Goal: Transaction & Acquisition: Book appointment/travel/reservation

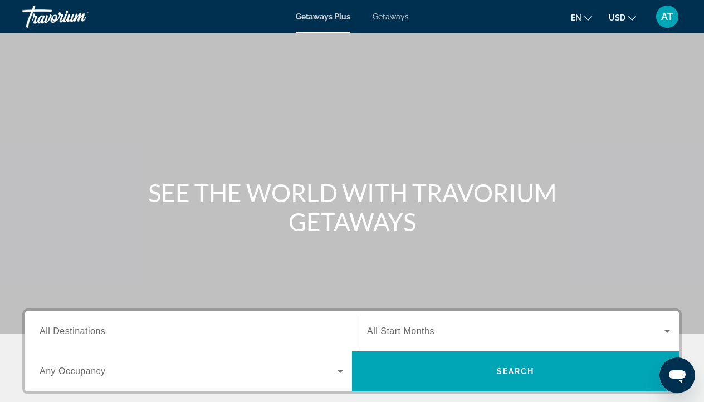
click at [387, 22] on div "Getaways Plus Getaways en English Español Français Italiano Português русский U…" at bounding box center [352, 16] width 704 height 29
click at [387, 14] on span "Getaways" at bounding box center [391, 16] width 36 height 9
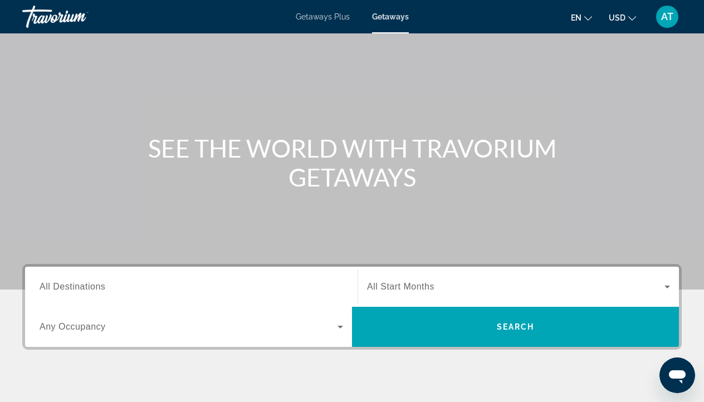
scroll to position [42, 0]
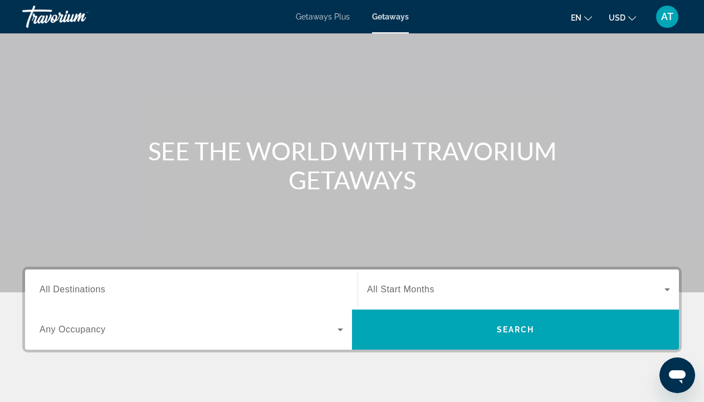
click at [228, 282] on div "Search widget" at bounding box center [192, 290] width 304 height 32
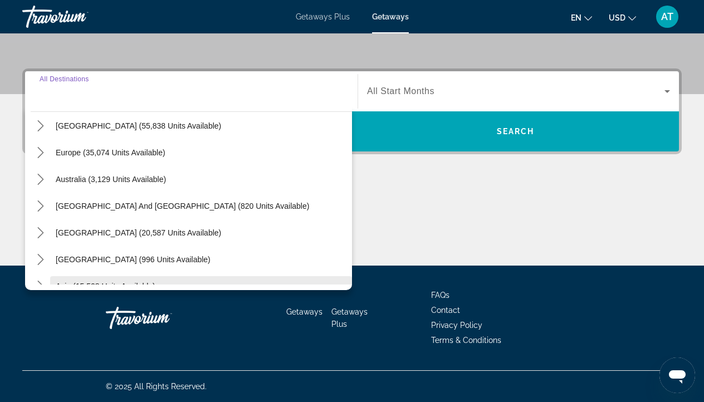
scroll to position [111, 0]
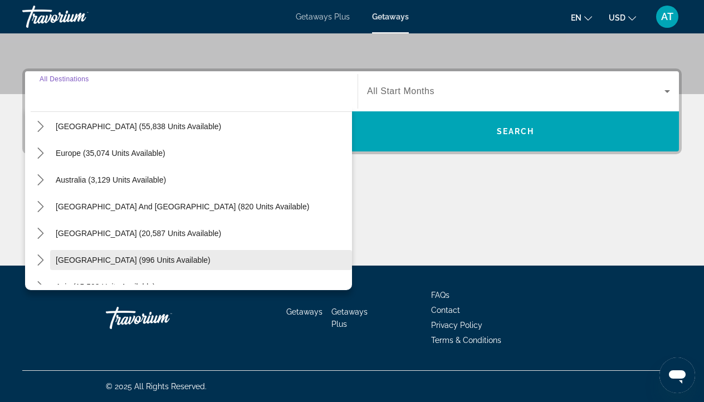
click at [170, 262] on span "[GEOGRAPHIC_DATA] (996 units available)" at bounding box center [133, 260] width 155 height 9
type input "**********"
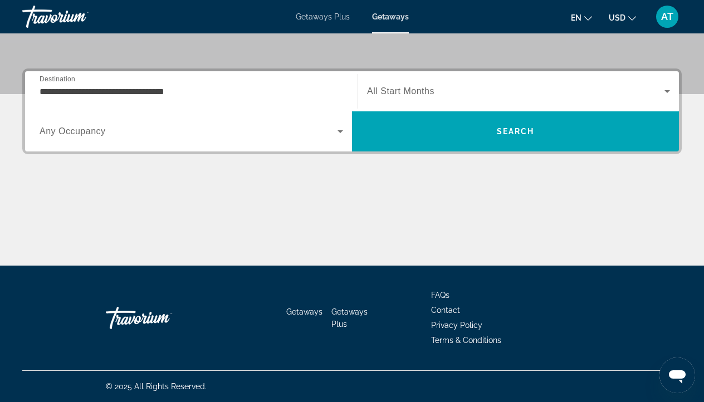
click at [214, 146] on div "Search widget" at bounding box center [192, 131] width 304 height 31
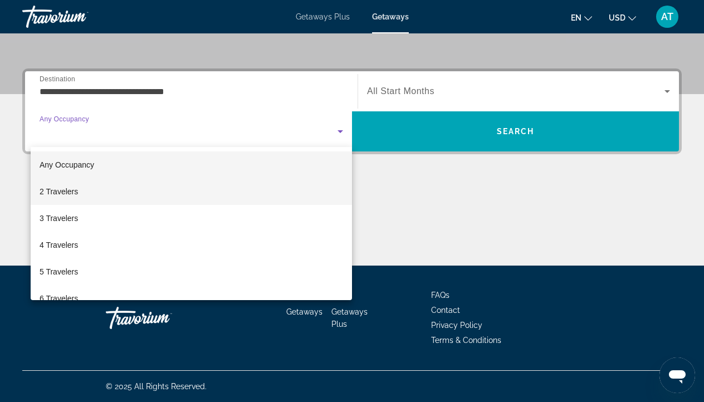
click at [118, 193] on mat-option "2 Travelers" at bounding box center [191, 191] width 321 height 27
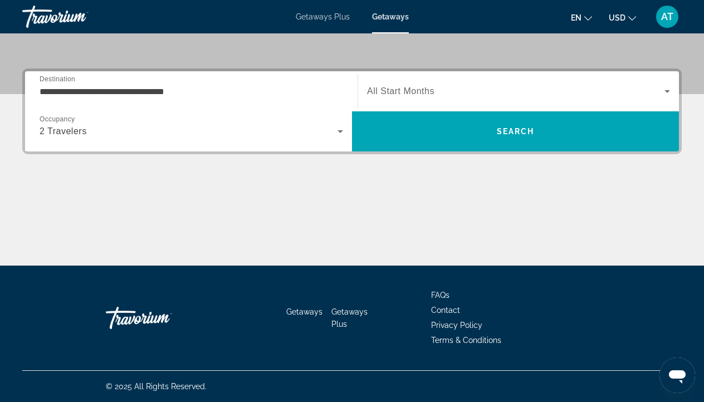
click at [393, 82] on div "Search widget" at bounding box center [518, 91] width 303 height 31
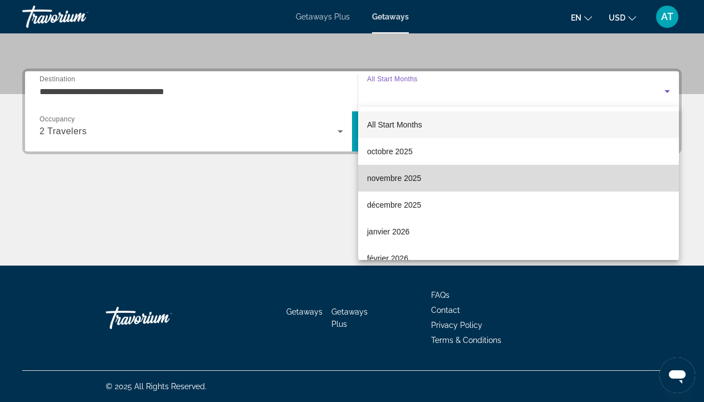
click at [389, 180] on span "novembre 2025" at bounding box center [394, 178] width 54 height 13
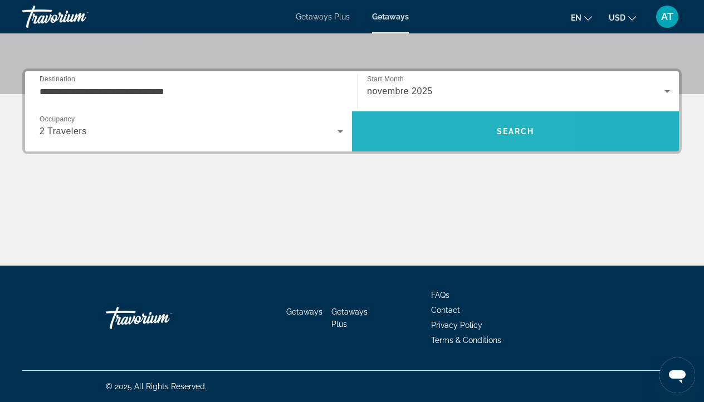
click at [414, 138] on span "Search" at bounding box center [515, 131] width 327 height 27
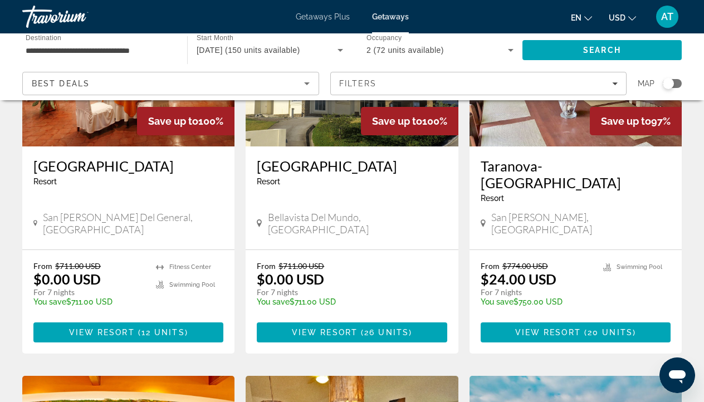
scroll to position [170, 0]
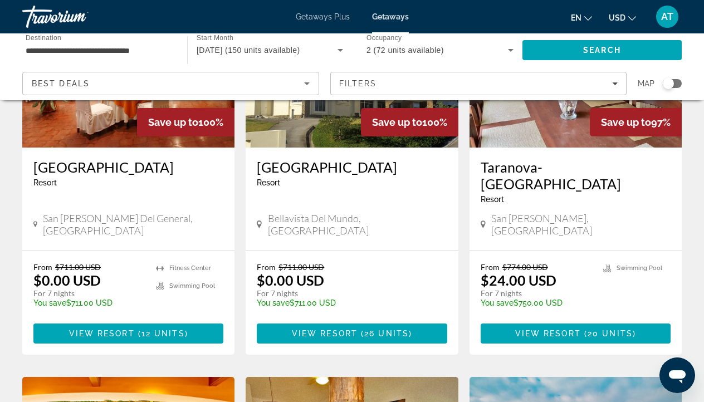
click at [668, 82] on div "Search widget" at bounding box center [668, 83] width 11 height 11
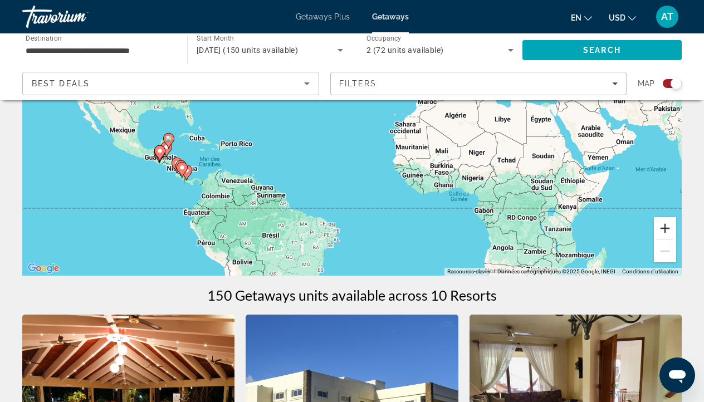
click at [669, 230] on button "Zoom avant" at bounding box center [665, 228] width 22 height 22
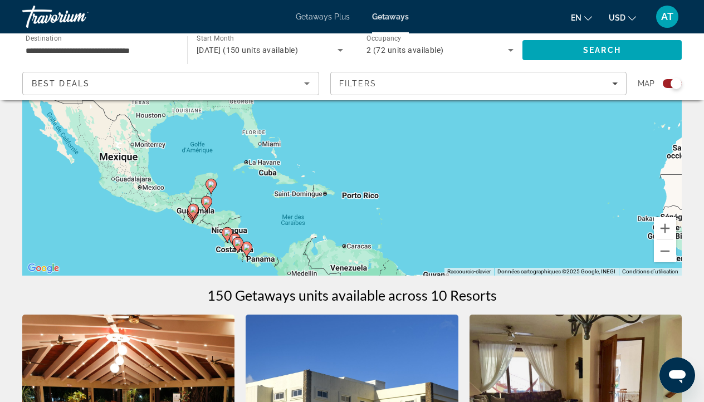
drag, startPoint x: 262, startPoint y: 199, endPoint x: 492, endPoint y: 203, distance: 230.6
click at [492, 203] on div "Pour activer le glissement du marqueur avec le clavier, appuyez sur Alt+Entrée.…" at bounding box center [351, 109] width 659 height 334
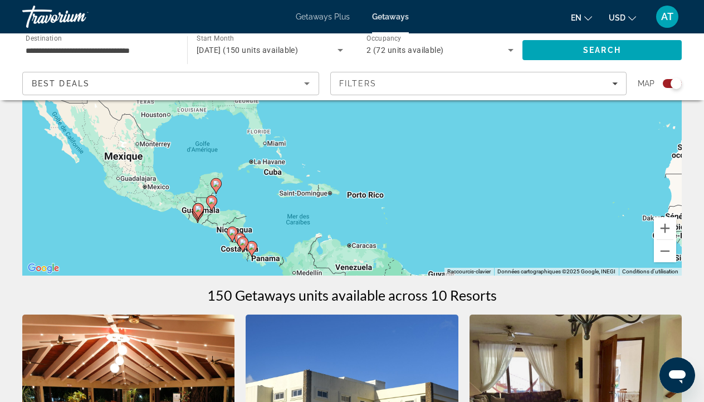
scroll to position [179, 0]
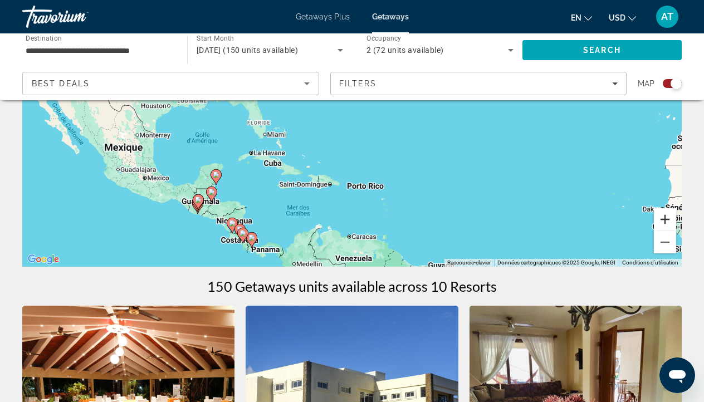
click at [665, 221] on button "Zoom avant" at bounding box center [665, 219] width 22 height 22
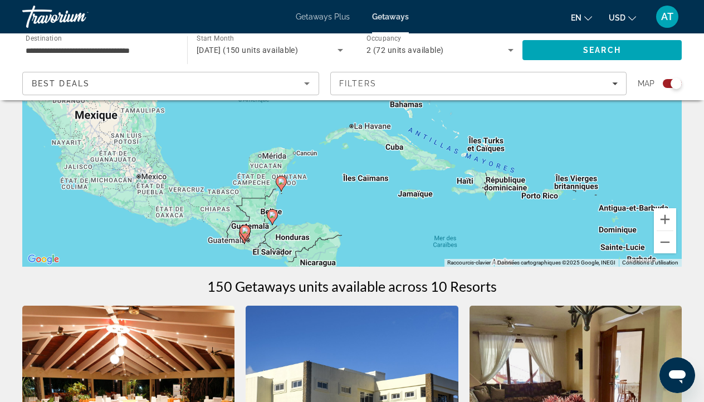
drag, startPoint x: 223, startPoint y: 188, endPoint x: 423, endPoint y: 110, distance: 214.6
click at [424, 109] on div "Pour activer le glissement du marqueur avec le clavier, appuyez sur Alt+Entrée.…" at bounding box center [351, 100] width 659 height 334
click at [668, 218] on button "Zoom avant" at bounding box center [665, 219] width 22 height 22
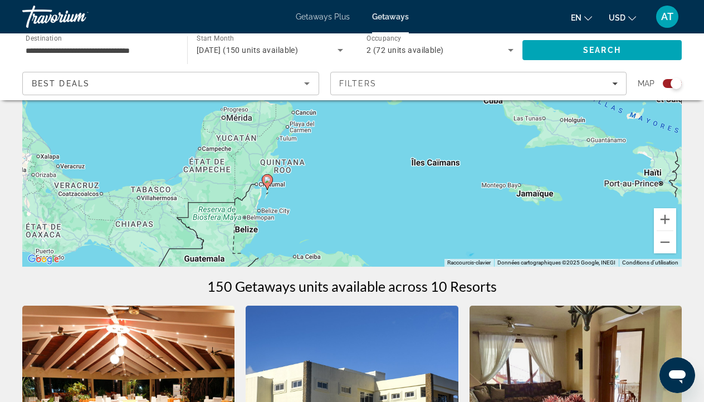
drag, startPoint x: 281, startPoint y: 213, endPoint x: 339, endPoint y: 117, distance: 111.9
click at [339, 117] on div "Pour activer le glissement du marqueur avec le clavier, appuyez sur Alt+Entrée.…" at bounding box center [351, 100] width 659 height 334
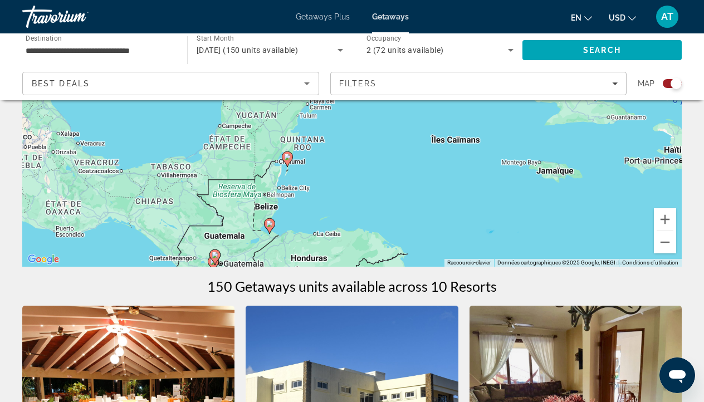
drag, startPoint x: 309, startPoint y: 203, endPoint x: 329, endPoint y: 179, distance: 30.9
click at [330, 179] on div "Pour activer le glissement du marqueur avec le clavier, appuyez sur Alt+Entrée.…" at bounding box center [351, 100] width 659 height 334
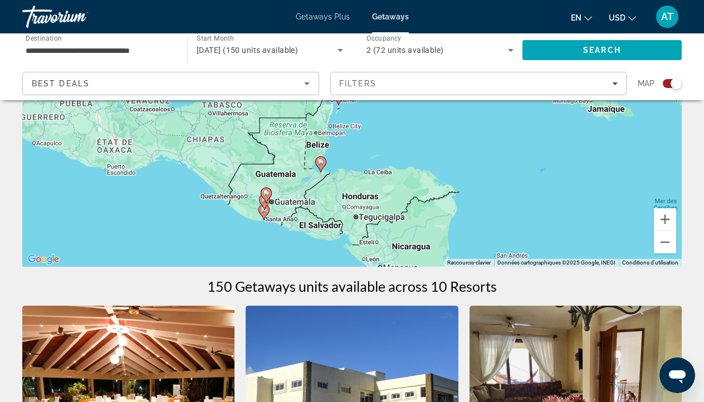
drag, startPoint x: 382, startPoint y: 189, endPoint x: 433, endPoint y: 126, distance: 81.1
click at [433, 126] on div "Pour activer le glissement du marqueur avec le clavier, appuyez sur Alt+Entrée.…" at bounding box center [351, 100] width 659 height 334
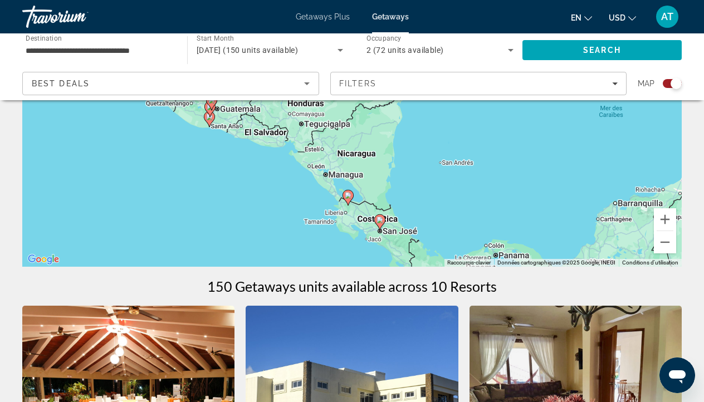
drag, startPoint x: 528, startPoint y: 205, endPoint x: 474, endPoint y: 111, distance: 108.3
click at [474, 111] on div "Pour activer le glissement du marqueur avec le clavier, appuyez sur Alt+Entrée.…" at bounding box center [351, 100] width 659 height 334
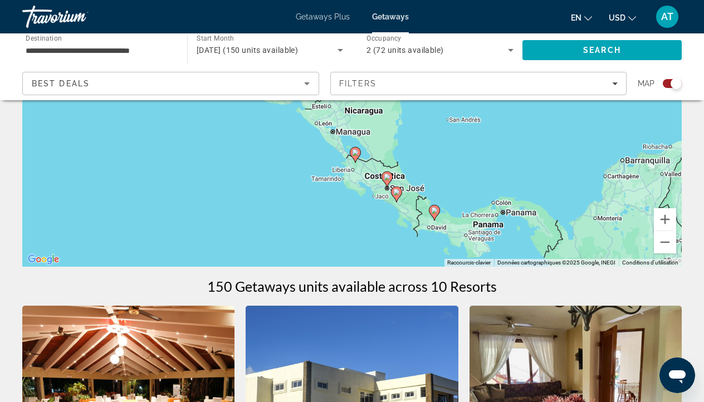
drag, startPoint x: 463, startPoint y: 184, endPoint x: 469, endPoint y: 139, distance: 45.6
click at [469, 139] on div "Pour activer le glissement du marqueur avec le clavier, appuyez sur Alt+Entrée.…" at bounding box center [351, 100] width 659 height 334
click at [668, 222] on button "Zoom avant" at bounding box center [665, 219] width 22 height 22
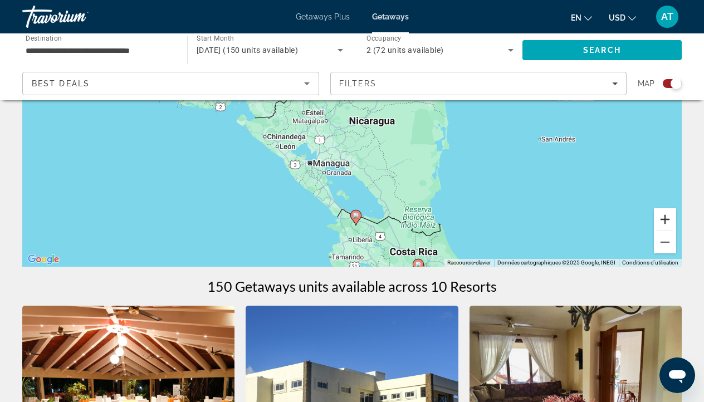
click at [668, 222] on button "Zoom avant" at bounding box center [665, 219] width 22 height 22
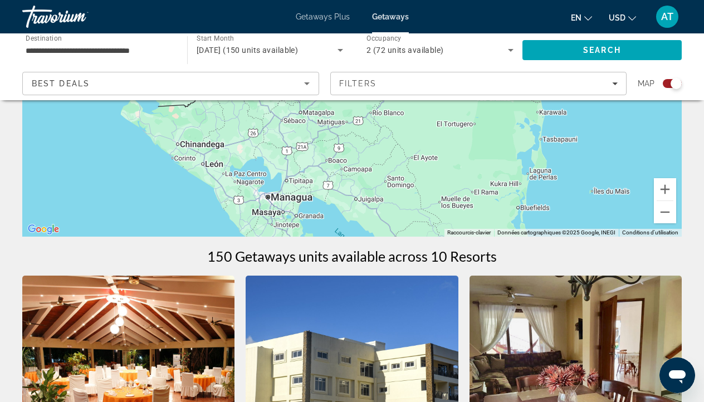
scroll to position [207, 0]
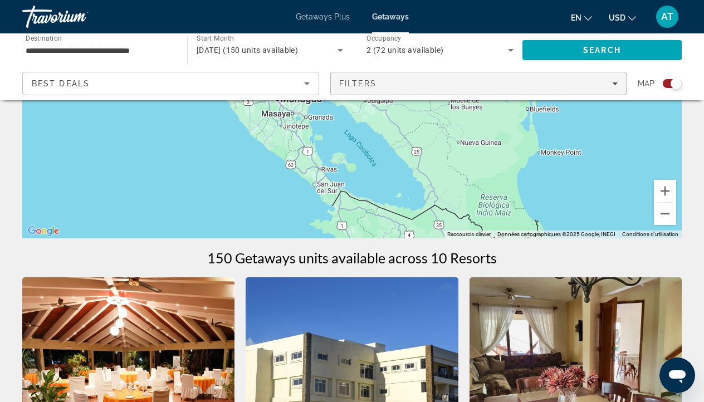
drag, startPoint x: 424, startPoint y: 182, endPoint x: 432, endPoint y: 74, distance: 108.9
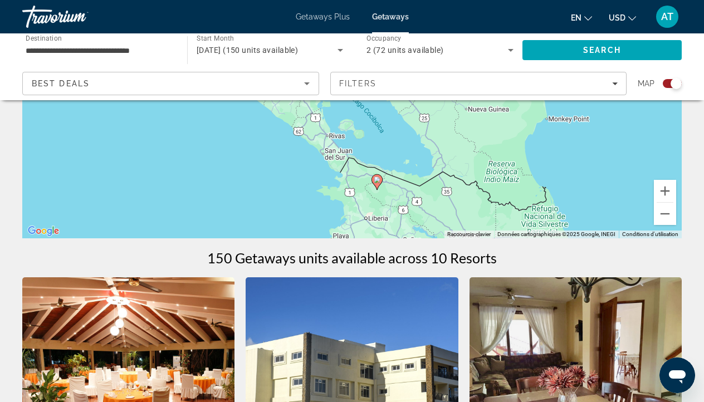
drag, startPoint x: 318, startPoint y: 187, endPoint x: 342, endPoint y: 243, distance: 60.8
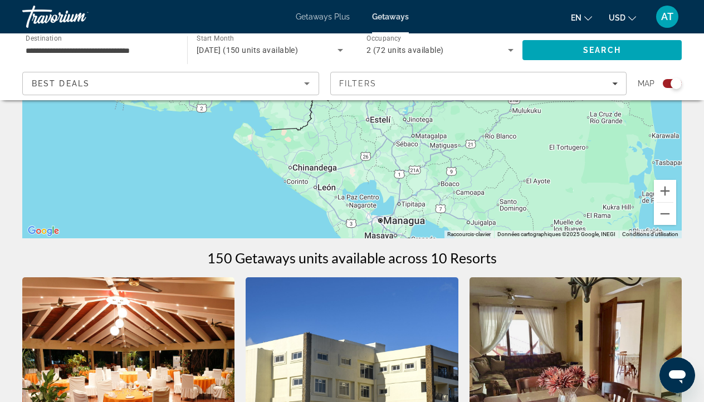
drag, startPoint x: 162, startPoint y: 135, endPoint x: 243, endPoint y: 199, distance: 102.7
click at [243, 199] on div "Pour activer le glissement du marqueur avec le clavier, appuyez sur Alt+Entrée.…" at bounding box center [351, 71] width 659 height 334
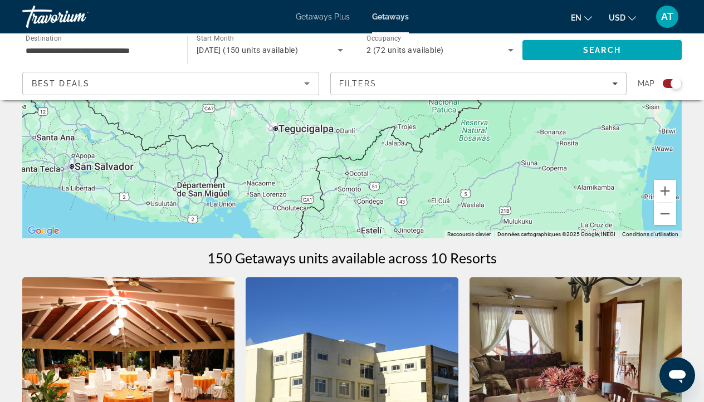
drag, startPoint x: 361, startPoint y: 138, endPoint x: 346, endPoint y: 242, distance: 105.7
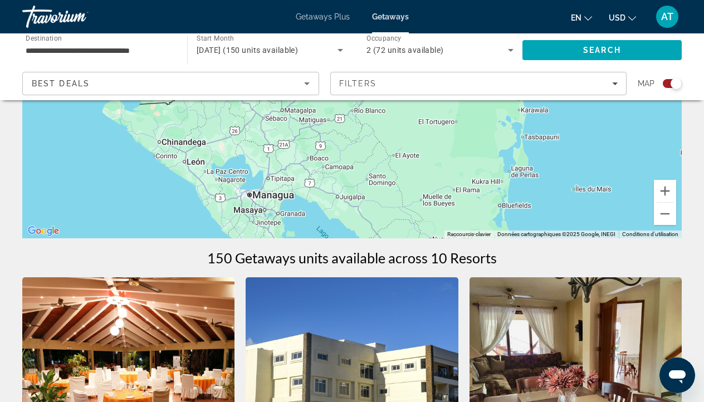
drag, startPoint x: 487, startPoint y: 171, endPoint x: 363, endPoint y: 33, distance: 186.1
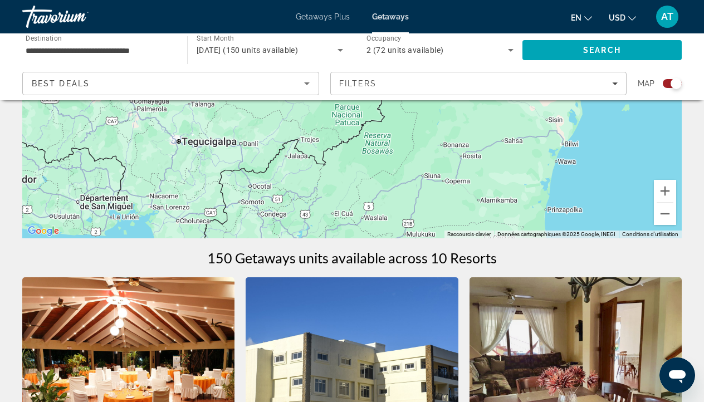
drag, startPoint x: 383, startPoint y: 224, endPoint x: 410, endPoint y: 374, distance: 152.8
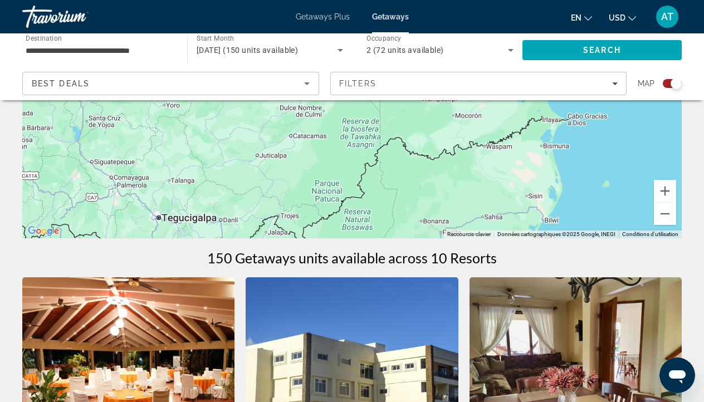
drag, startPoint x: 433, startPoint y: 118, endPoint x: 412, endPoint y: 192, distance: 77.6
click at [412, 193] on div "Pour activer le glissement du marqueur avec le clavier, appuyez sur Alt+Entrée.…" at bounding box center [351, 71] width 659 height 334
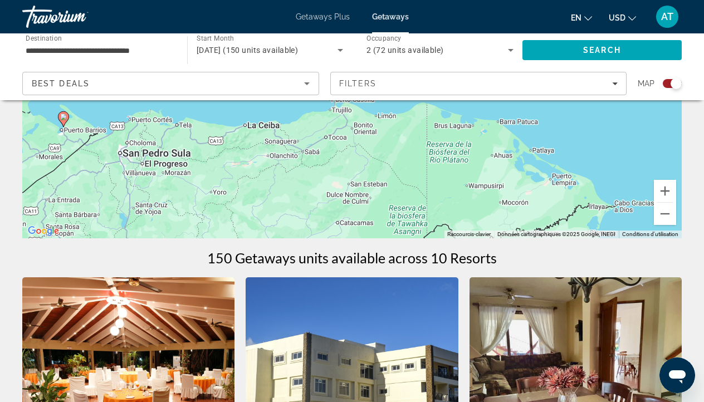
drag, startPoint x: 268, startPoint y: 166, endPoint x: 317, endPoint y: 263, distance: 108.6
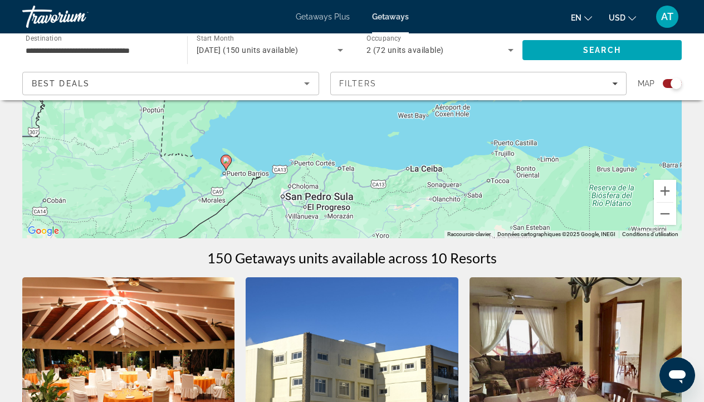
drag, startPoint x: 229, startPoint y: 216, endPoint x: 390, endPoint y: 249, distance: 164.5
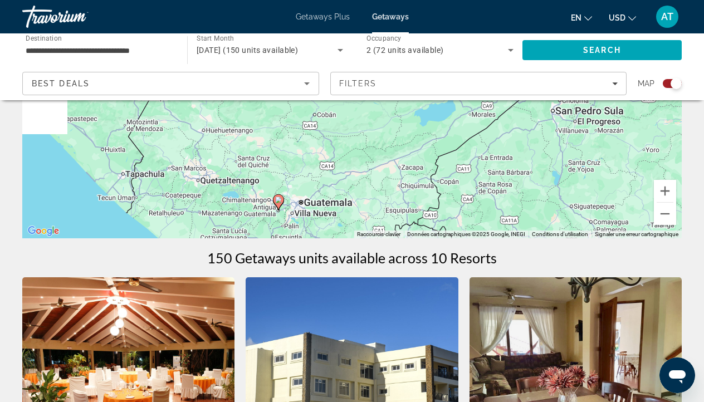
drag, startPoint x: 265, startPoint y: 151, endPoint x: 550, endPoint y: 69, distance: 296.3
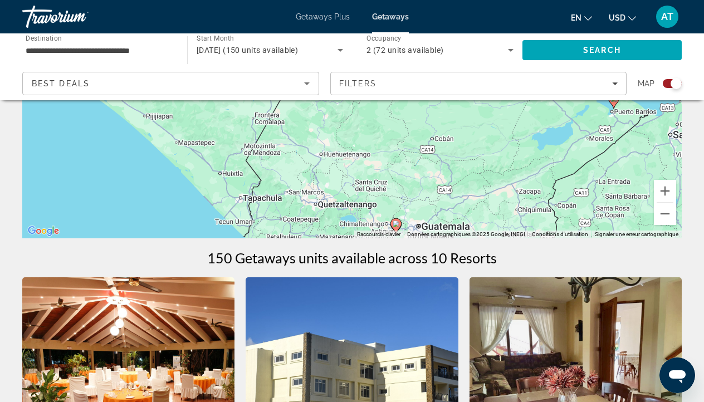
drag, startPoint x: 210, startPoint y: 153, endPoint x: 273, endPoint y: 148, distance: 63.2
click at [273, 148] on div "Pour activer le glissement du marqueur avec le clavier, appuyez sur Alt+Entrée.…" at bounding box center [351, 71] width 659 height 334
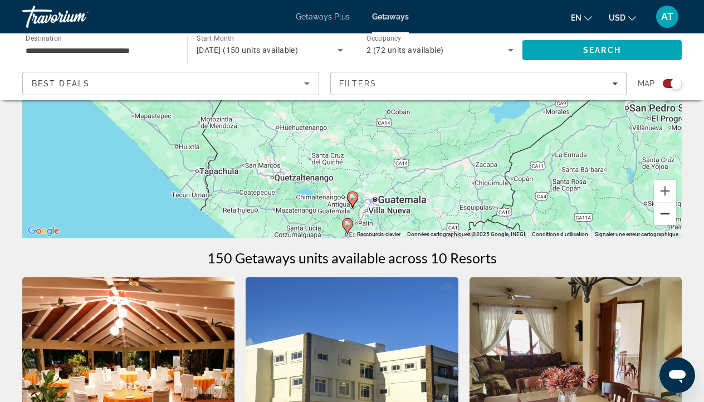
click at [665, 213] on button "Zoom arrière" at bounding box center [665, 214] width 22 height 22
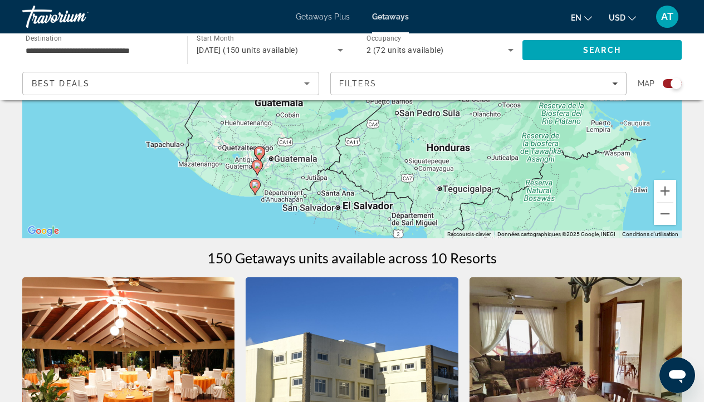
drag, startPoint x: 614, startPoint y: 160, endPoint x: 479, endPoint y: 197, distance: 140.1
click at [479, 197] on div "Pour activer le glissement du marqueur avec le clavier, appuyez sur Alt+Entrée.…" at bounding box center [351, 71] width 659 height 334
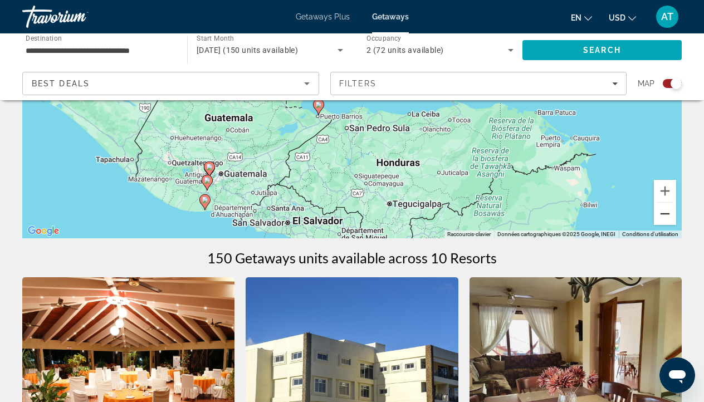
click at [655, 215] on button "Zoom arrière" at bounding box center [665, 214] width 22 height 22
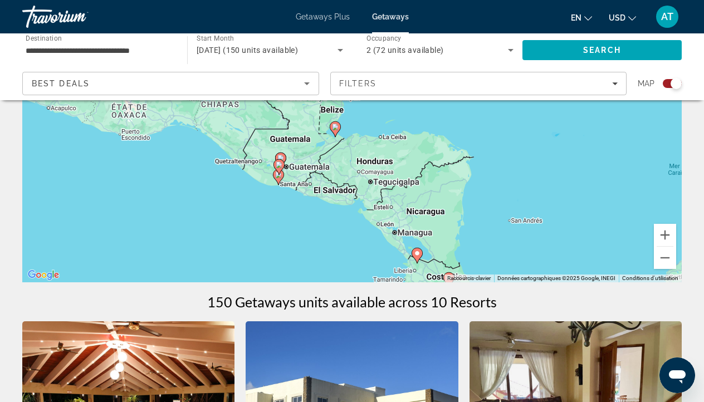
scroll to position [164, 0]
click at [150, 52] on input "**********" at bounding box center [99, 50] width 147 height 13
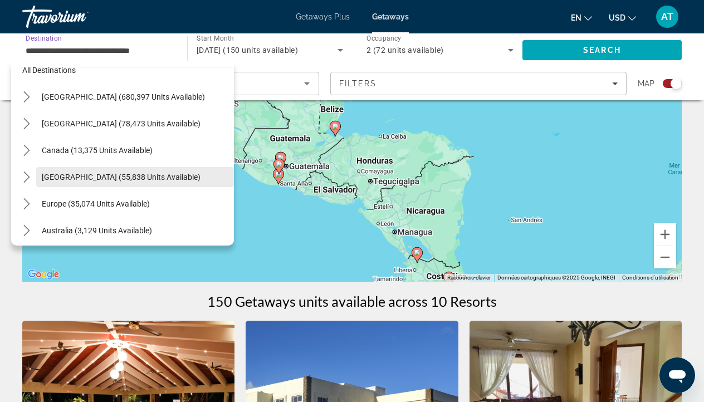
scroll to position [14, 0]
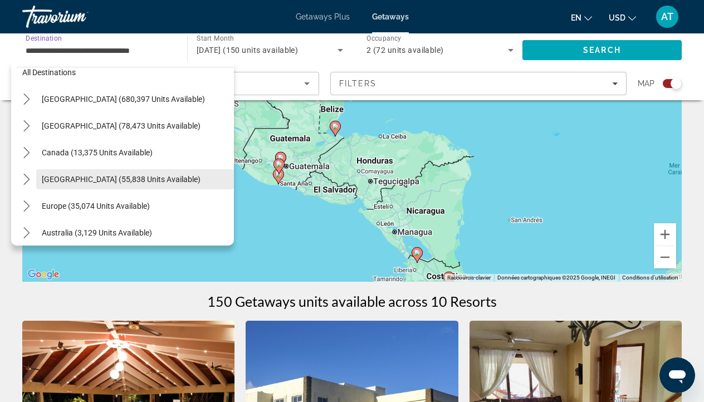
click at [117, 185] on span "Select destination: Caribbean & Atlantic Islands (55,838 units available)" at bounding box center [135, 179] width 198 height 27
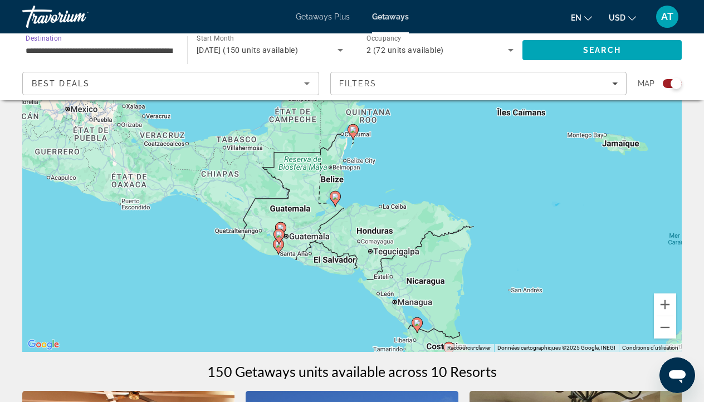
scroll to position [87, 0]
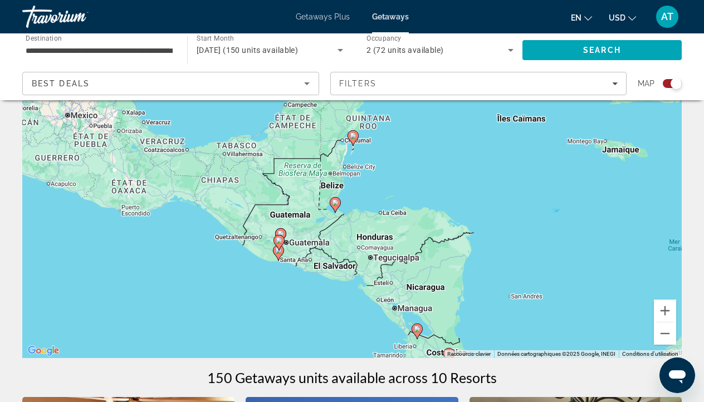
drag, startPoint x: 469, startPoint y: 59, endPoint x: 476, endPoint y: 52, distance: 9.5
click at [476, 52] on div "2 (72 units available)" at bounding box center [439, 50] width 147 height 31
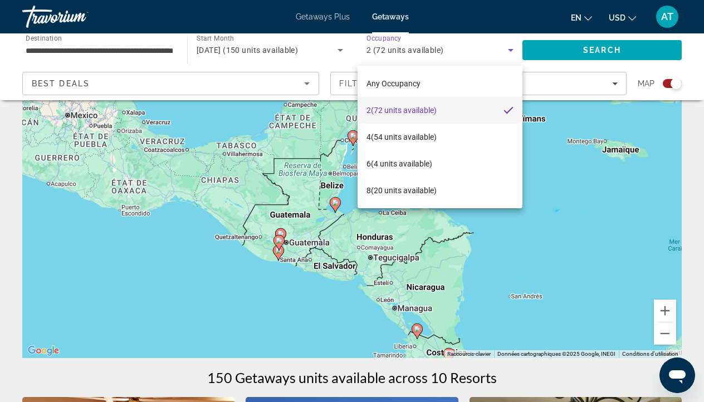
click at [555, 49] on div at bounding box center [352, 201] width 704 height 402
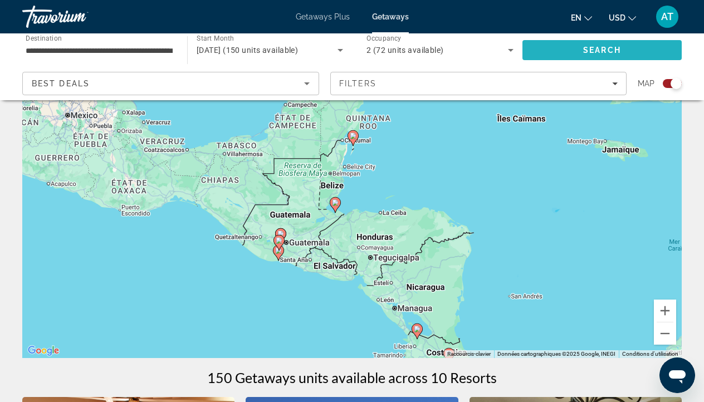
click at [555, 49] on span "Search" at bounding box center [601, 50] width 159 height 27
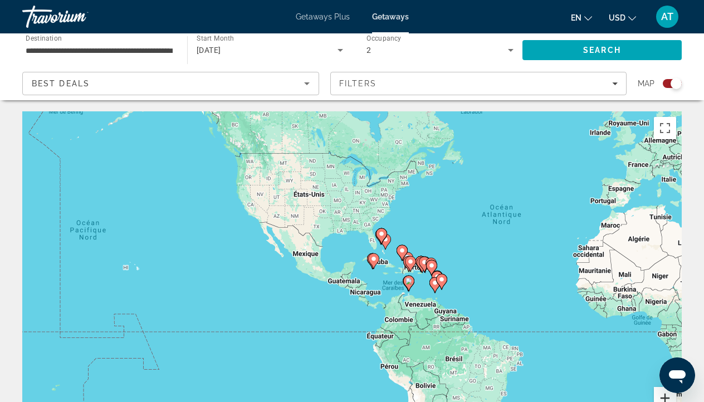
click at [659, 399] on button "Zoom avant" at bounding box center [665, 398] width 22 height 22
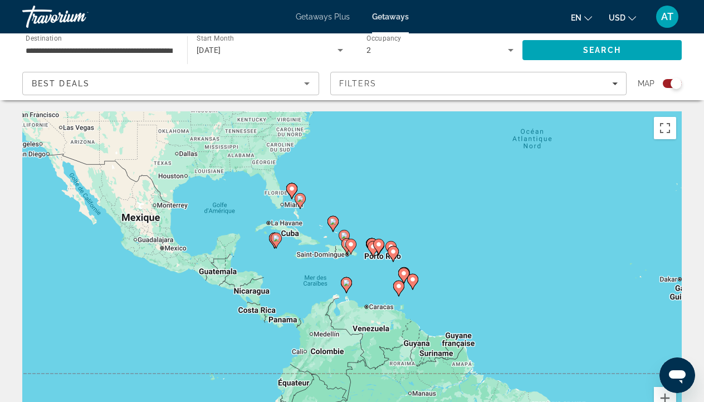
drag, startPoint x: 587, startPoint y: 261, endPoint x: 468, endPoint y: 248, distance: 119.9
click at [466, 248] on div "Pour activer le glissement du marqueur avec le clavier, appuyez sur Alt+Entrée.…" at bounding box center [351, 278] width 659 height 334
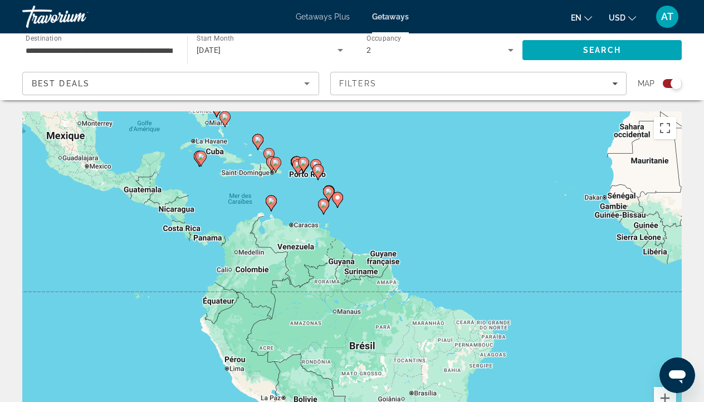
drag, startPoint x: 579, startPoint y: 334, endPoint x: 507, endPoint y: 252, distance: 108.9
click at [507, 252] on div "Pour activer le glissement du marqueur avec le clavier, appuyez sur Alt+Entrée.…" at bounding box center [351, 278] width 659 height 334
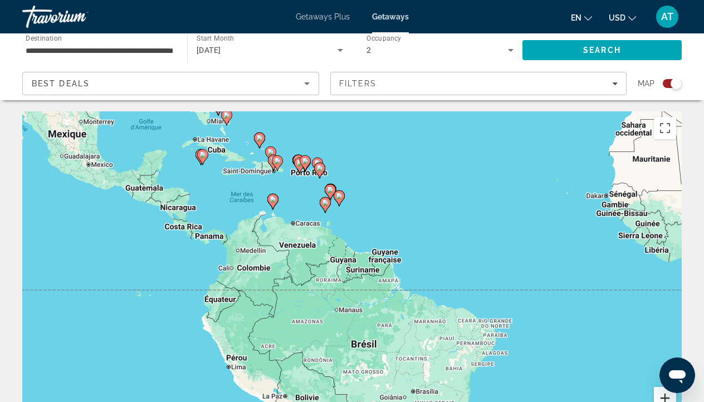
click at [662, 393] on button "Zoom avant" at bounding box center [665, 398] width 22 height 22
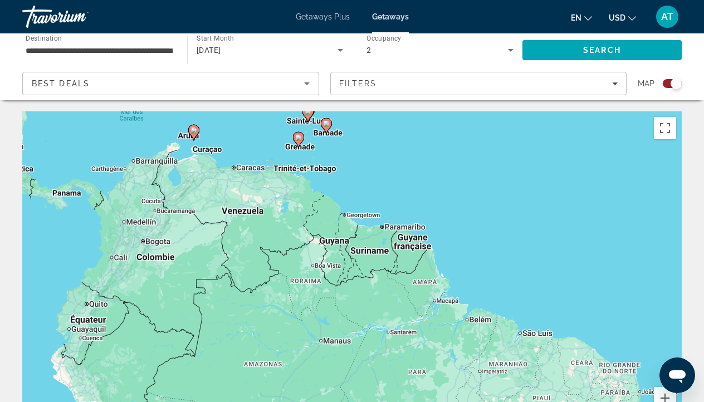
click at [194, 131] on image "Main content" at bounding box center [193, 130] width 7 height 7
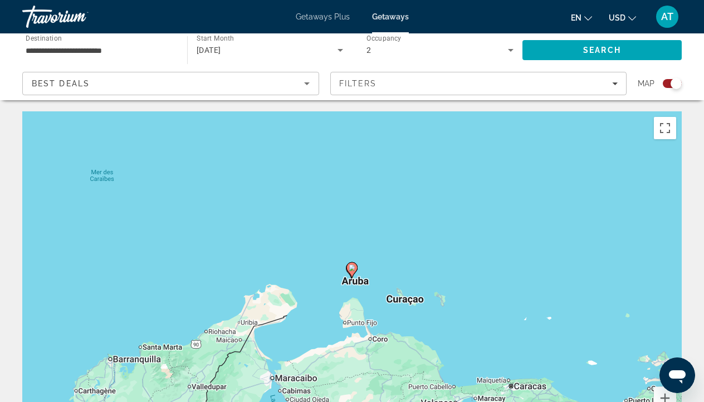
click at [353, 268] on image "Main content" at bounding box center [352, 268] width 7 height 7
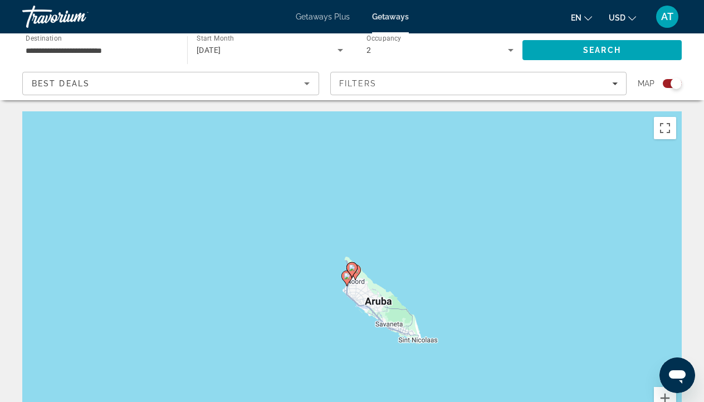
click at [346, 277] on gmp-advanced-marker "Main content" at bounding box center [351, 270] width 11 height 17
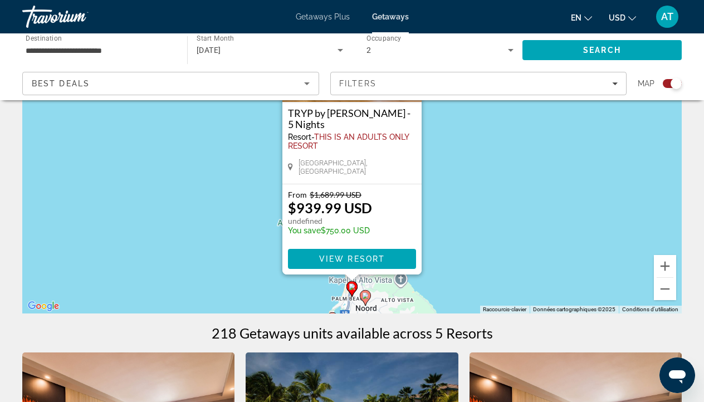
scroll to position [134, 0]
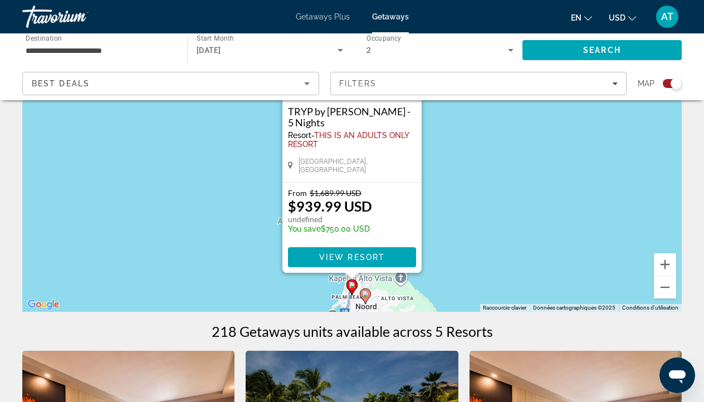
click at [545, 223] on div "Pour activer le glissement du marqueur avec le clavier, appuyez sur Alt+Entrée.…" at bounding box center [351, 145] width 659 height 334
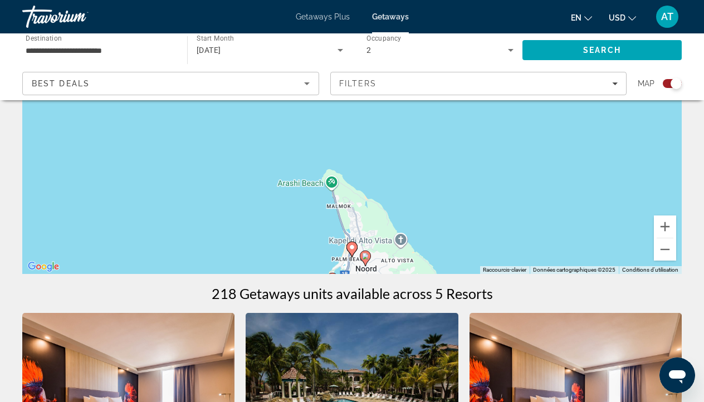
scroll to position [169, 0]
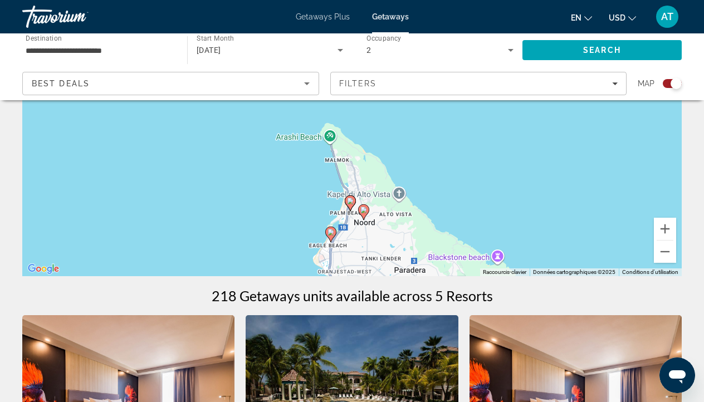
drag, startPoint x: 370, startPoint y: 232, endPoint x: 367, endPoint y: 170, distance: 62.4
click at [367, 169] on div "Pour activer le glissement du marqueur avec le clavier, appuyez sur Alt+Entrée.…" at bounding box center [351, 109] width 659 height 334
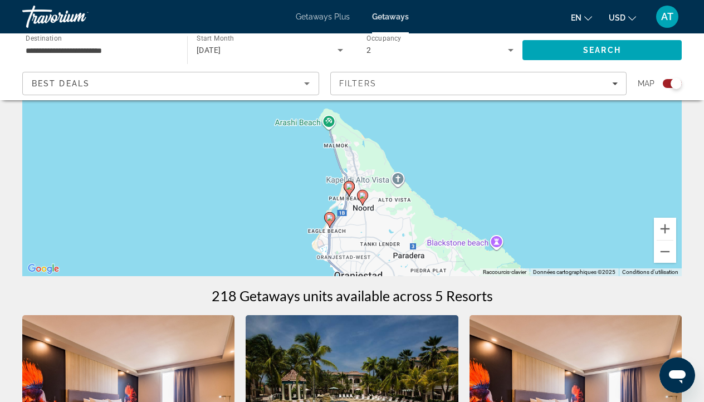
click at [330, 219] on image "Main content" at bounding box center [329, 217] width 7 height 7
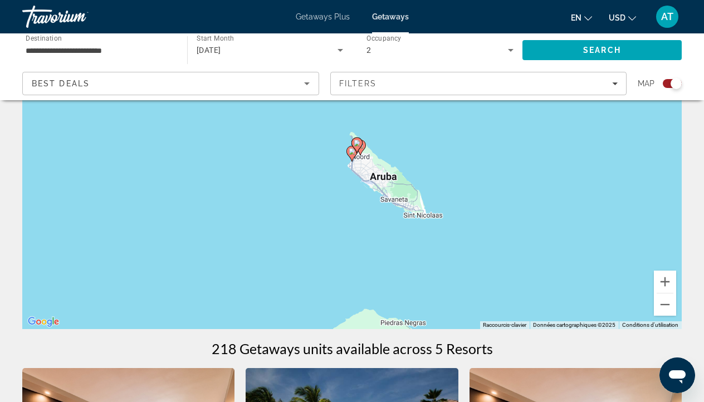
scroll to position [114, 0]
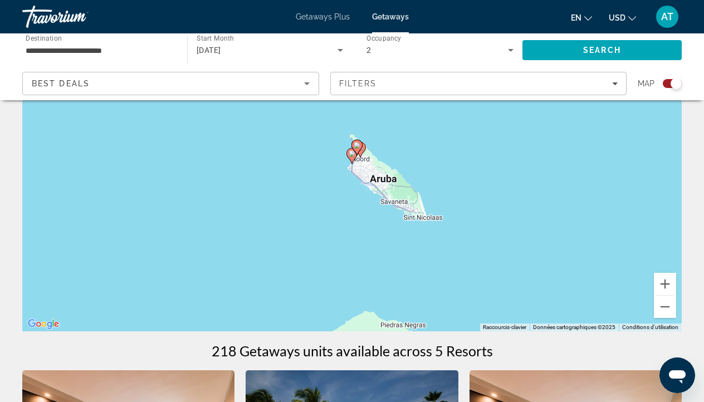
click at [353, 163] on icon "Main content" at bounding box center [351, 156] width 11 height 16
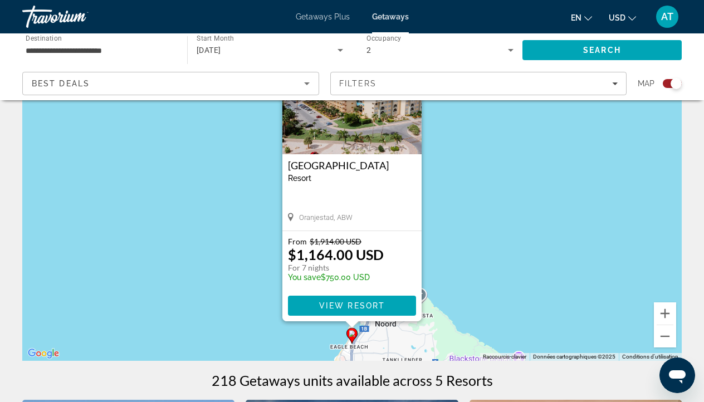
scroll to position [89, 0]
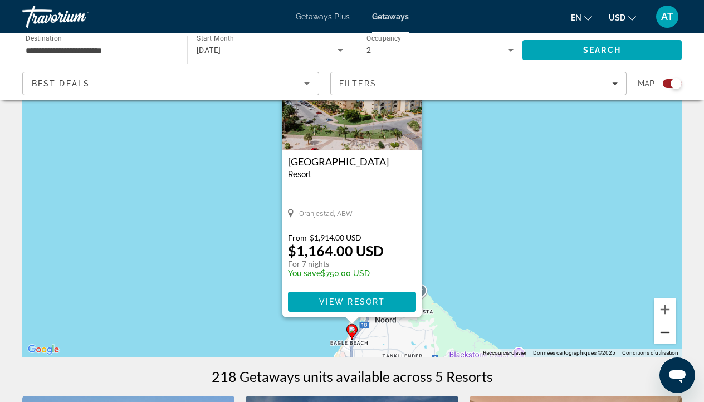
click at [669, 334] on button "Zoom arrière" at bounding box center [665, 332] width 22 height 22
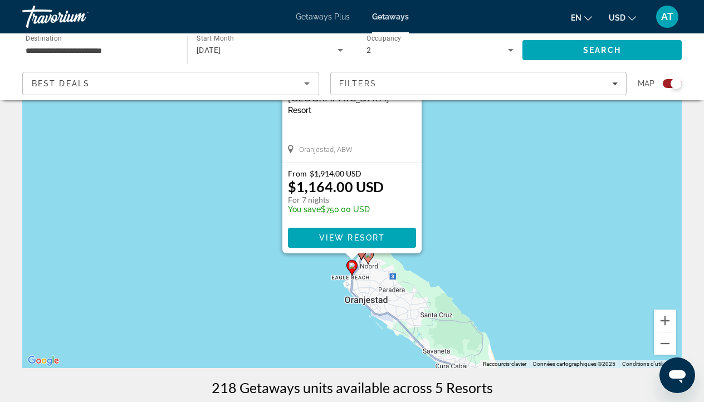
scroll to position [75, 0]
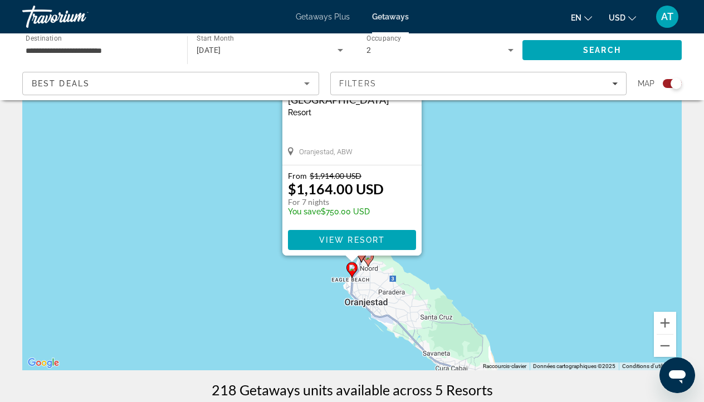
click at [590, 255] on div "Pour activer le glissement du marqueur avec le clavier, appuyez sur Alt+Entrée.…" at bounding box center [351, 203] width 659 height 334
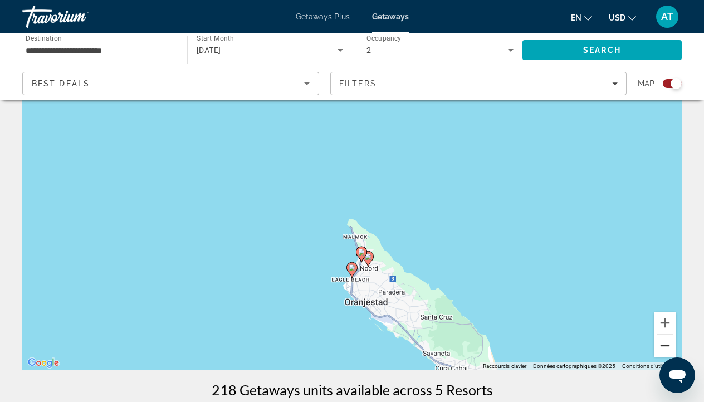
click at [662, 349] on button "Zoom arrière" at bounding box center [665, 346] width 22 height 22
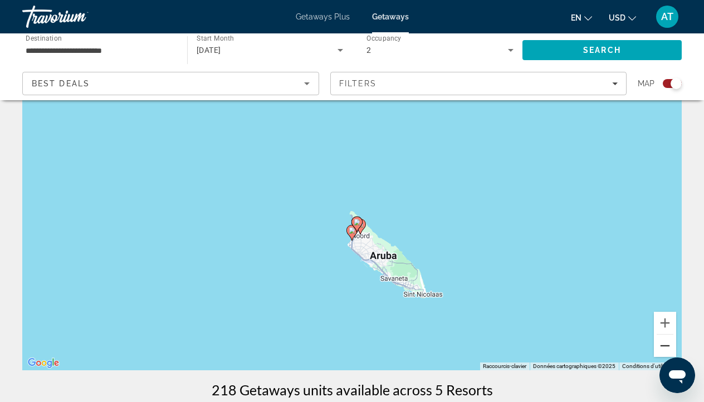
click at [663, 345] on button "Zoom arrière" at bounding box center [665, 346] width 22 height 22
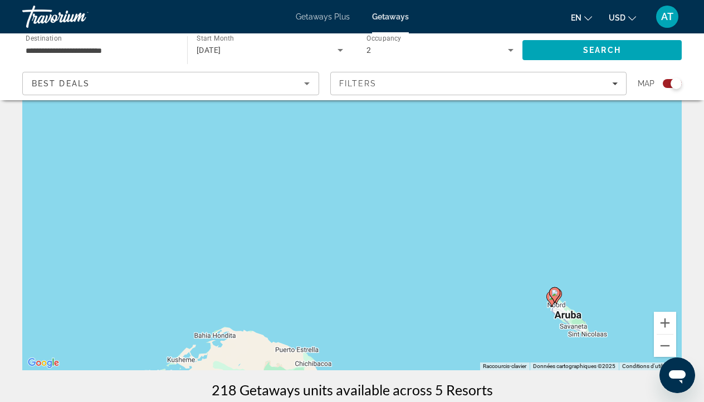
drag, startPoint x: 379, startPoint y: 230, endPoint x: 580, endPoint y: 315, distance: 218.4
click at [580, 315] on div "Pour activer le glissement du marqueur avec le clavier, appuyez sur Alt+Entrée.…" at bounding box center [351, 203] width 659 height 334
click at [669, 348] on button "Zoom arrière" at bounding box center [665, 346] width 22 height 22
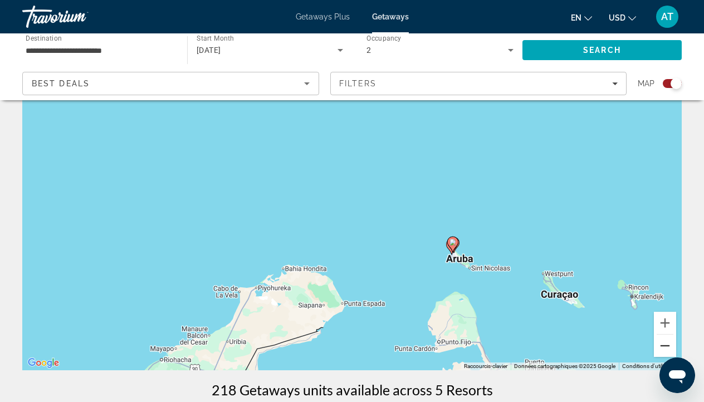
click at [667, 345] on button "Zoom arrière" at bounding box center [665, 346] width 22 height 22
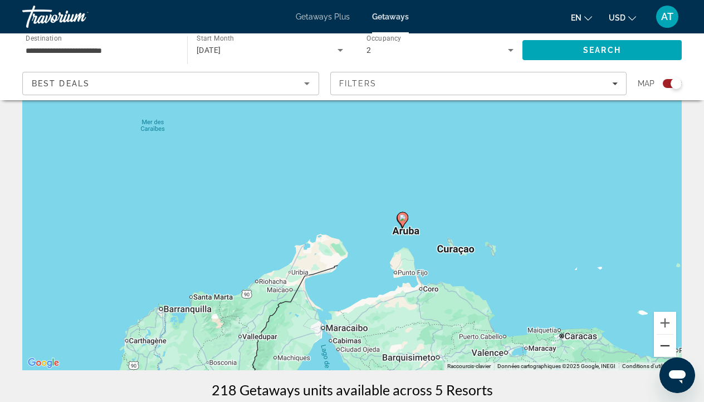
click at [667, 345] on button "Zoom arrière" at bounding box center [665, 346] width 22 height 22
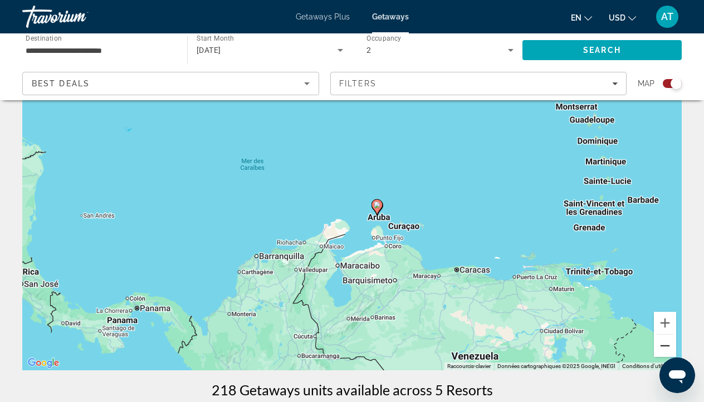
click at [667, 345] on button "Zoom arrière" at bounding box center [665, 346] width 22 height 22
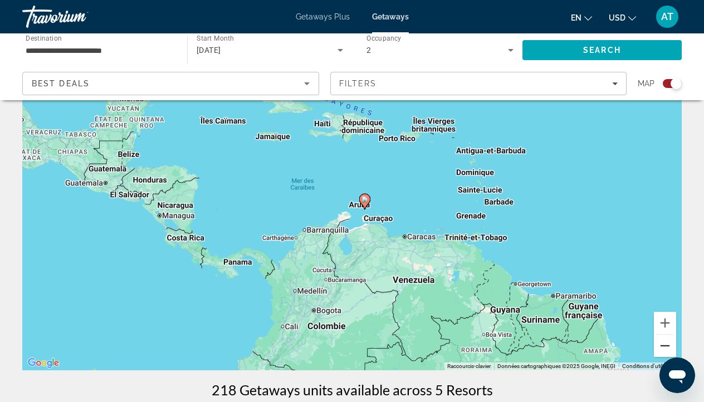
click at [667, 345] on button "Zoom arrière" at bounding box center [665, 346] width 22 height 22
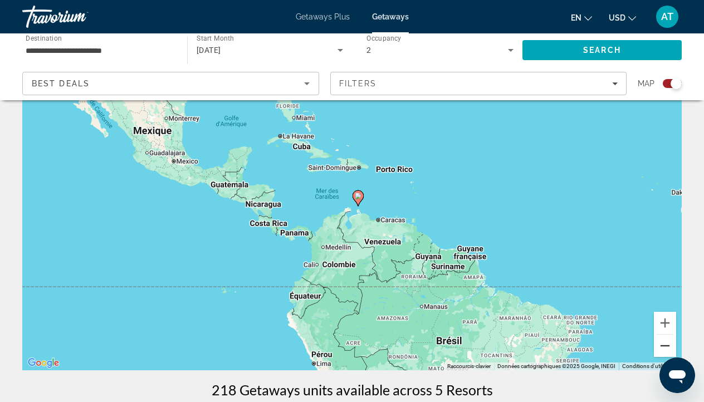
click at [667, 345] on button "Zoom arrière" at bounding box center [665, 346] width 22 height 22
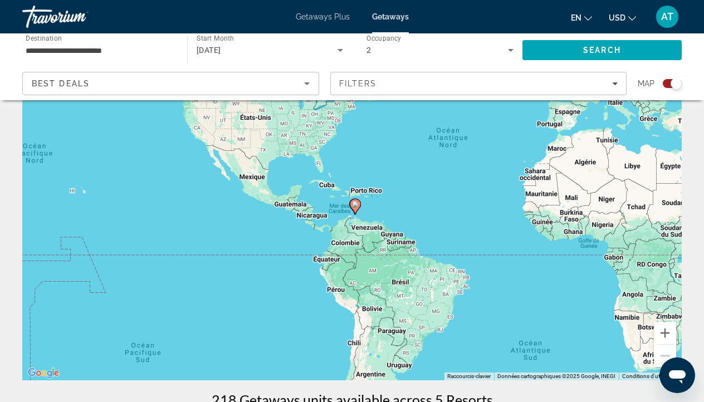
scroll to position [61, 0]
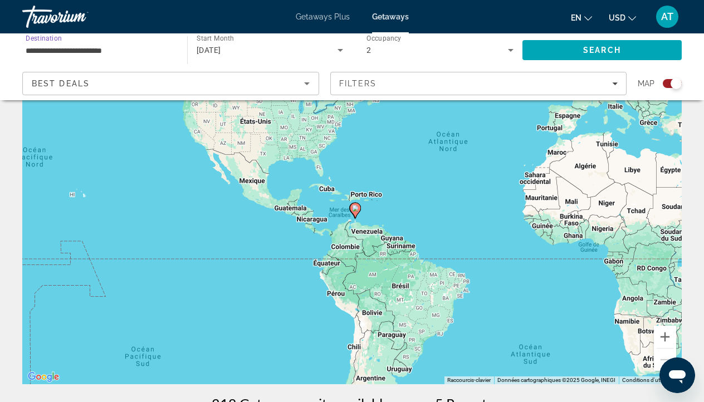
click at [68, 53] on input "**********" at bounding box center [99, 50] width 147 height 13
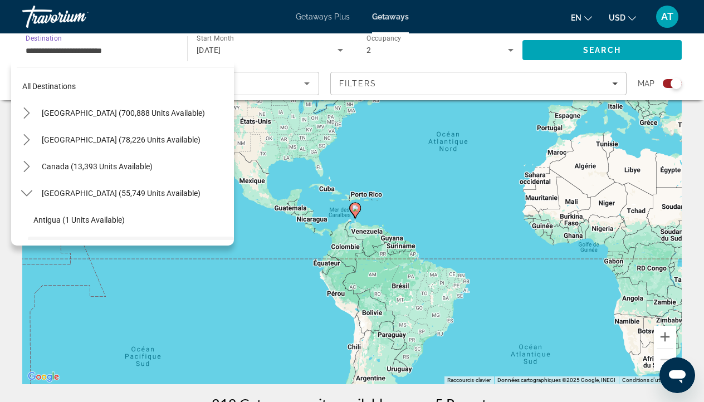
scroll to position [93, 0]
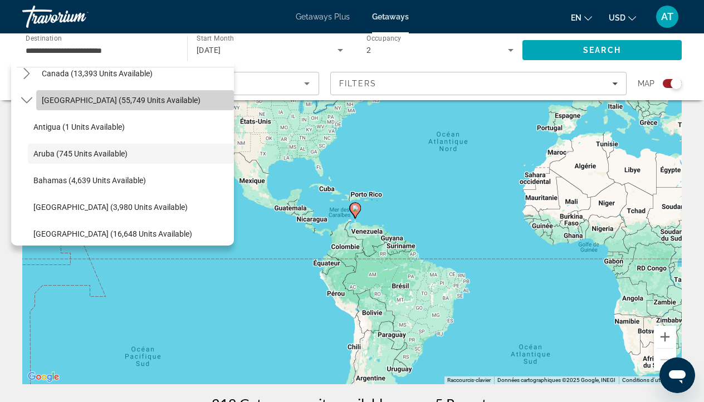
click at [70, 94] on span "Select destination: Caribbean & Atlantic Islands (55,749 units available)" at bounding box center [135, 100] width 198 height 27
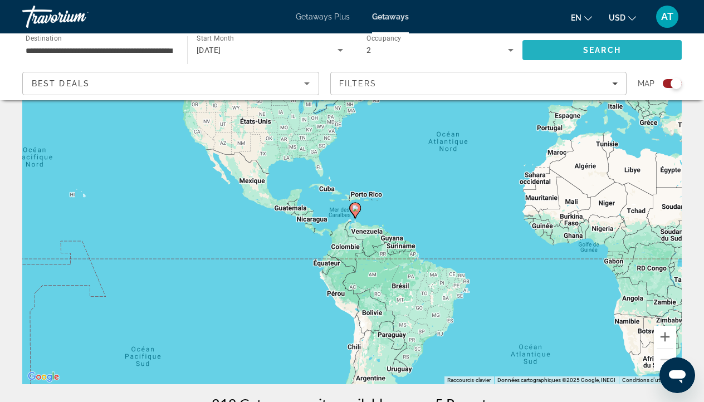
click at [538, 51] on span "Search" at bounding box center [601, 50] width 159 height 27
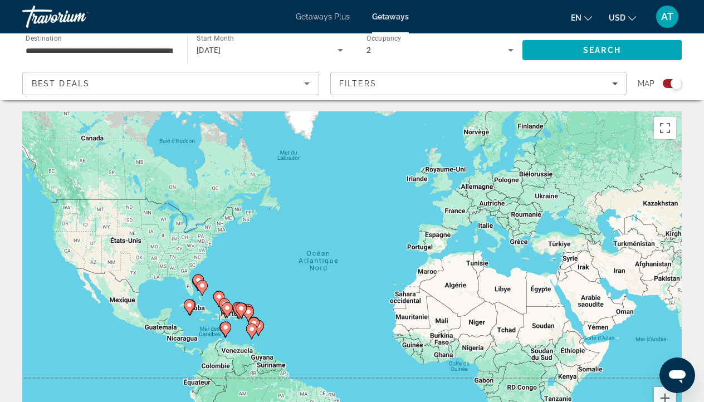
click at [187, 308] on image "Main content" at bounding box center [189, 305] width 7 height 7
type input "**********"
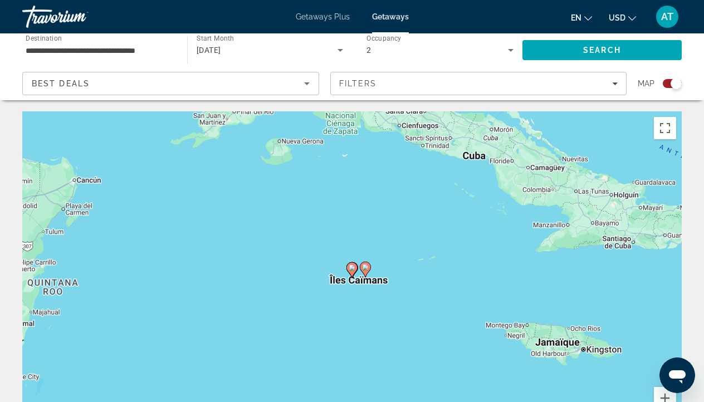
click at [351, 275] on icon "Main content" at bounding box center [352, 270] width 10 height 14
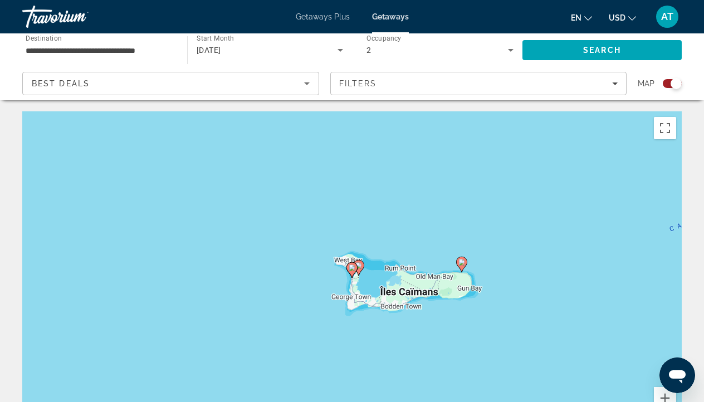
click at [361, 276] on gmp-advanced-marker "Main content" at bounding box center [358, 268] width 11 height 17
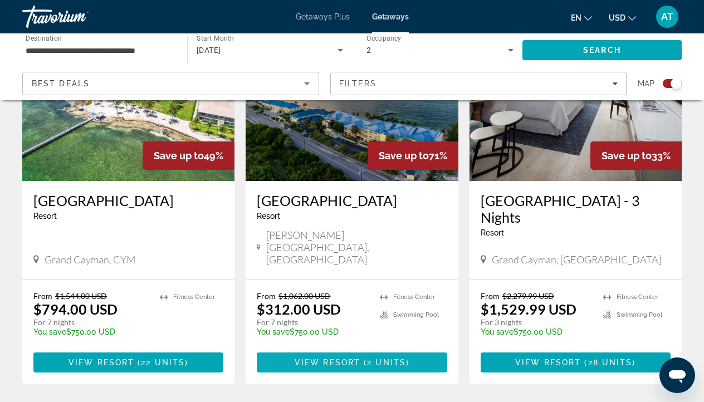
scroll to position [479, 0]
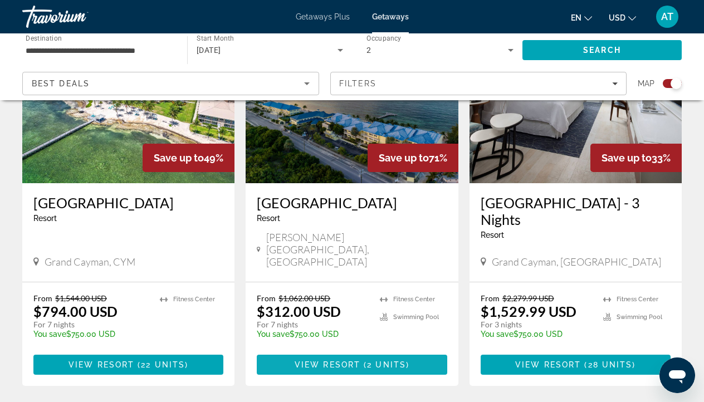
click at [359, 369] on span "View Resort" at bounding box center [328, 364] width 66 height 9
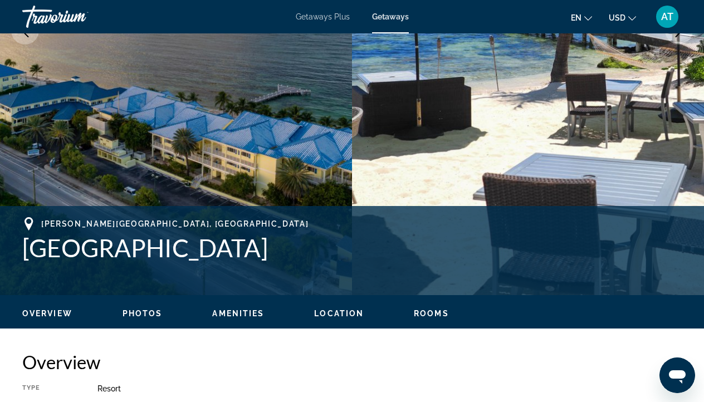
scroll to position [263, 0]
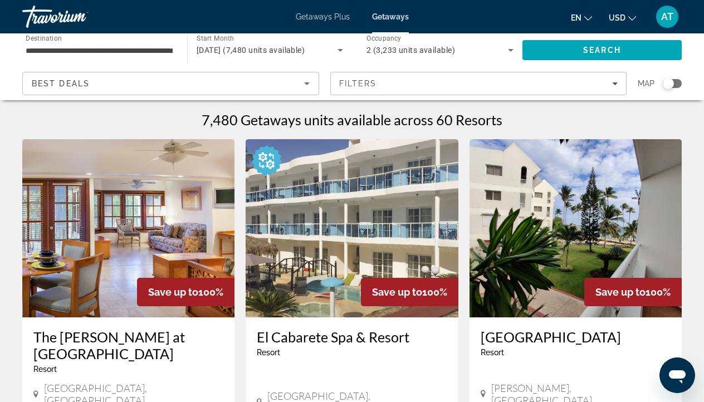
click at [672, 81] on div "Search widget" at bounding box center [668, 83] width 11 height 11
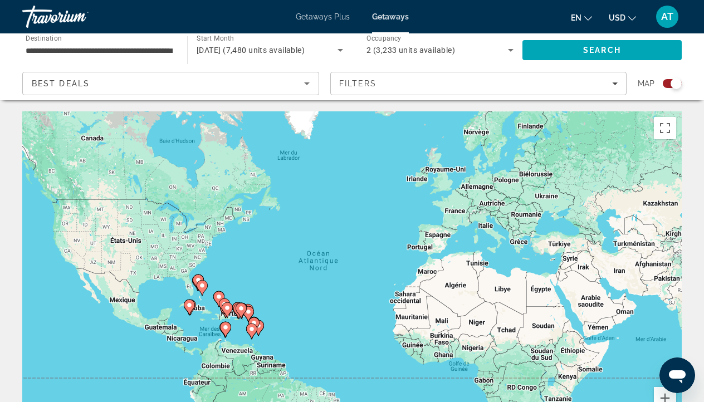
click at [191, 310] on icon "Main content" at bounding box center [189, 307] width 10 height 14
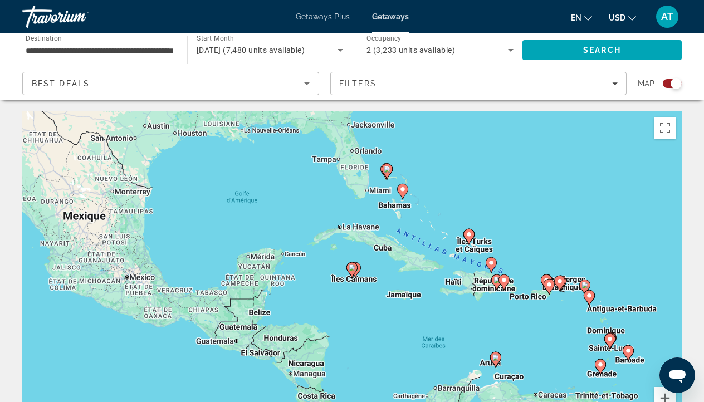
click at [359, 268] on icon "Main content" at bounding box center [355, 270] width 10 height 14
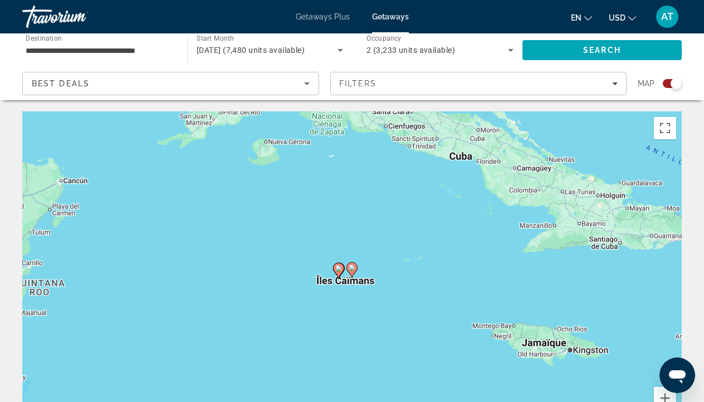
click at [354, 268] on image "Main content" at bounding box center [352, 268] width 7 height 7
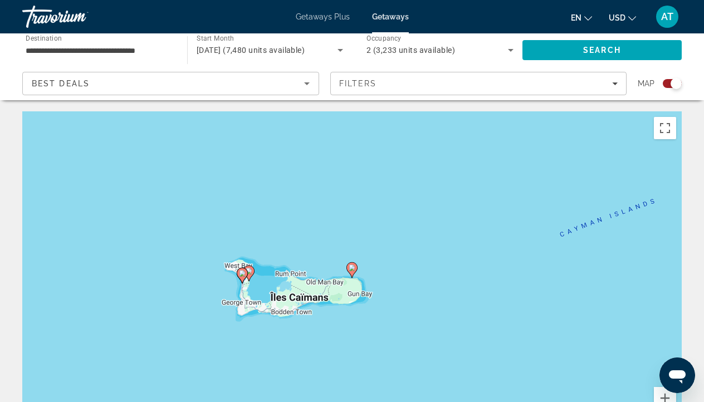
click at [356, 275] on gmp-advanced-marker "Main content" at bounding box center [351, 270] width 11 height 17
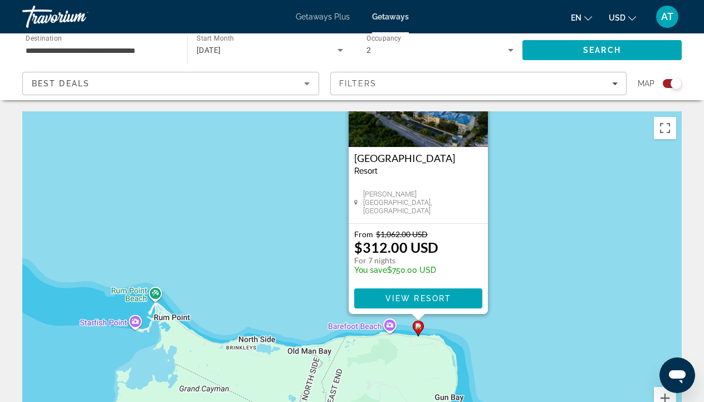
drag, startPoint x: 508, startPoint y: 247, endPoint x: 579, endPoint y: 151, distance: 119.5
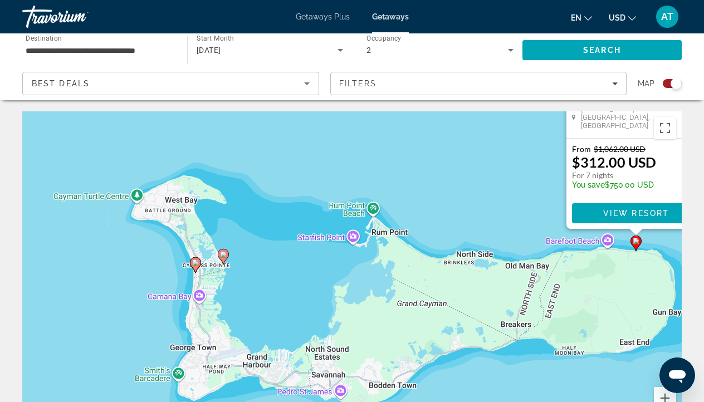
drag, startPoint x: 164, startPoint y: 250, endPoint x: 352, endPoint y: 184, distance: 199.6
click at [352, 184] on div "Pour activer le glissement du marqueur avec le clavier, appuyez sur Alt+Entrée.…" at bounding box center [351, 278] width 659 height 334
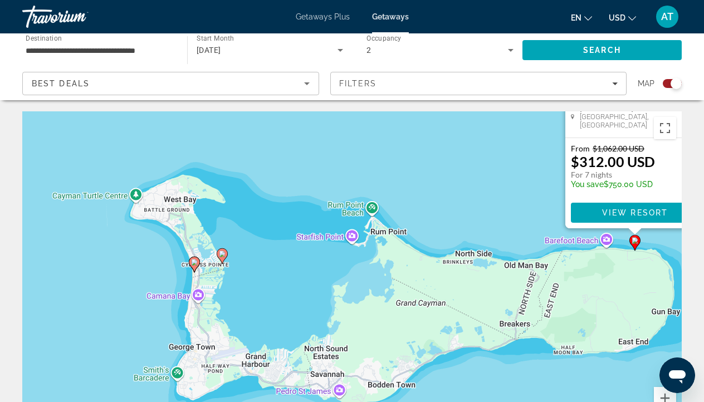
click at [196, 263] on image "Main content" at bounding box center [194, 262] width 7 height 7
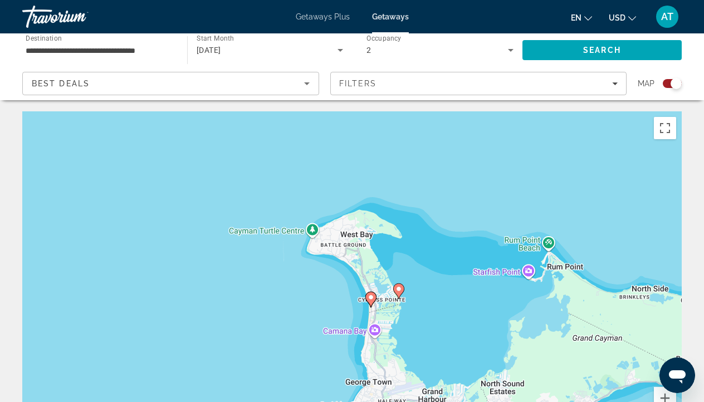
drag, startPoint x: 377, startPoint y: 239, endPoint x: 400, endPoint y: 97, distance: 144.5
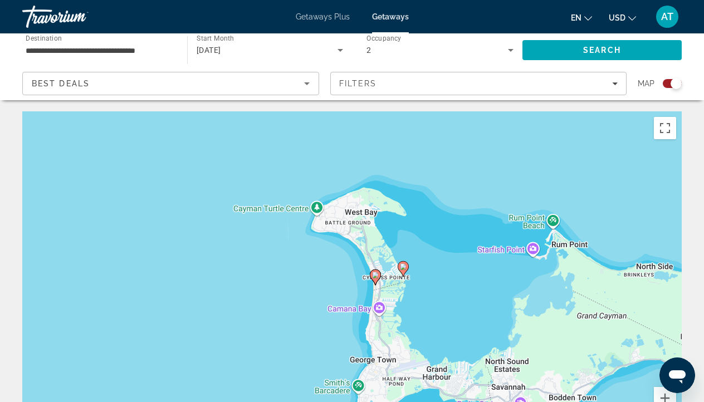
click at [403, 269] on image "Main content" at bounding box center [403, 266] width 7 height 7
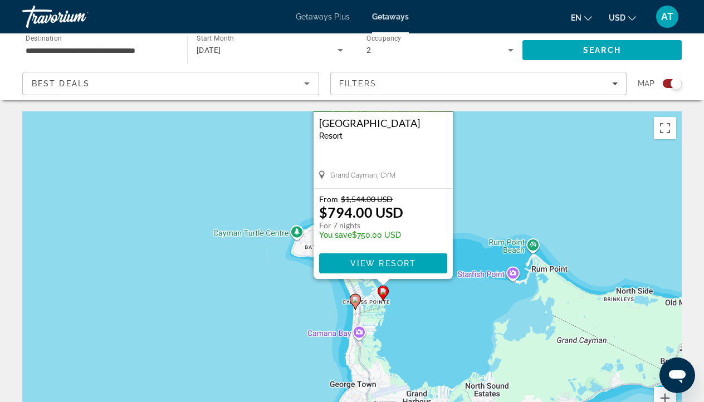
drag, startPoint x: 452, startPoint y: 297, endPoint x: 485, endPoint y: 167, distance: 134.5
click at [485, 166] on div "Pour activer le glissement du marqueur avec le clavier, appuyez sur Alt+Entrée.…" at bounding box center [351, 278] width 659 height 334
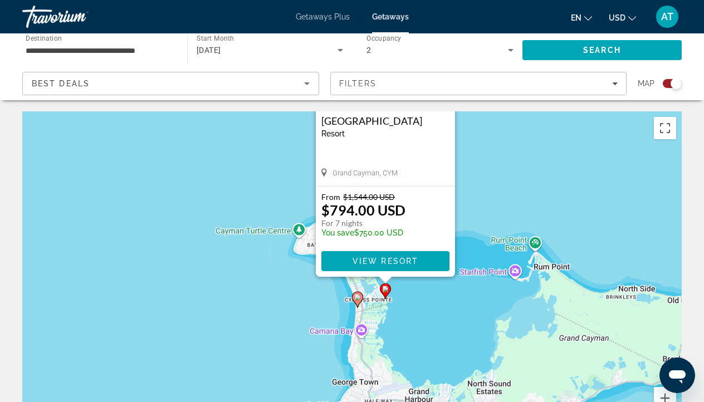
click at [357, 302] on icon "Main content" at bounding box center [358, 299] width 10 height 14
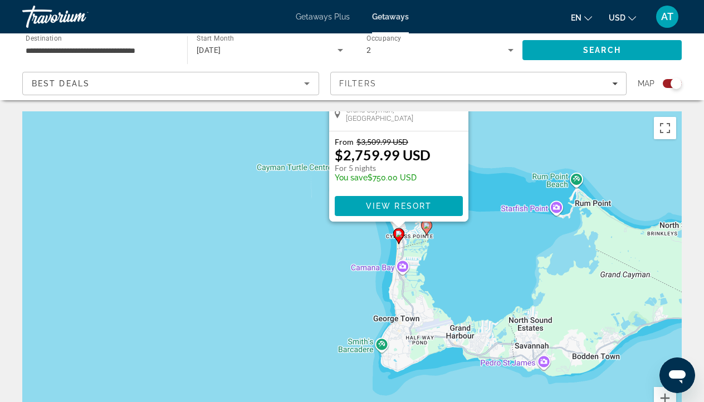
drag, startPoint x: 437, startPoint y: 319, endPoint x: 483, endPoint y: 135, distance: 189.6
click at [483, 134] on div "Pour activer le glissement du marqueur avec le clavier, appuyez sur Alt+Entrée.…" at bounding box center [351, 278] width 659 height 334
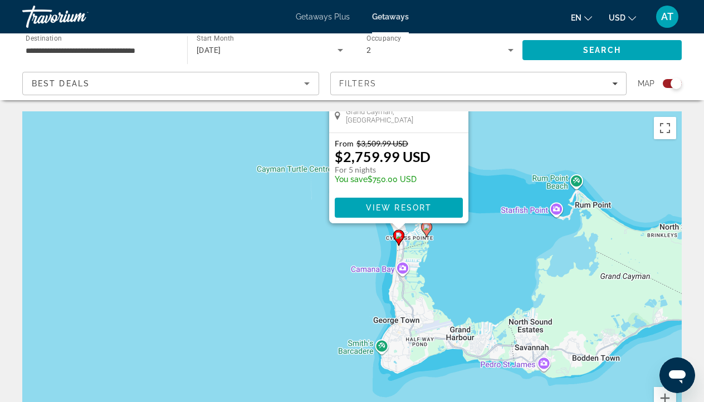
click at [427, 228] on image "Main content" at bounding box center [426, 227] width 7 height 7
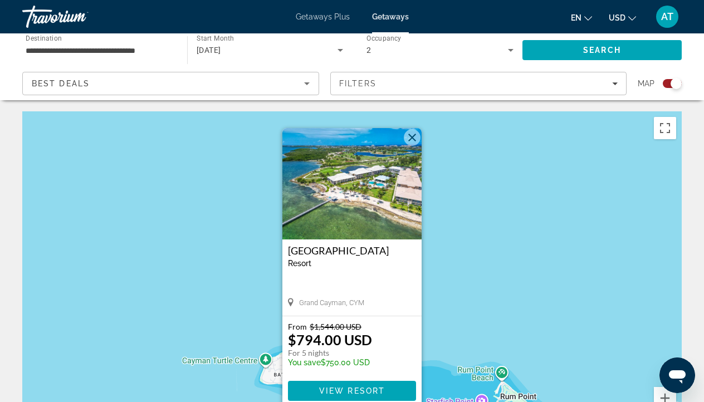
click at [115, 50] on input "**********" at bounding box center [99, 50] width 147 height 13
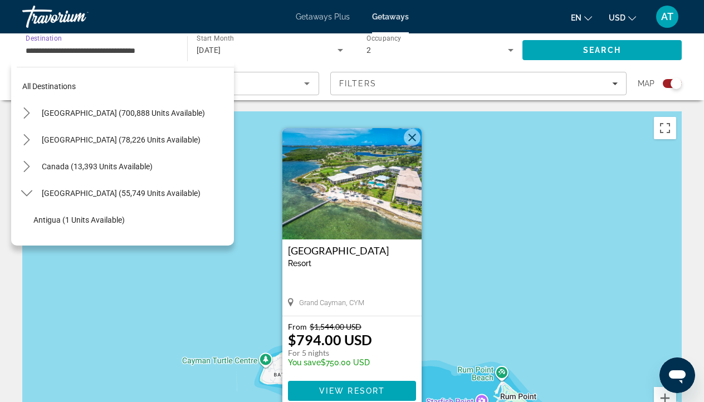
scroll to position [173, 0]
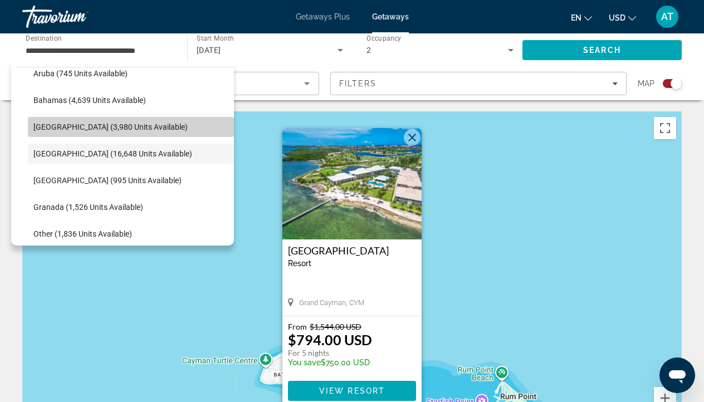
click at [101, 124] on span "[GEOGRAPHIC_DATA] (3,980 units available)" at bounding box center [110, 127] width 154 height 9
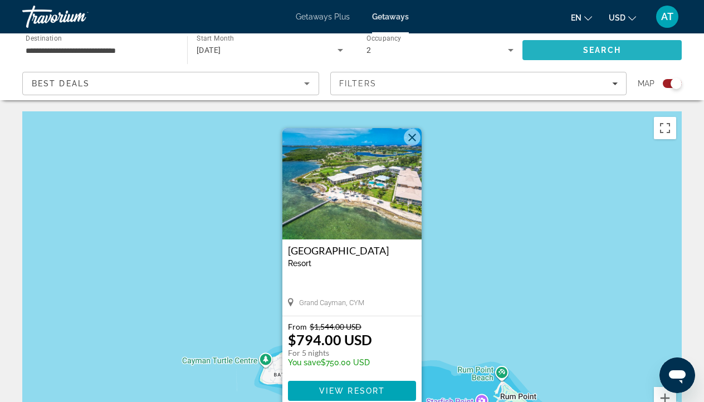
click at [547, 48] on span "Search" at bounding box center [601, 50] width 159 height 27
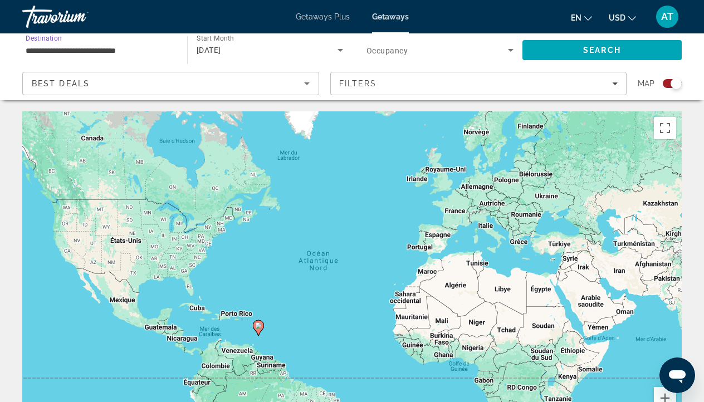
click at [85, 48] on input "**********" at bounding box center [99, 50] width 147 height 13
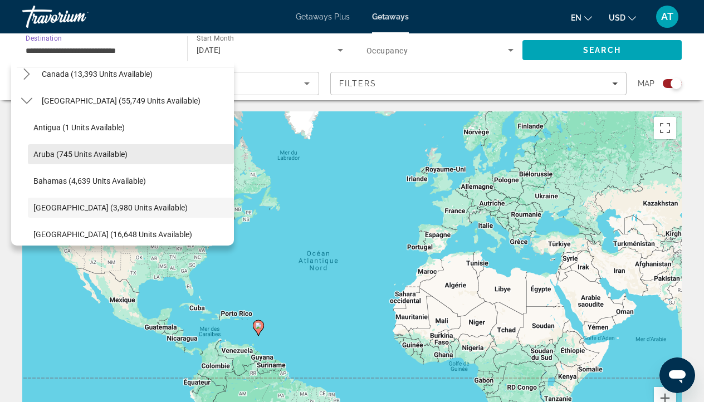
scroll to position [88, 0]
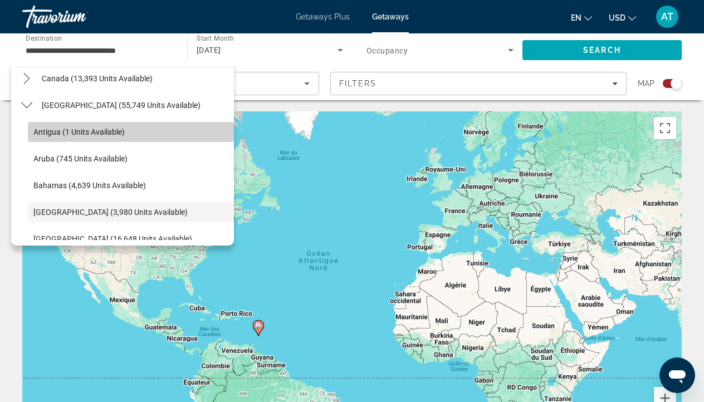
click at [84, 134] on span "Antigua (1 units available)" at bounding box center [78, 132] width 91 height 9
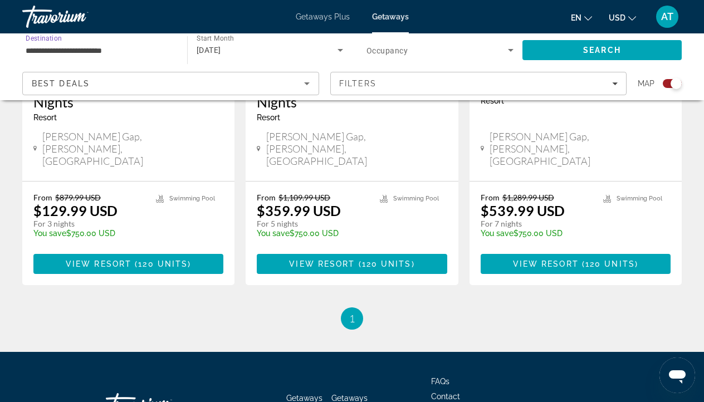
scroll to position [596, 0]
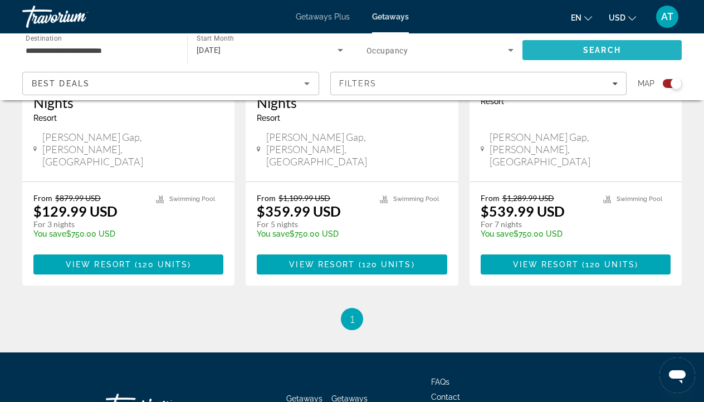
click at [554, 45] on span "Search" at bounding box center [601, 50] width 159 height 27
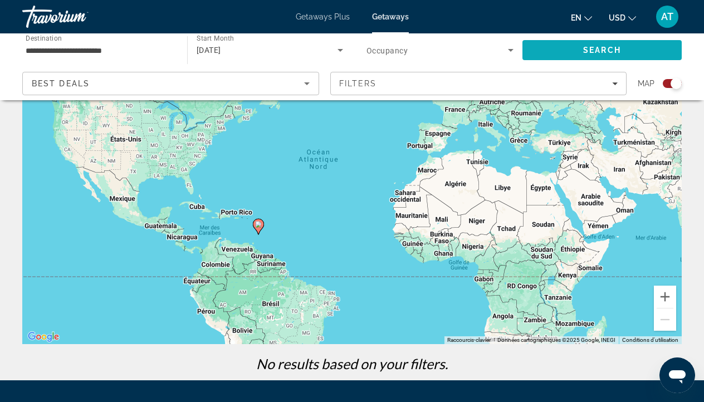
scroll to position [62, 0]
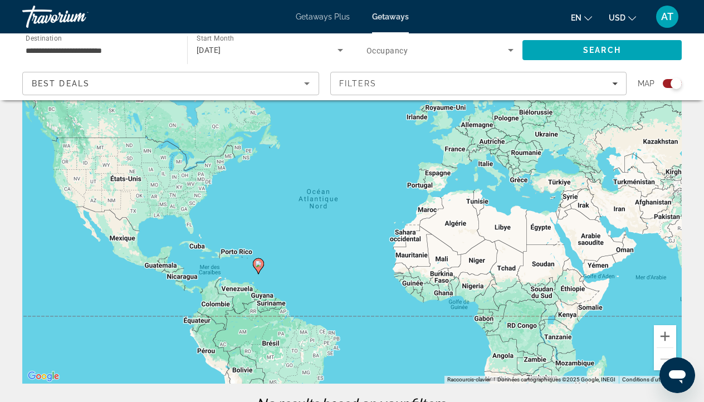
click at [106, 52] on input "**********" at bounding box center [99, 50] width 147 height 13
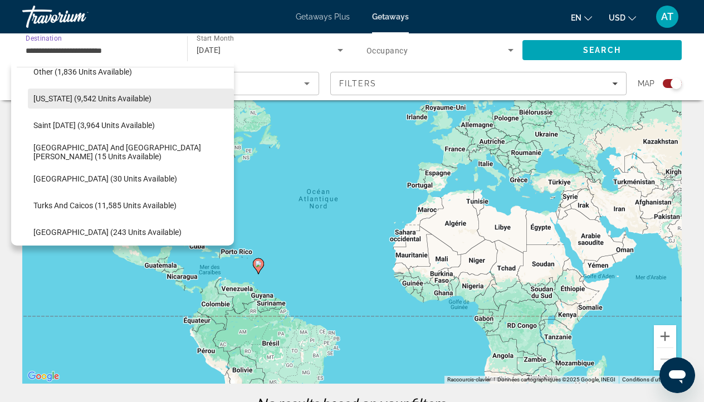
scroll to position [337, 0]
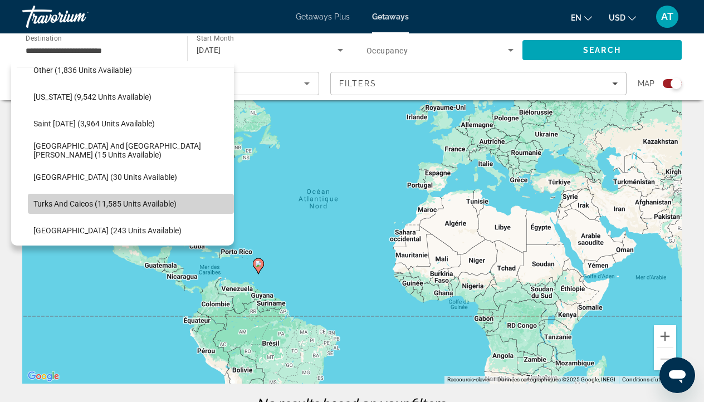
click at [92, 212] on span "Select destination: Turks and Caicos (11,585 units available)" at bounding box center [131, 203] width 206 height 27
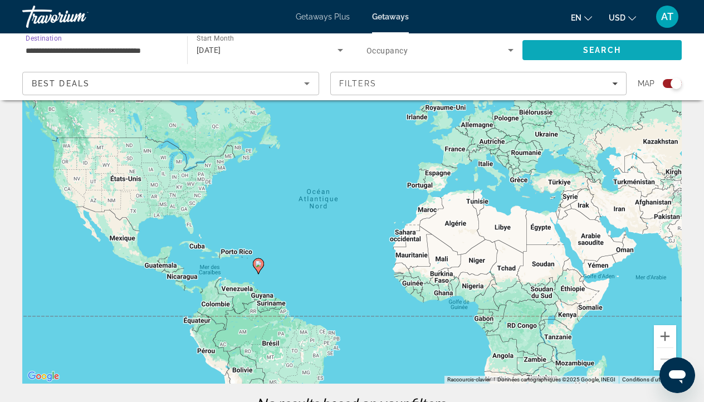
click at [608, 45] on span "Search" at bounding box center [601, 50] width 159 height 27
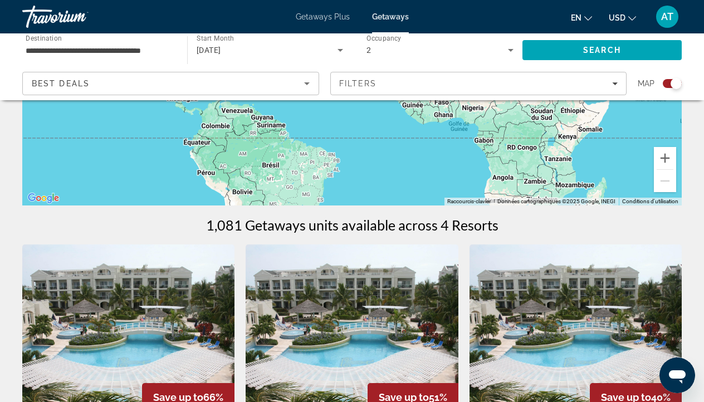
scroll to position [219, 0]
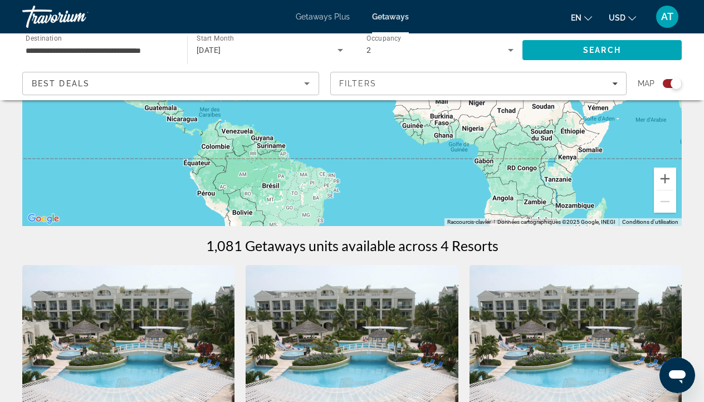
click at [221, 48] on span "[DATE]" at bounding box center [209, 50] width 25 height 9
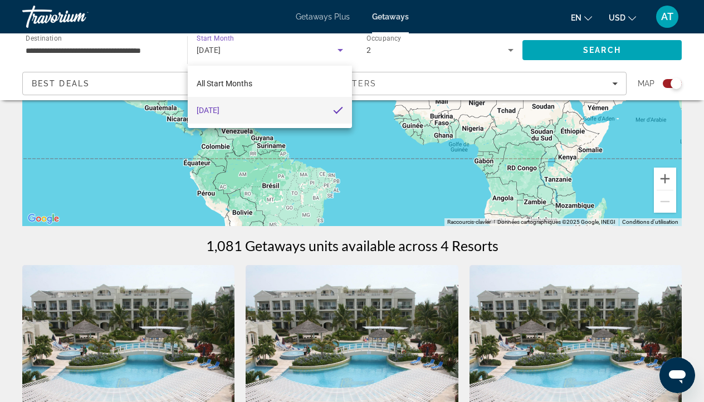
click at [248, 48] on div at bounding box center [352, 201] width 704 height 402
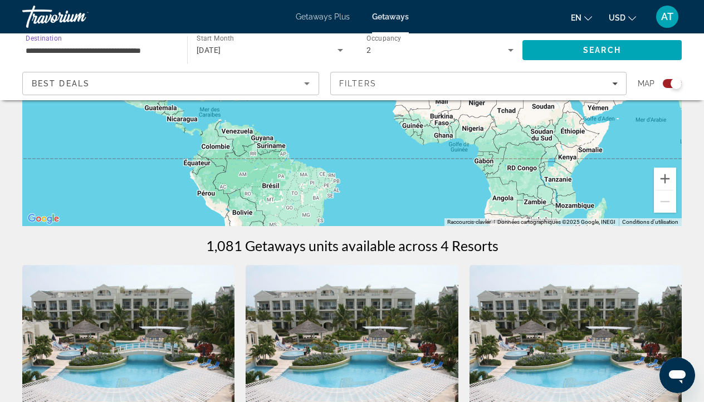
click at [117, 51] on input "**********" at bounding box center [99, 50] width 147 height 13
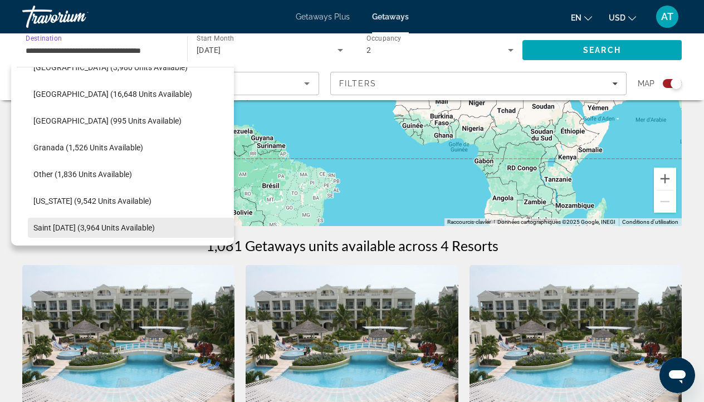
scroll to position [211, 0]
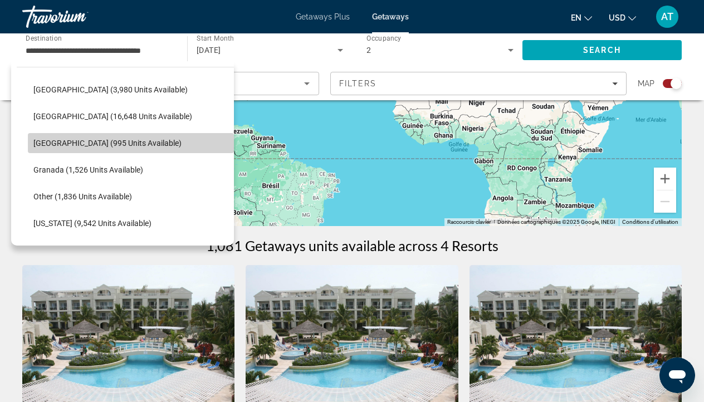
click at [126, 151] on span "Select destination: Dominican Republic (995 units available)" at bounding box center [131, 143] width 206 height 27
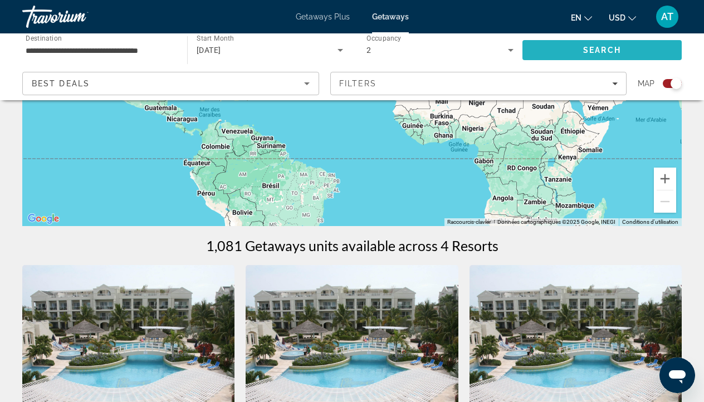
click at [588, 55] on span "Search" at bounding box center [601, 50] width 159 height 27
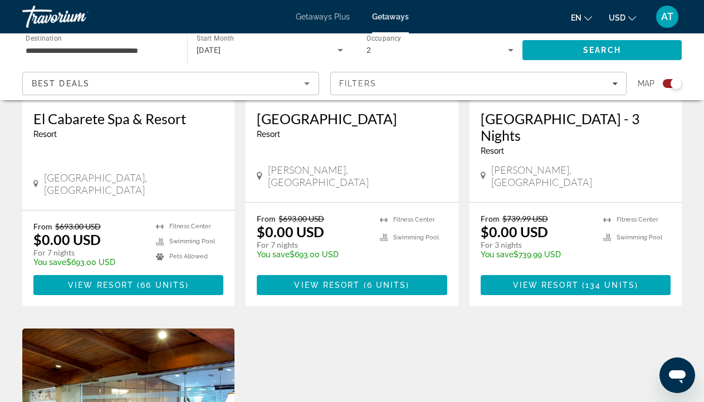
scroll to position [563, 0]
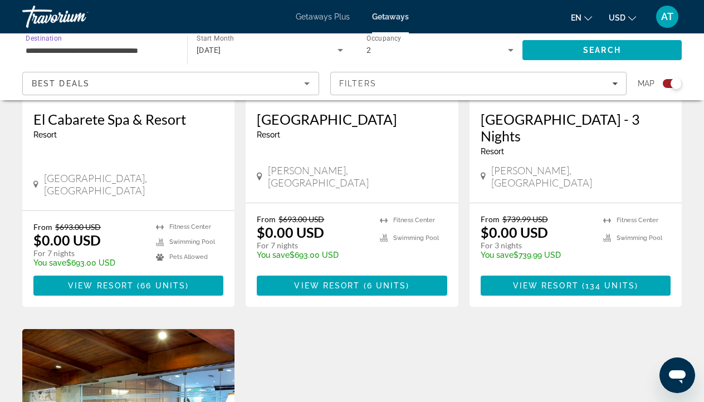
click at [139, 54] on input "**********" at bounding box center [99, 50] width 147 height 13
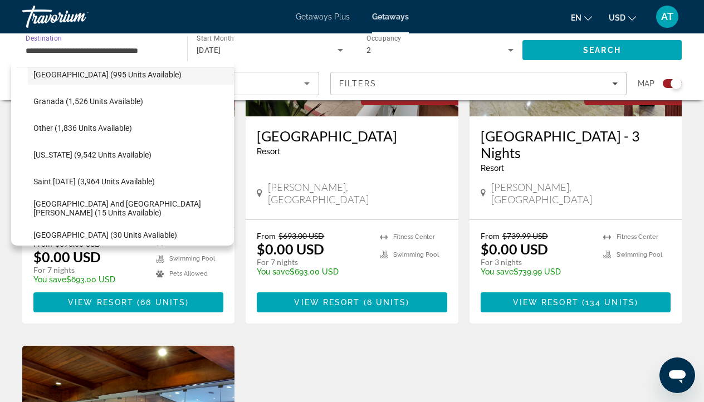
scroll to position [280, 0]
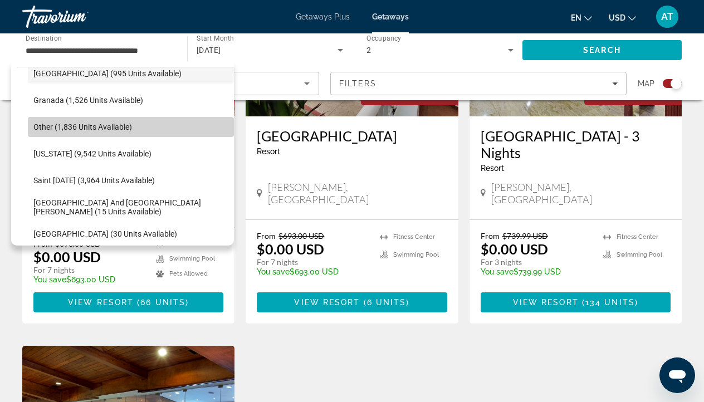
click at [113, 132] on span "Select destination: Other (1,836 units available)" at bounding box center [131, 127] width 206 height 27
type input "**********"
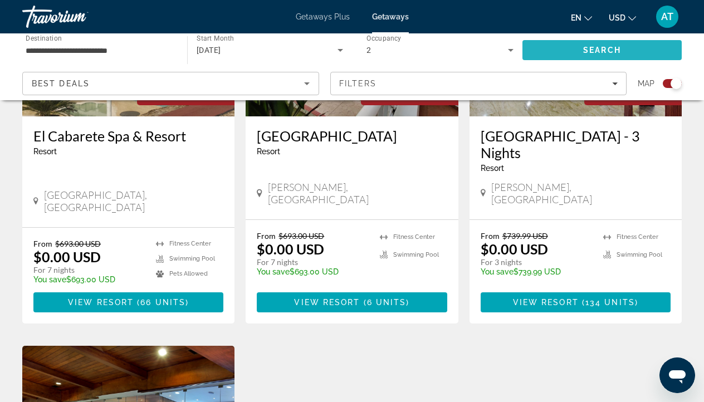
click at [571, 48] on span "Search" at bounding box center [601, 50] width 159 height 27
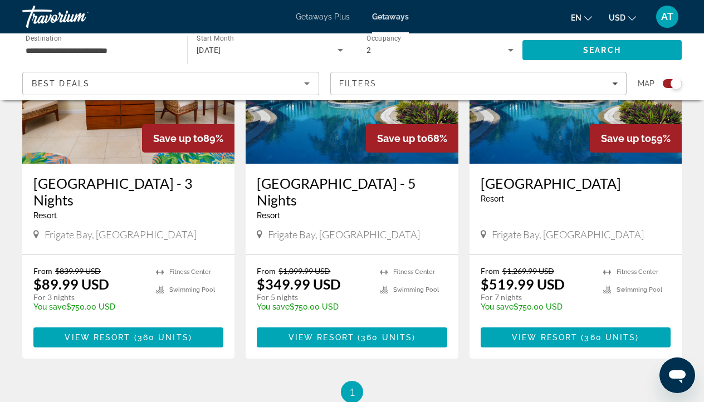
scroll to position [493, 0]
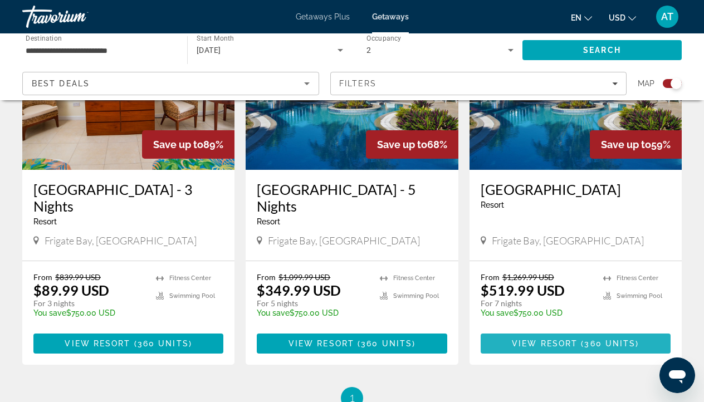
click at [582, 346] on span "( 360 units )" at bounding box center [608, 343] width 61 height 9
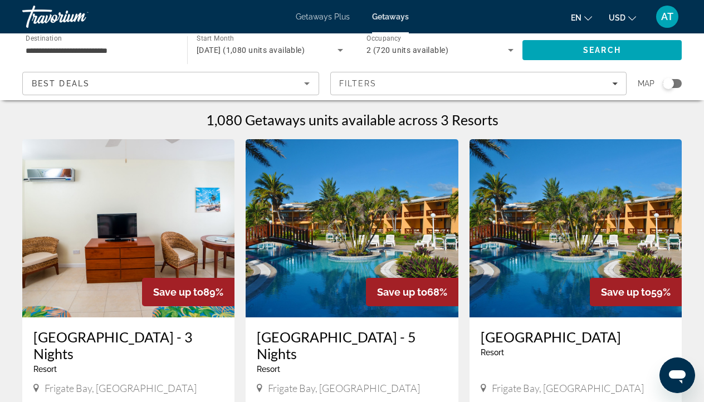
click at [53, 50] on input "**********" at bounding box center [99, 50] width 147 height 13
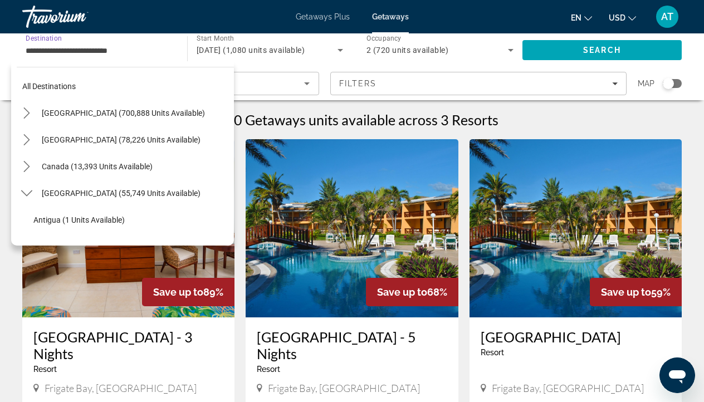
scroll to position [253, 0]
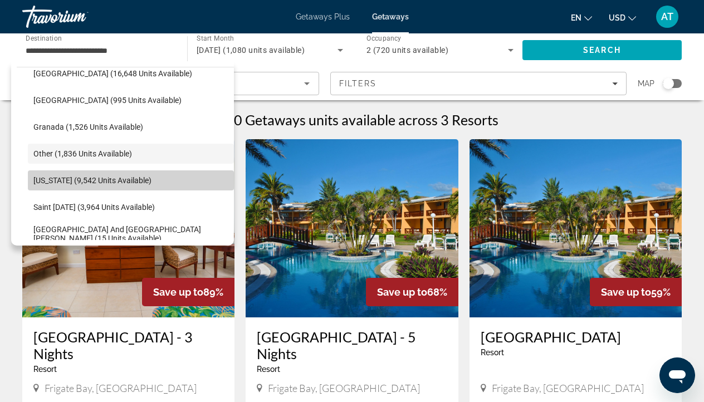
click at [75, 181] on span "[US_STATE] (9,542 units available)" at bounding box center [92, 180] width 118 height 9
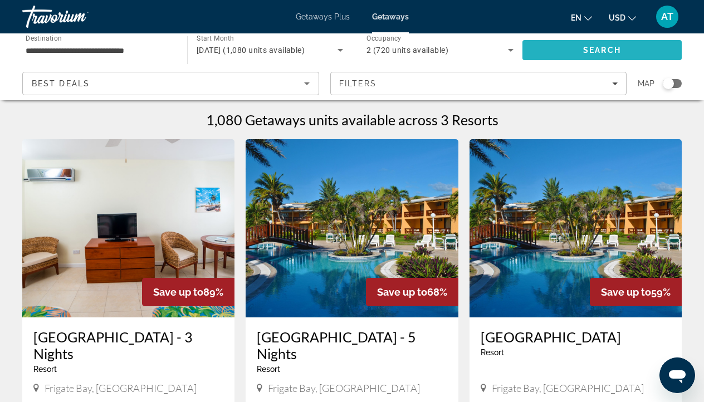
click at [577, 48] on span "Search" at bounding box center [601, 50] width 159 height 27
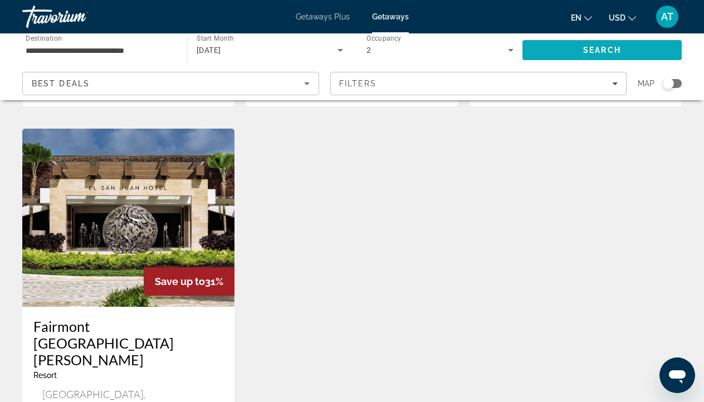
scroll to position [1340, 0]
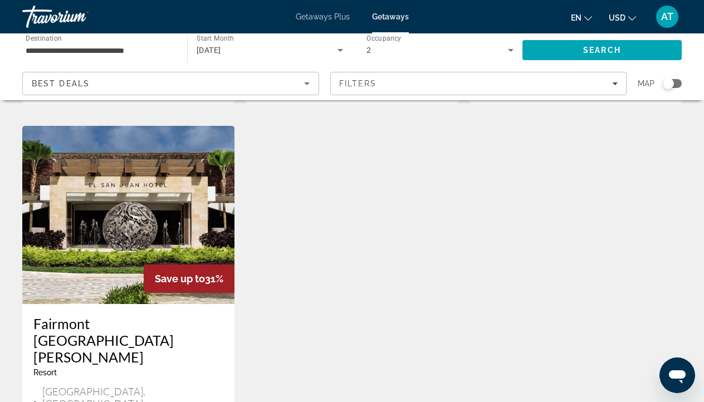
click at [71, 51] on input "**********" at bounding box center [99, 50] width 147 height 13
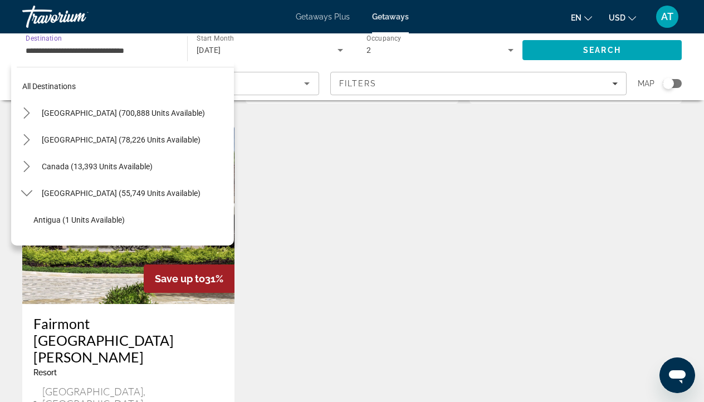
scroll to position [280, 0]
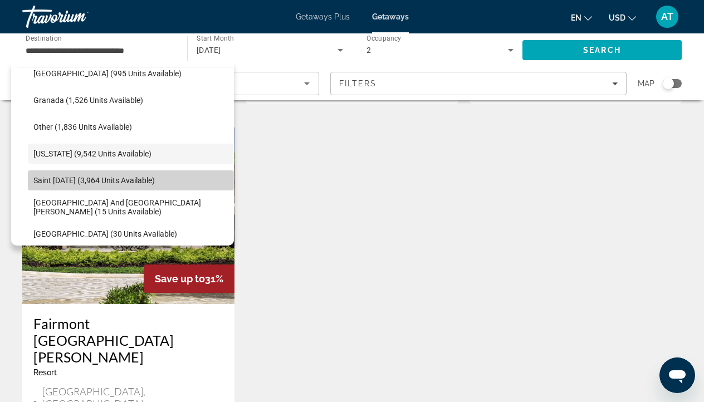
click at [87, 178] on span "Saint [DATE] (3,964 units available)" at bounding box center [93, 180] width 121 height 9
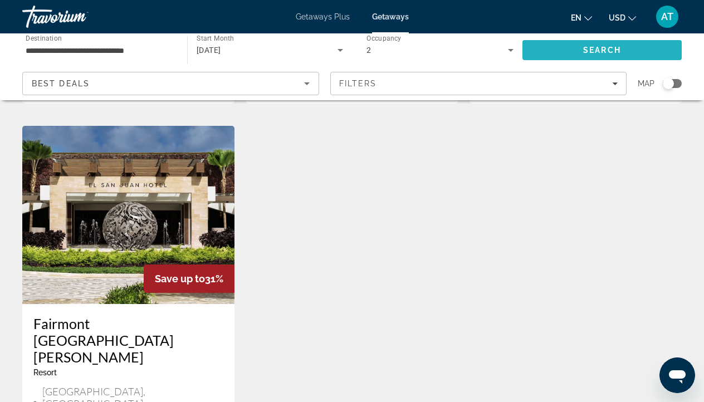
click at [615, 48] on span "Search" at bounding box center [602, 50] width 38 height 9
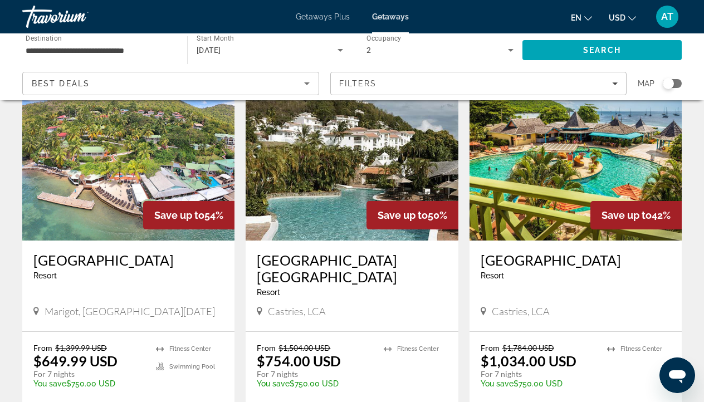
scroll to position [434, 0]
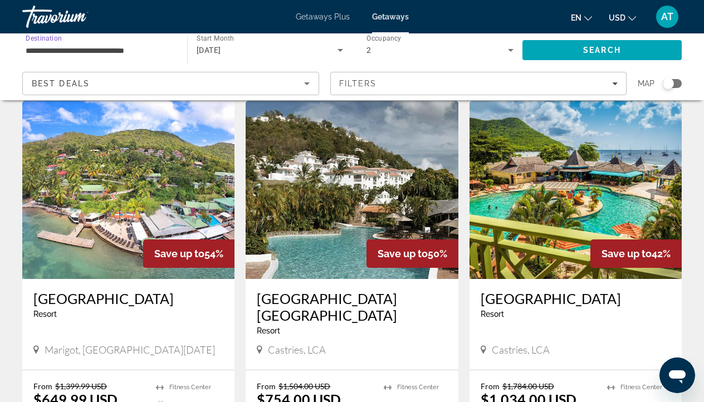
click at [100, 54] on input "**********" at bounding box center [99, 50] width 147 height 13
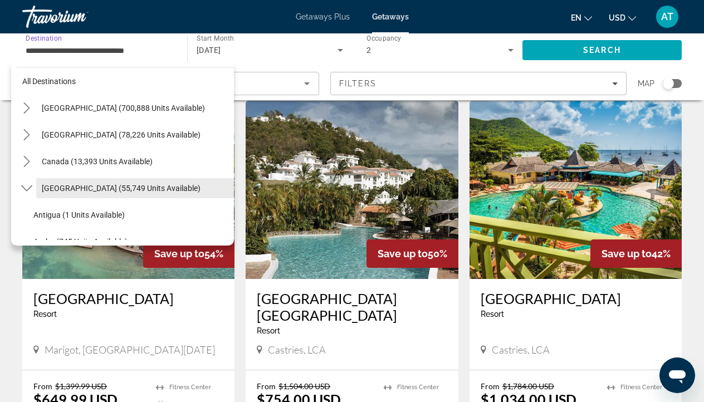
scroll to position [0, 0]
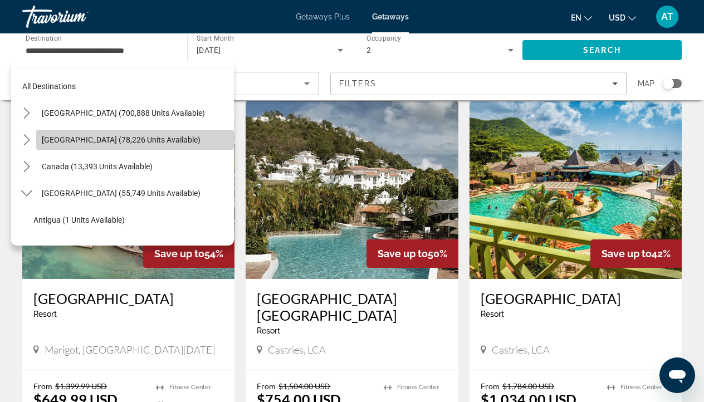
click at [109, 134] on span "Select destination: Mexico (78,226 units available)" at bounding box center [135, 139] width 198 height 27
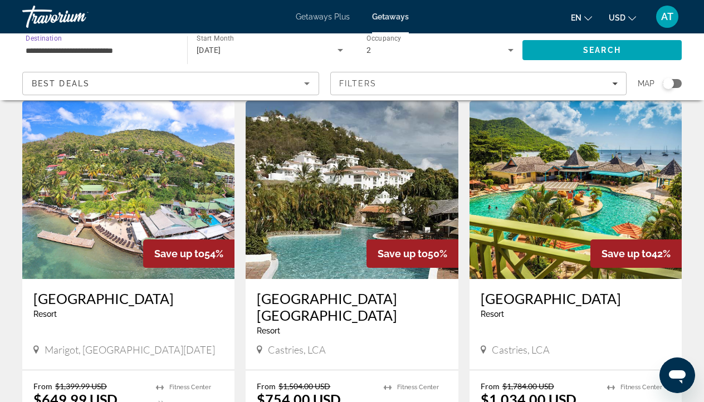
click at [99, 50] on input "**********" at bounding box center [99, 50] width 147 height 13
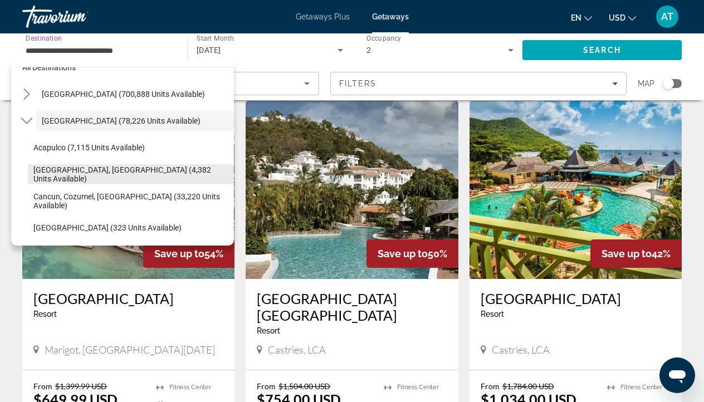
scroll to position [22, 0]
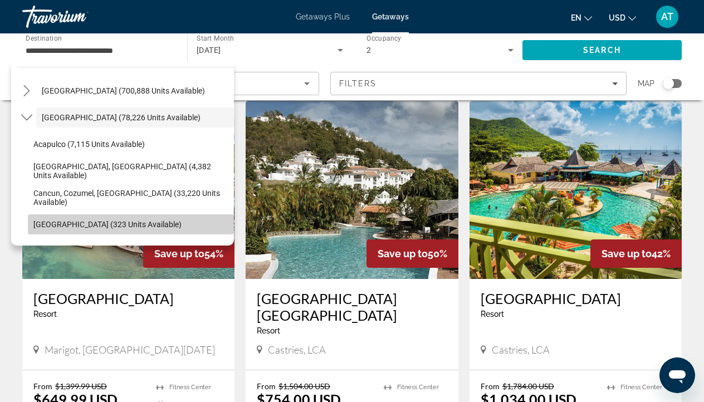
click at [61, 224] on span "[GEOGRAPHIC_DATA] (323 units available)" at bounding box center [107, 224] width 148 height 9
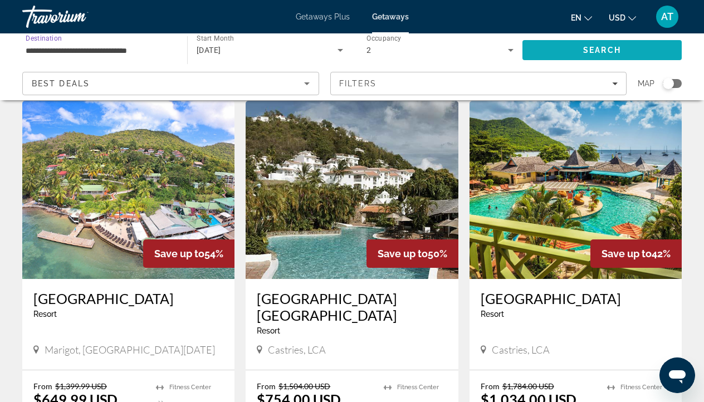
click at [540, 57] on span "Search" at bounding box center [601, 50] width 159 height 27
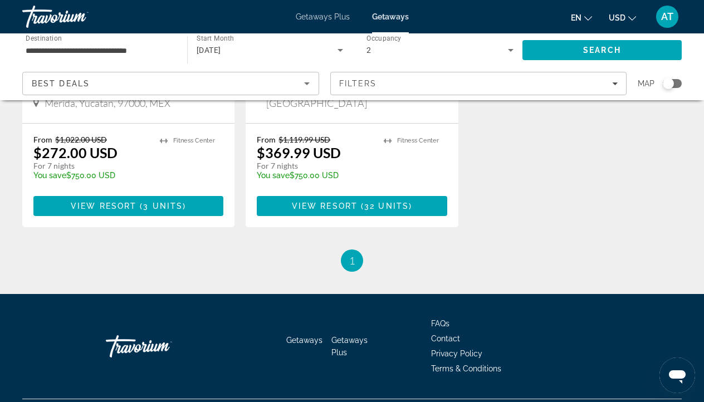
scroll to position [709, 0]
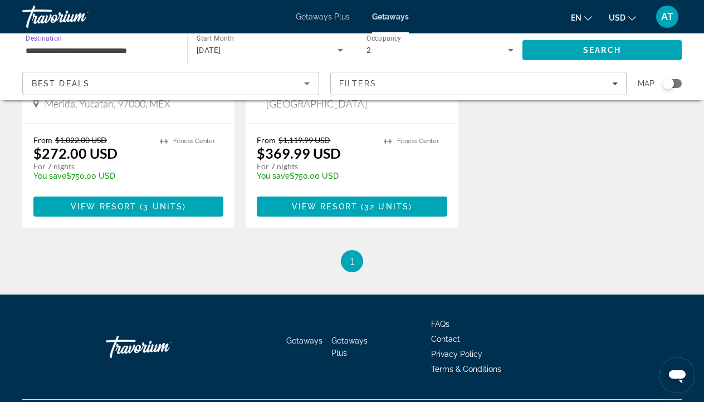
click at [146, 49] on input "**********" at bounding box center [99, 50] width 147 height 13
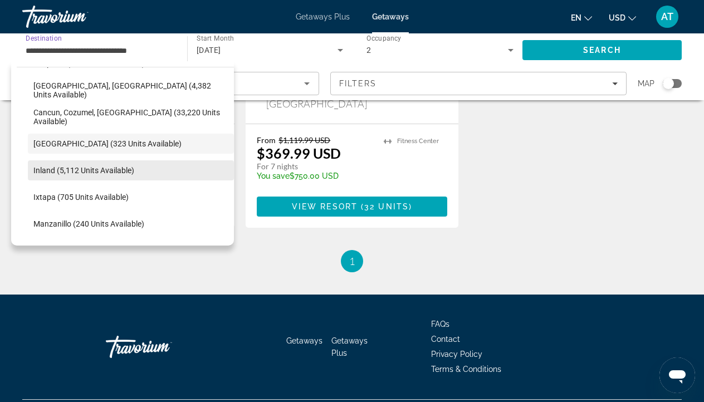
scroll to position [107, 0]
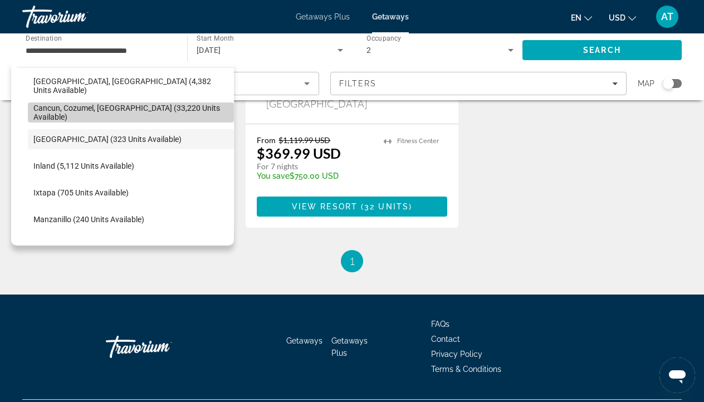
click at [151, 113] on span "Cancun, Cozumel, [GEOGRAPHIC_DATA] (33,220 units available)" at bounding box center [130, 113] width 195 height 18
type input "**********"
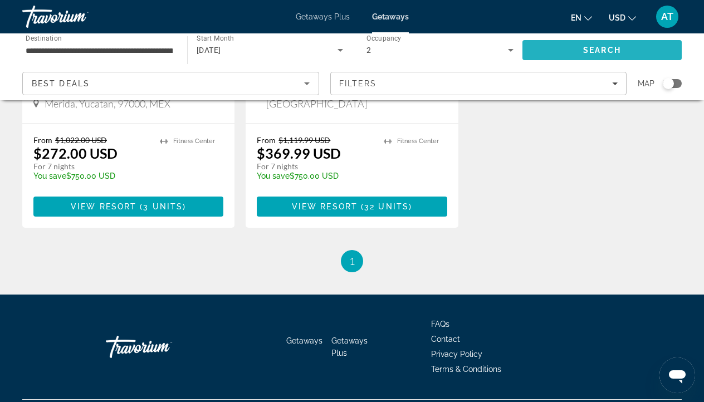
click at [657, 52] on span "Search" at bounding box center [601, 50] width 159 height 27
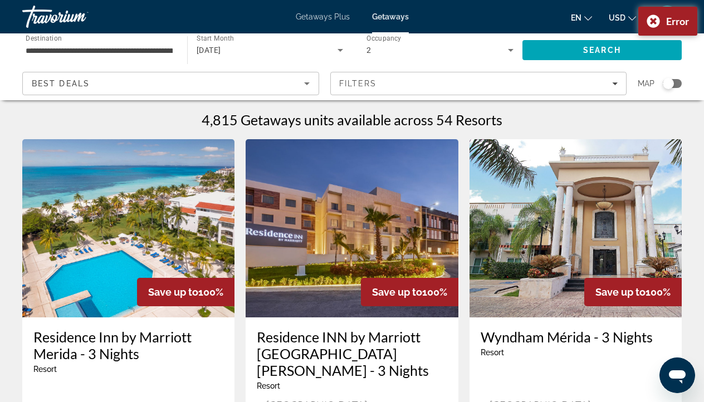
click at [664, 85] on div "Search widget" at bounding box center [668, 83] width 11 height 11
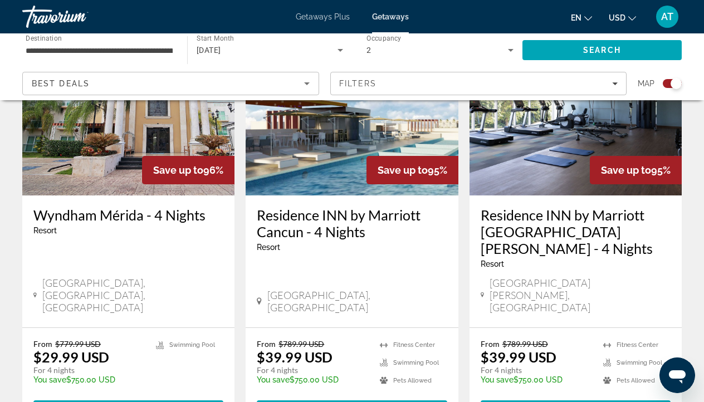
scroll to position [1769, 0]
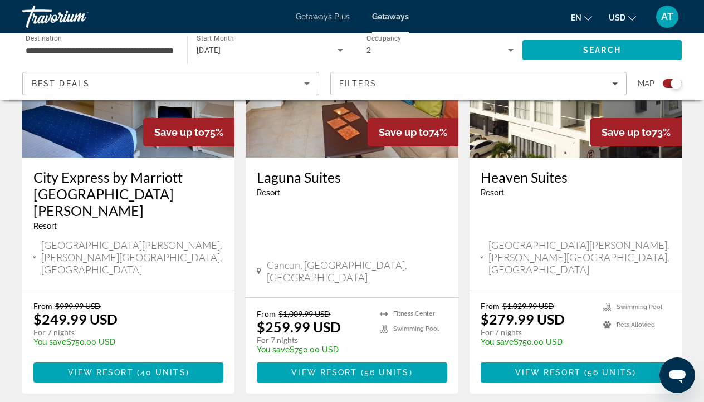
scroll to position [1770, 0]
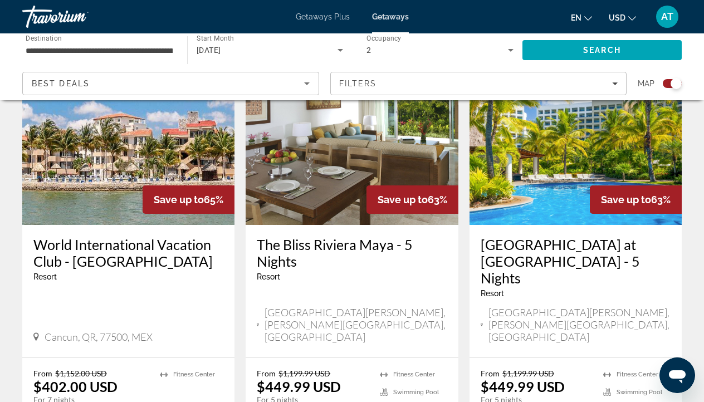
scroll to position [1719, 0]
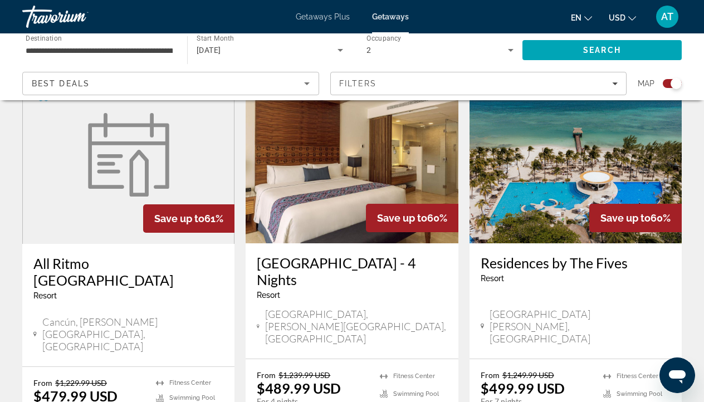
scroll to position [843, 0]
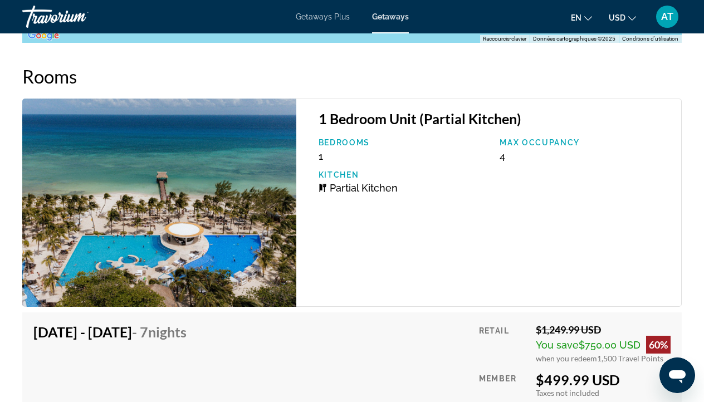
scroll to position [1642, 0]
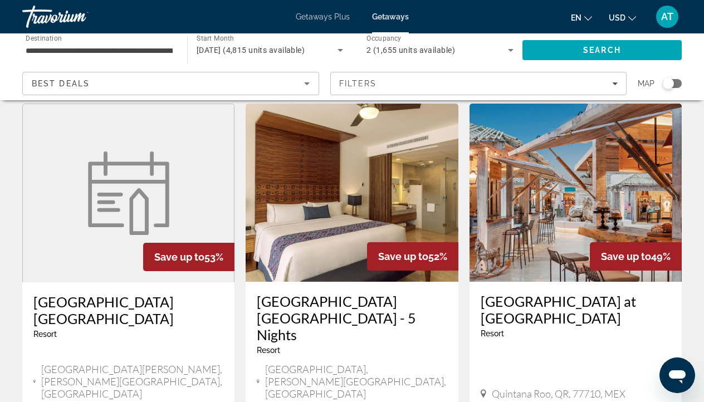
scroll to position [1310, 0]
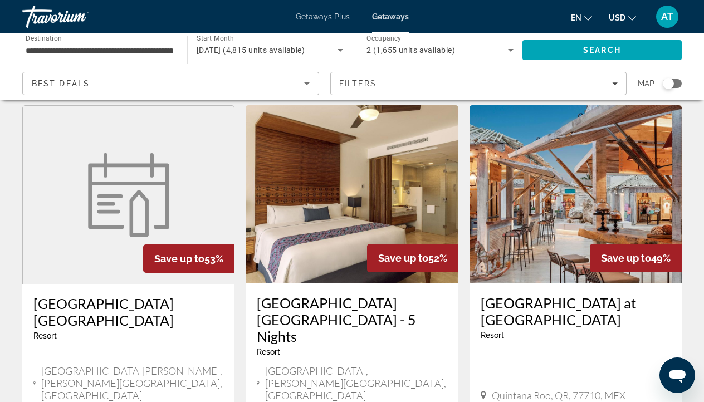
click at [154, 295] on h3 "[GEOGRAPHIC_DATA] [GEOGRAPHIC_DATA]" at bounding box center [128, 311] width 190 height 33
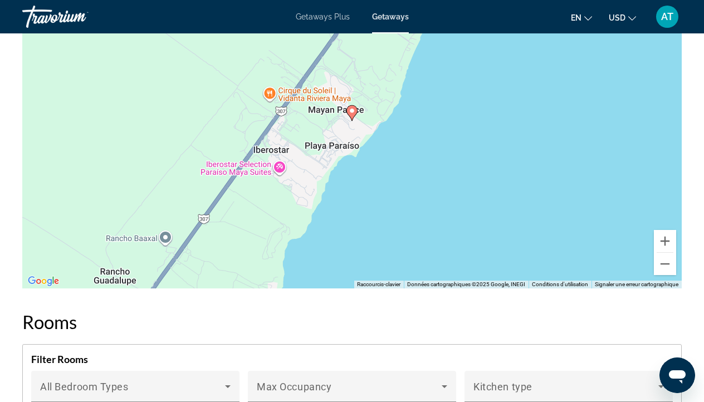
scroll to position [1960, 0]
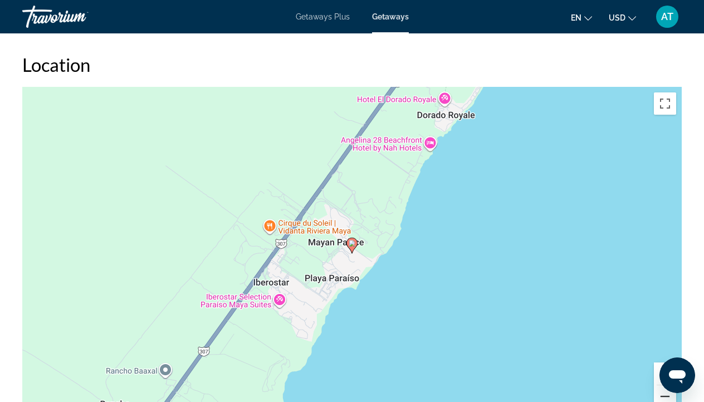
click at [659, 385] on button "Zoom arrière" at bounding box center [665, 396] width 22 height 22
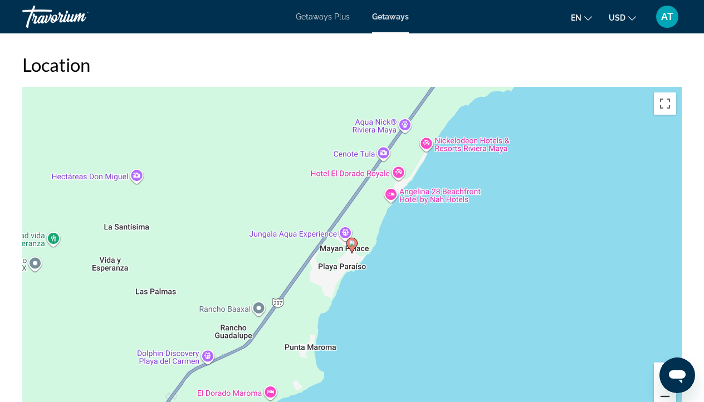
click at [657, 385] on button "Zoom arrière" at bounding box center [665, 396] width 22 height 22
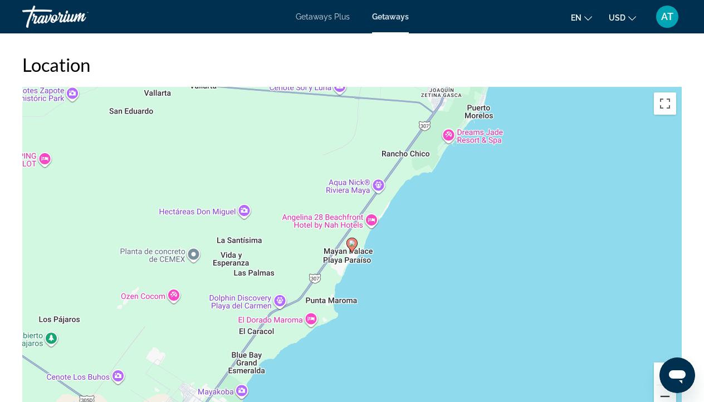
click at [657, 385] on button "Zoom arrière" at bounding box center [665, 396] width 22 height 22
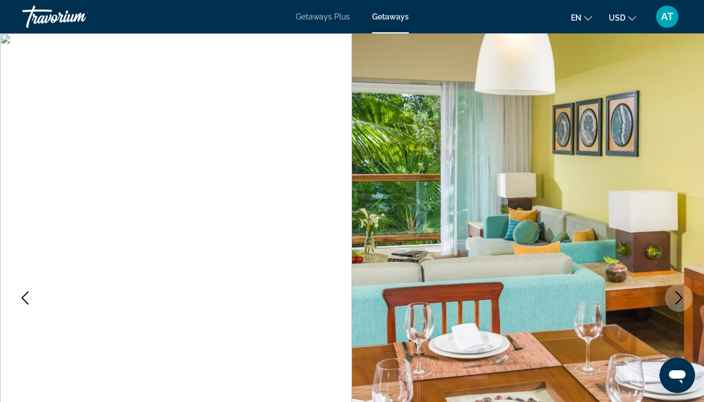
scroll to position [0, 0]
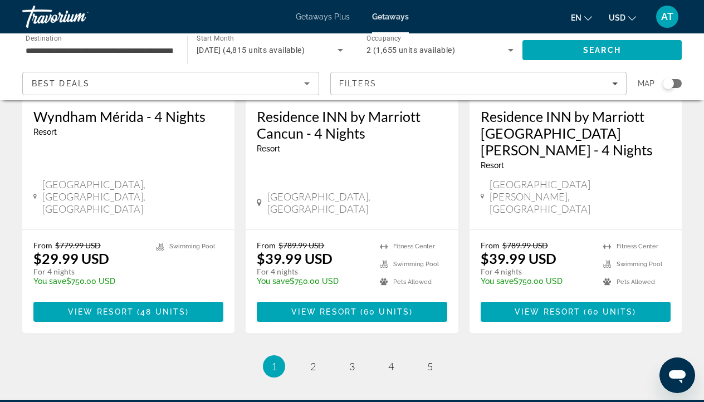
scroll to position [1518, 0]
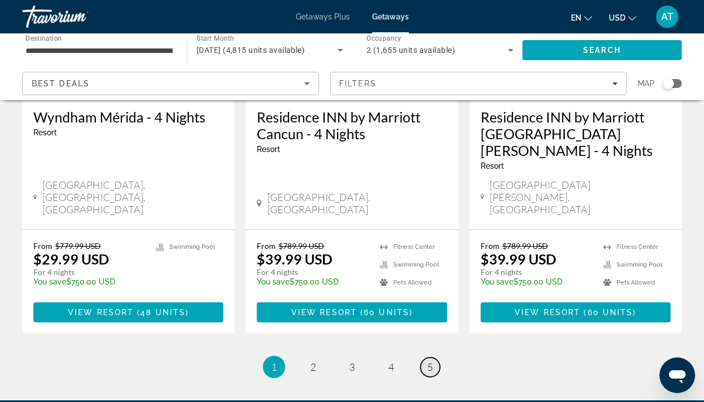
click at [434, 358] on link "page 5" at bounding box center [429, 367] width 19 height 19
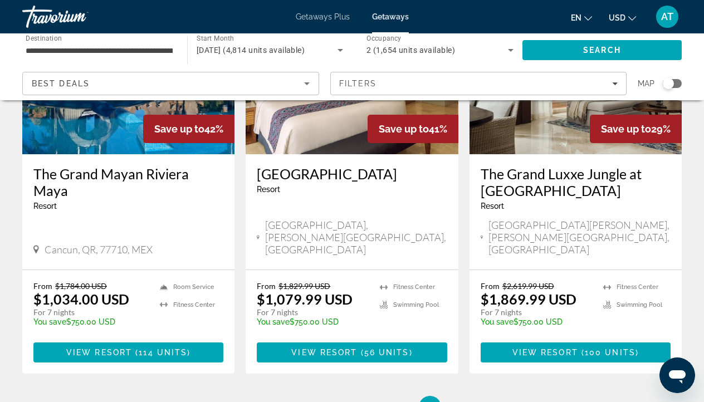
scroll to position [582, 0]
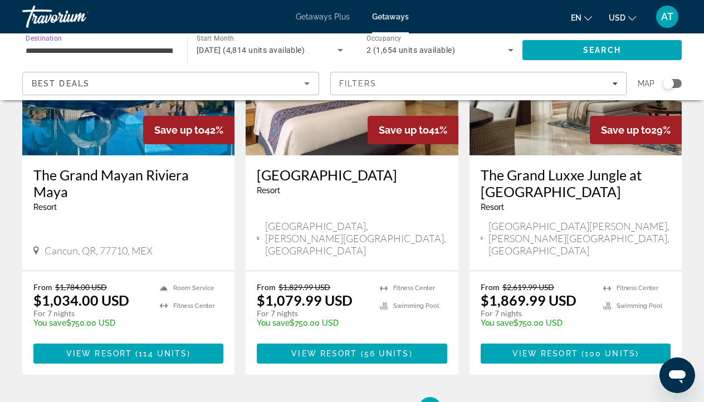
click at [171, 44] on input "**********" at bounding box center [99, 50] width 147 height 13
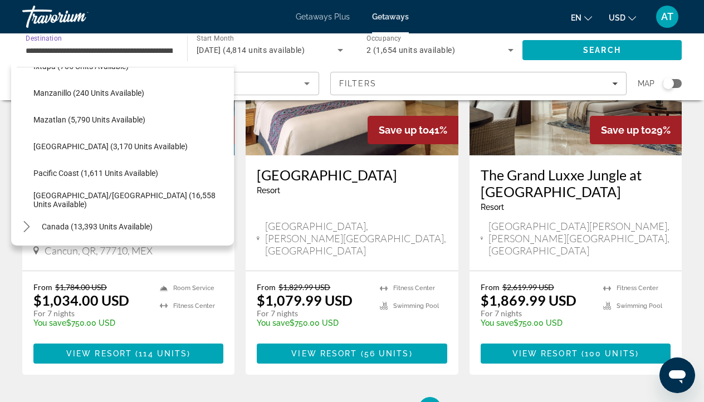
scroll to position [241, 0]
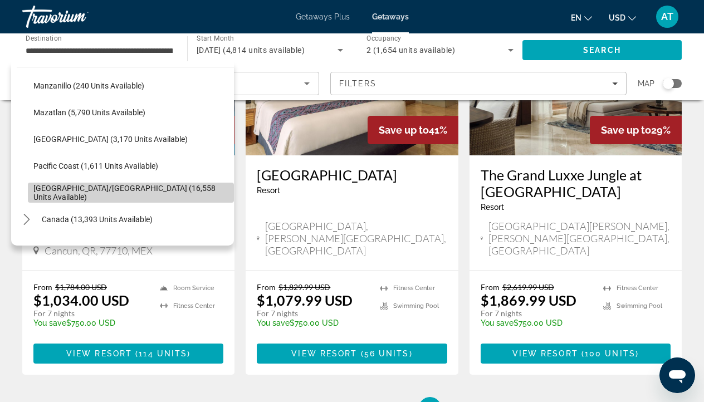
click at [97, 197] on span "[GEOGRAPHIC_DATA]/[GEOGRAPHIC_DATA] (16,558 units available)" at bounding box center [130, 193] width 195 height 18
type input "**********"
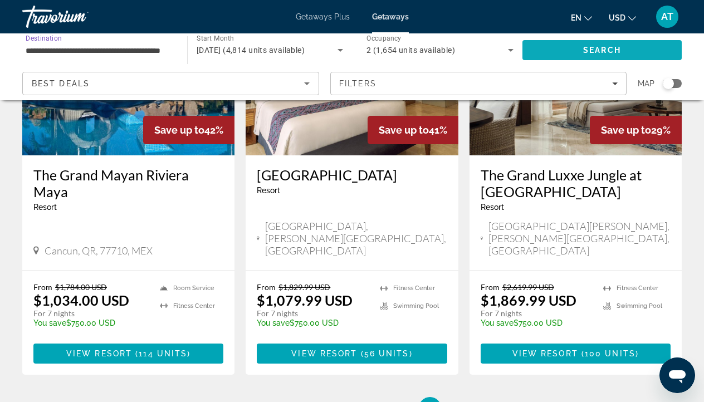
click at [591, 46] on span "Search" at bounding box center [602, 50] width 38 height 9
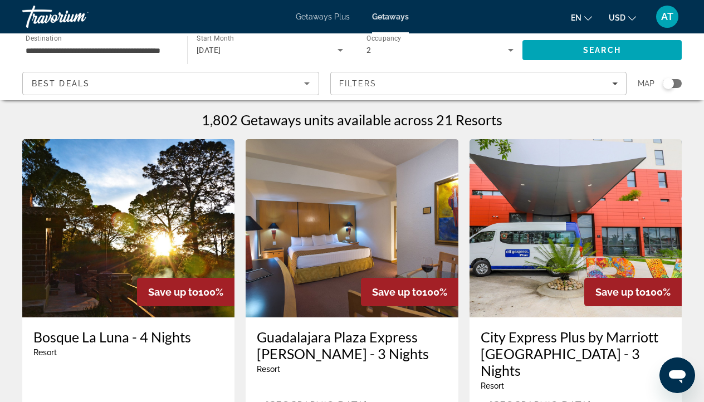
click at [671, 84] on div "Search widget" at bounding box center [668, 83] width 11 height 11
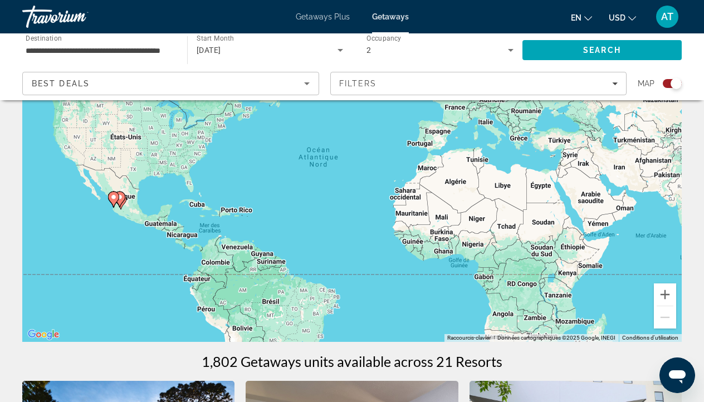
scroll to position [97, 0]
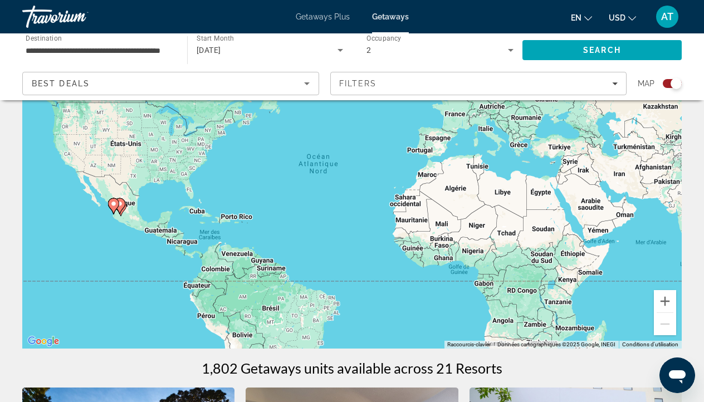
click at [377, 231] on div "Pour activer le glissement du marqueur avec le clavier, appuyez sur Alt+Entrée.…" at bounding box center [351, 181] width 659 height 334
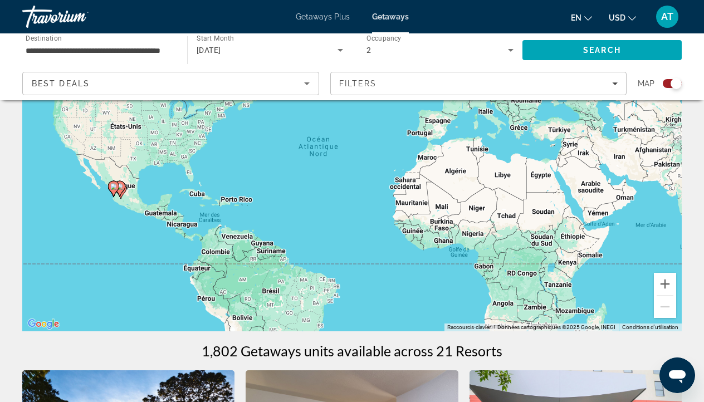
scroll to position [88, 0]
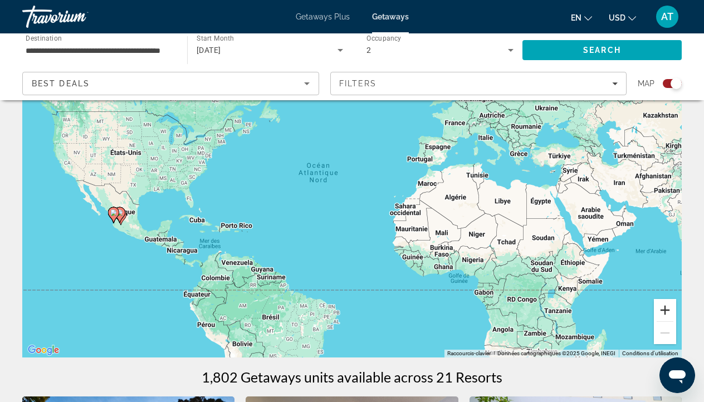
click at [665, 313] on button "Zoom avant" at bounding box center [665, 310] width 22 height 22
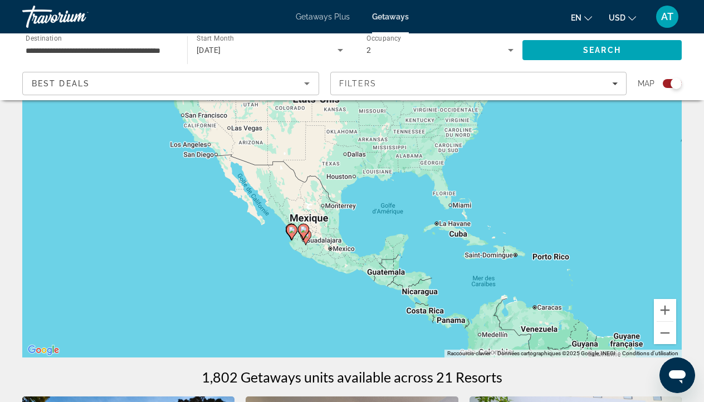
drag, startPoint x: 193, startPoint y: 271, endPoint x: 618, endPoint y: 254, distance: 425.2
click at [618, 254] on div "Pour activer le glissement du marqueur avec le clavier, appuyez sur Alt+Entrée.…" at bounding box center [351, 190] width 659 height 334
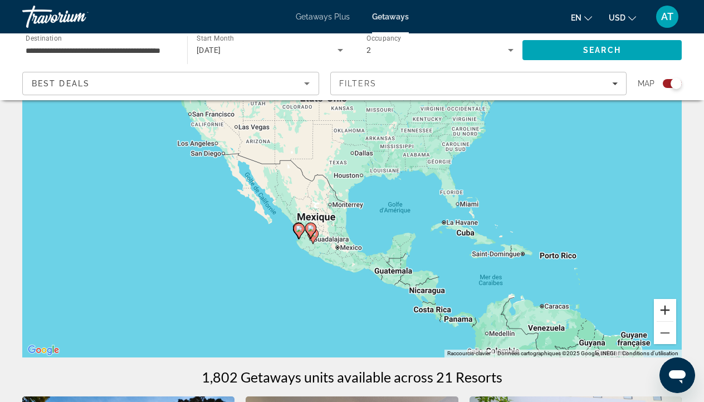
click at [660, 309] on button "Zoom avant" at bounding box center [665, 310] width 22 height 22
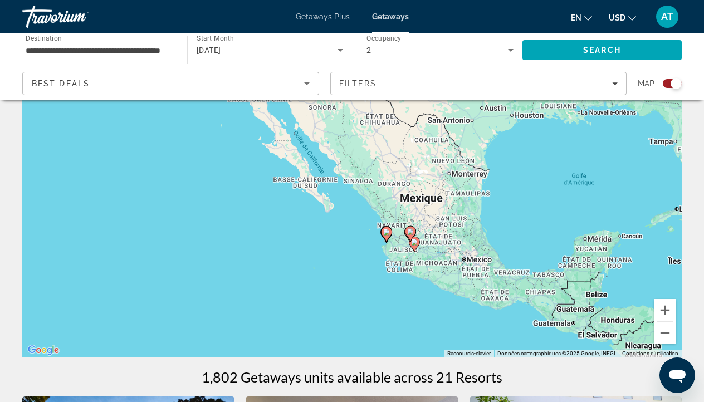
drag, startPoint x: 346, startPoint y: 235, endPoint x: 488, endPoint y: 191, distance: 148.7
click at [488, 190] on div "Pour activer le glissement du marqueur avec le clavier, appuyez sur Alt+Entrée.…" at bounding box center [351, 190] width 659 height 334
click at [665, 314] on button "Zoom avant" at bounding box center [665, 310] width 22 height 22
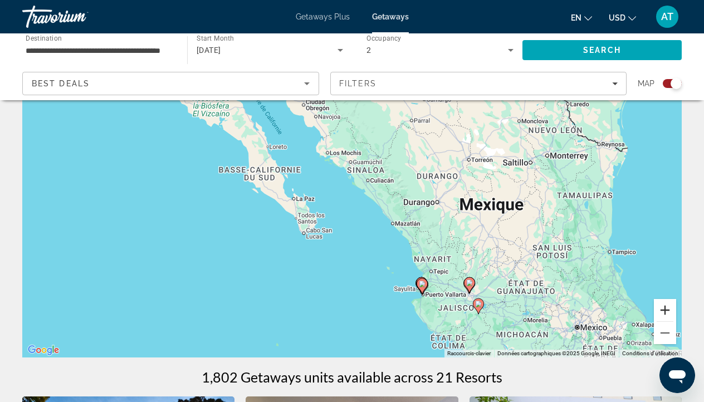
click at [665, 314] on button "Zoom avant" at bounding box center [665, 310] width 22 height 22
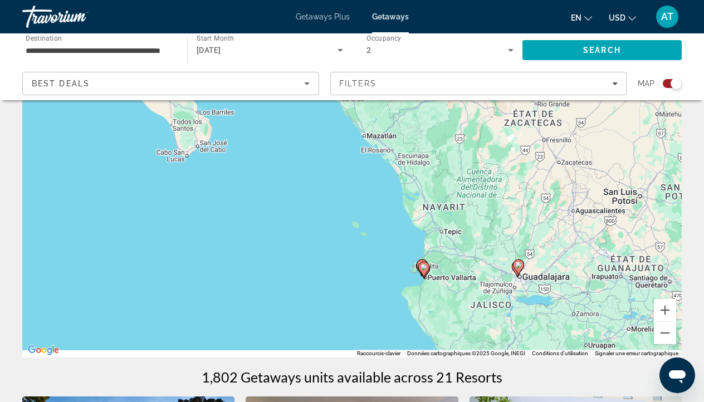
drag, startPoint x: 528, startPoint y: 284, endPoint x: 458, endPoint y: 141, distance: 158.9
click at [458, 141] on div "Pour activer le glissement du marqueur avec le clavier, appuyez sur Alt+Entrée.…" at bounding box center [351, 190] width 659 height 334
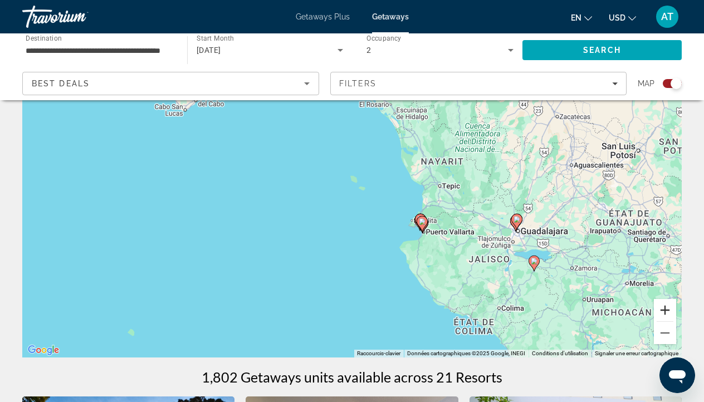
click at [669, 312] on button "Zoom avant" at bounding box center [665, 310] width 22 height 22
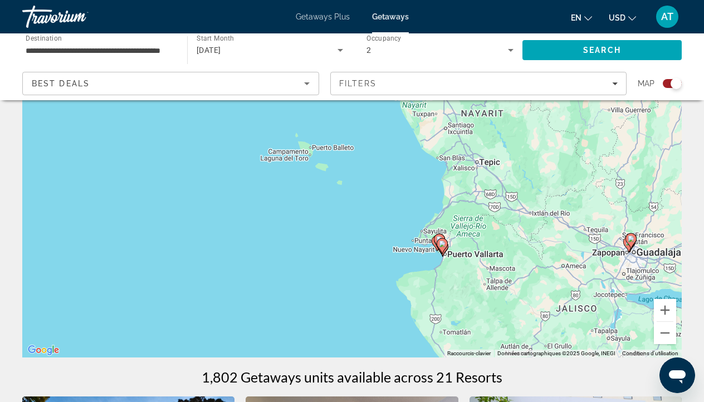
drag, startPoint x: 532, startPoint y: 265, endPoint x: 479, endPoint y: 242, distance: 57.1
click at [479, 242] on div "Pour activer le glissement du marqueur avec le clavier, appuyez sur Alt+Entrée.…" at bounding box center [351, 190] width 659 height 334
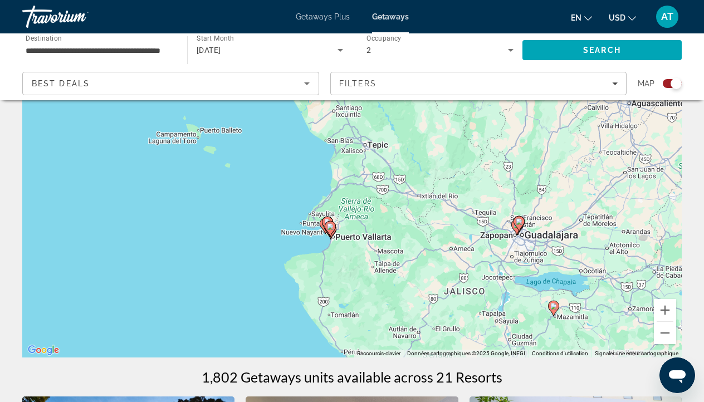
drag, startPoint x: 479, startPoint y: 242, endPoint x: 365, endPoint y: 230, distance: 114.8
click at [365, 230] on div "Pour activer le glissement du marqueur avec le clavier, appuyez sur Alt+Entrée.…" at bounding box center [351, 190] width 659 height 334
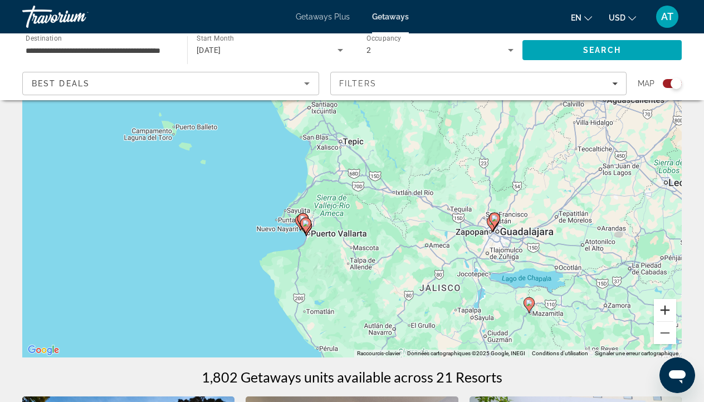
click at [669, 308] on button "Zoom avant" at bounding box center [665, 310] width 22 height 22
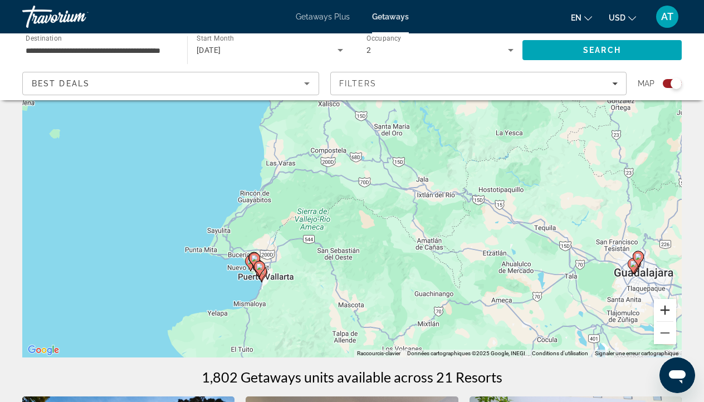
click at [669, 308] on button "Zoom avant" at bounding box center [665, 310] width 22 height 22
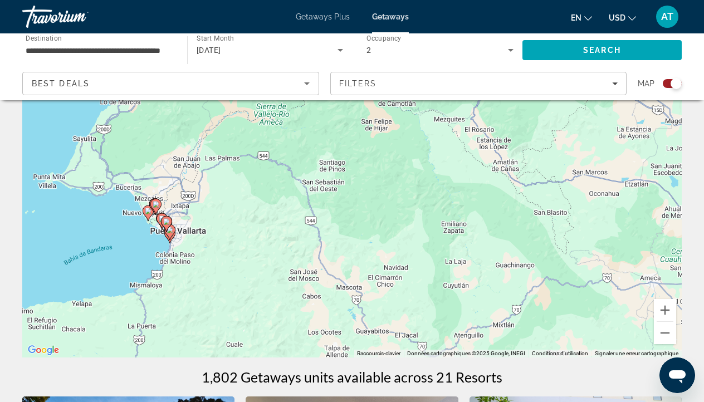
drag, startPoint x: 228, startPoint y: 327, endPoint x: 228, endPoint y: 194, distance: 133.1
click at [228, 193] on div "Pour activer le glissement du marqueur avec le clavier, appuyez sur Alt+Entrée.…" at bounding box center [351, 190] width 659 height 334
click at [663, 306] on button "Zoom avant" at bounding box center [665, 310] width 22 height 22
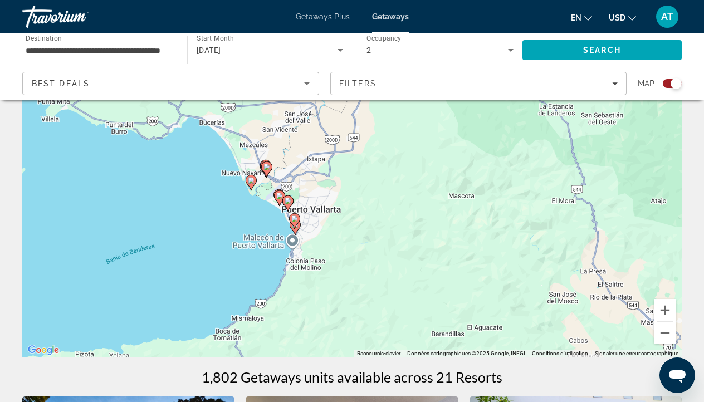
drag, startPoint x: 141, startPoint y: 294, endPoint x: 449, endPoint y: 233, distance: 313.3
click at [449, 233] on div "Pour activer le glissement du marqueur avec le clavier, appuyez sur Alt+Entrée.…" at bounding box center [351, 190] width 659 height 334
click at [665, 315] on button "Zoom avant" at bounding box center [665, 310] width 22 height 22
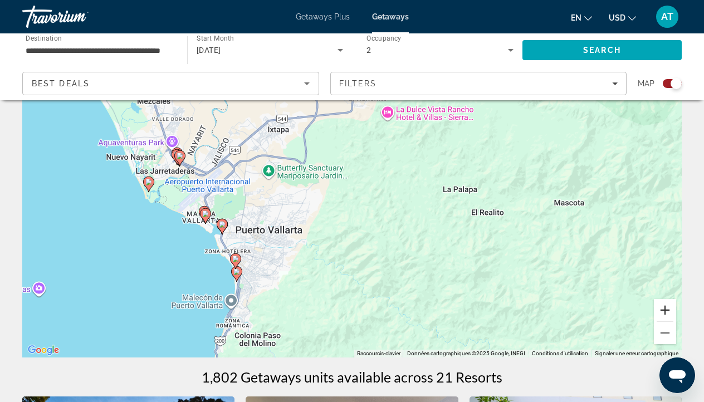
click at [670, 313] on button "Zoom avant" at bounding box center [665, 310] width 22 height 22
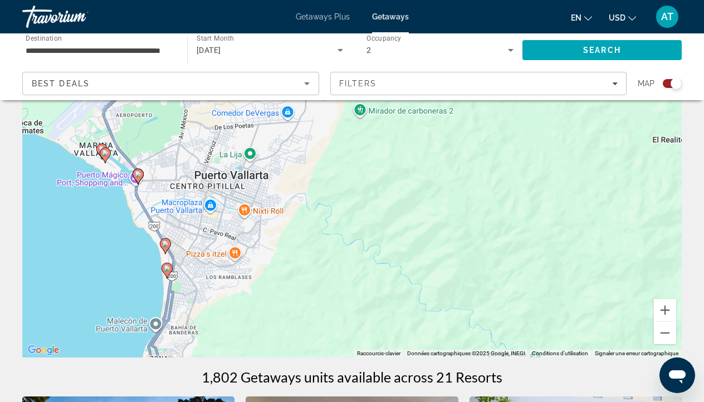
drag, startPoint x: 415, startPoint y: 295, endPoint x: 463, endPoint y: 197, distance: 108.6
click at [463, 196] on div "Pour activer le glissement du marqueur avec le clavier, appuyez sur Alt+Entrée.…" at bounding box center [351, 190] width 659 height 334
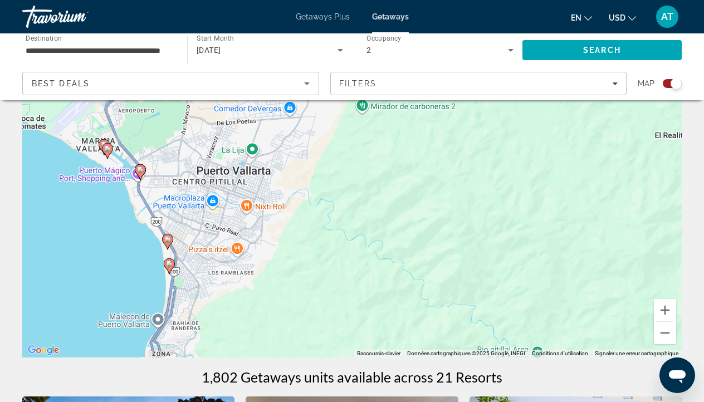
click at [168, 263] on image "Main content" at bounding box center [169, 264] width 7 height 7
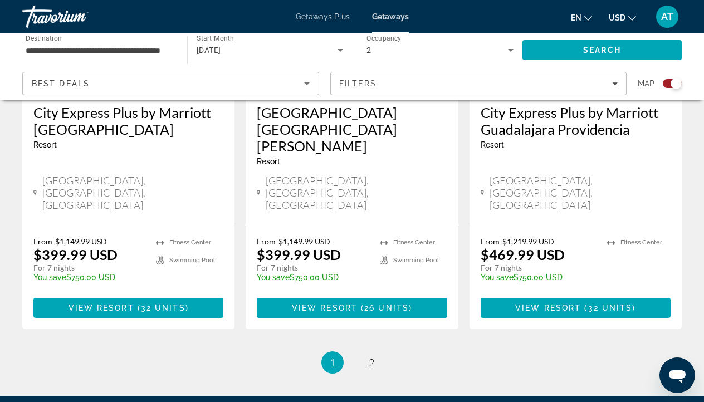
scroll to position [1879, 0]
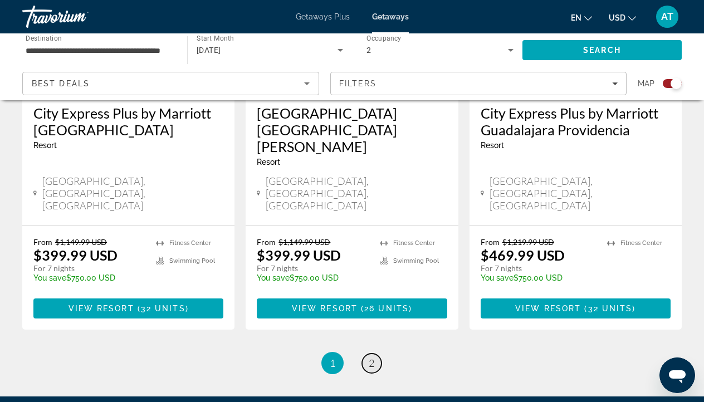
click at [369, 357] on span "2" at bounding box center [372, 363] width 6 height 12
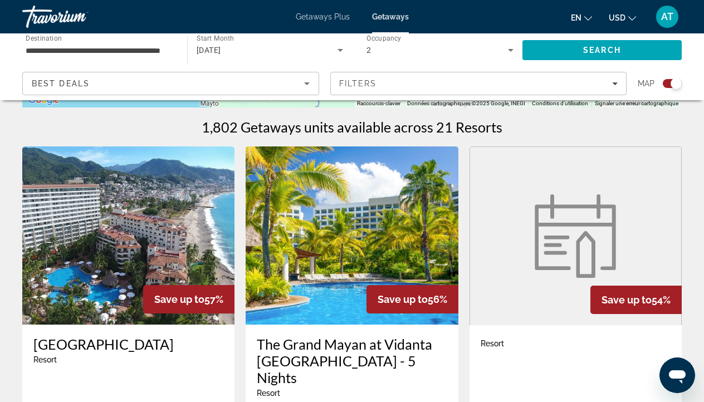
scroll to position [339, 0]
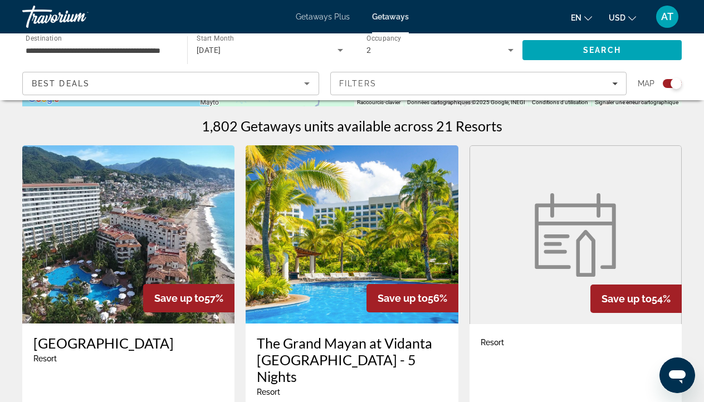
click at [523, 295] on figure "Main content" at bounding box center [575, 235] width 211 height 178
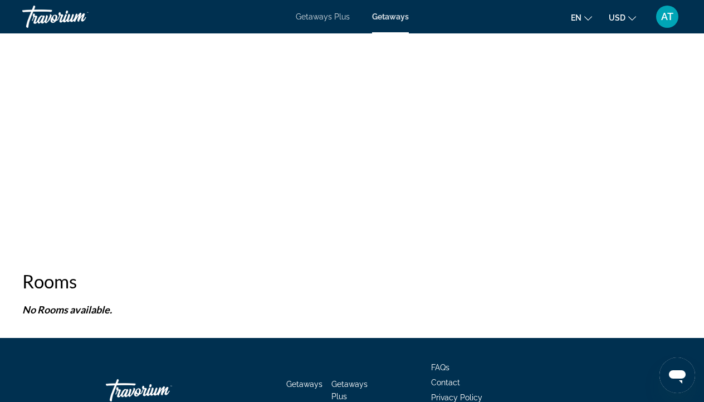
scroll to position [435, 0]
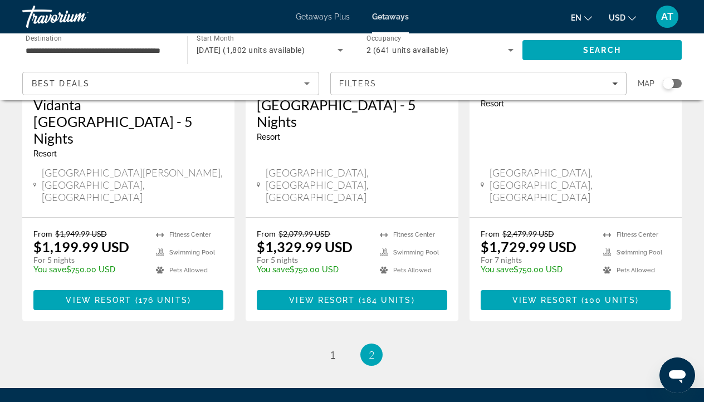
scroll to position [1119, 0]
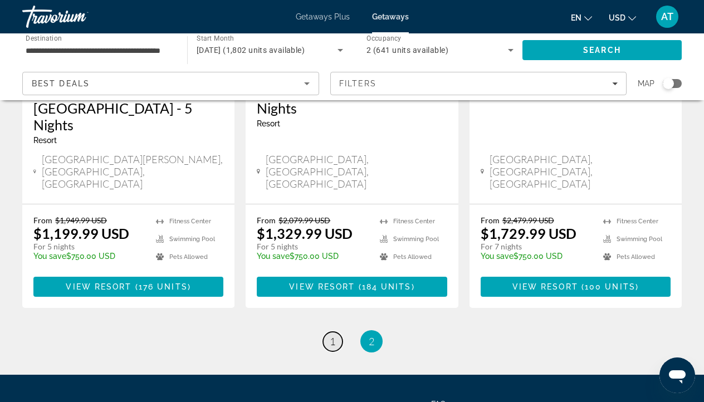
click at [334, 335] on span "1" at bounding box center [333, 341] width 6 height 12
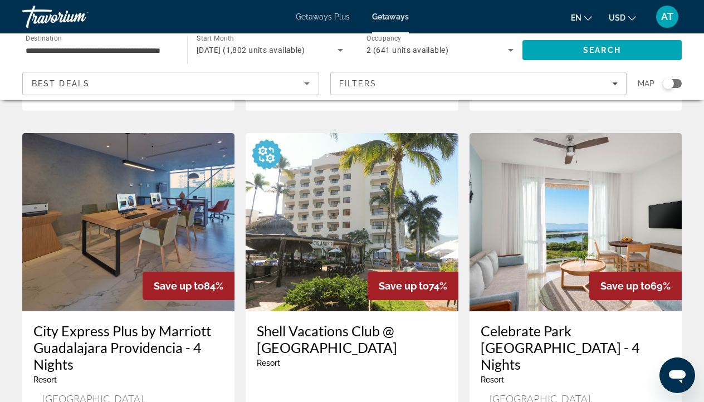
scroll to position [883, 0]
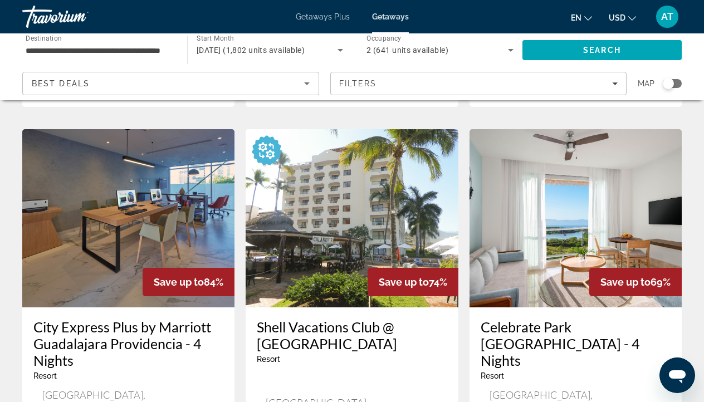
click at [333, 187] on img "Main content" at bounding box center [352, 218] width 212 height 178
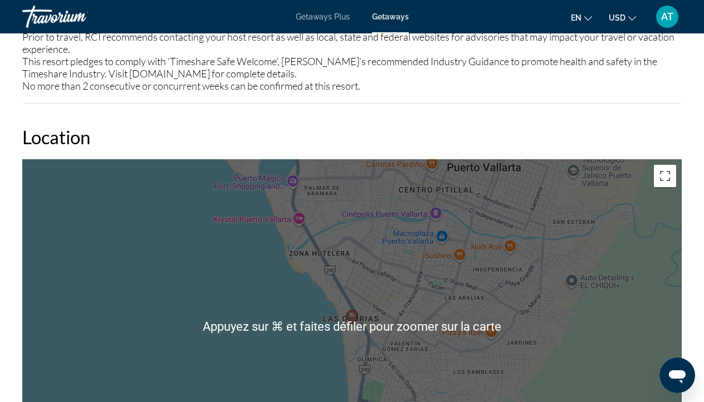
scroll to position [1656, 0]
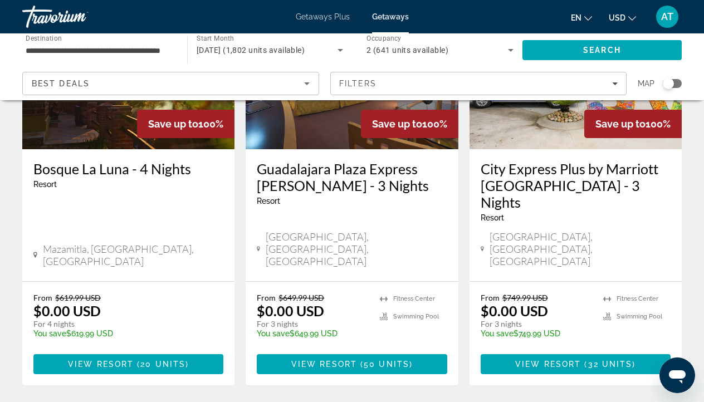
scroll to position [167, 0]
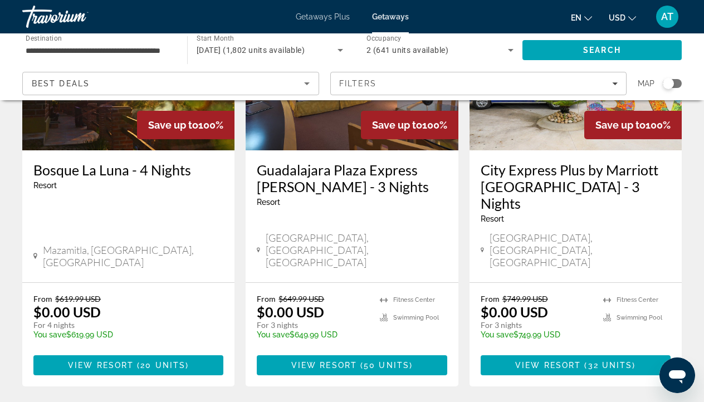
click at [314, 18] on span "Getaways Plus" at bounding box center [323, 16] width 54 height 9
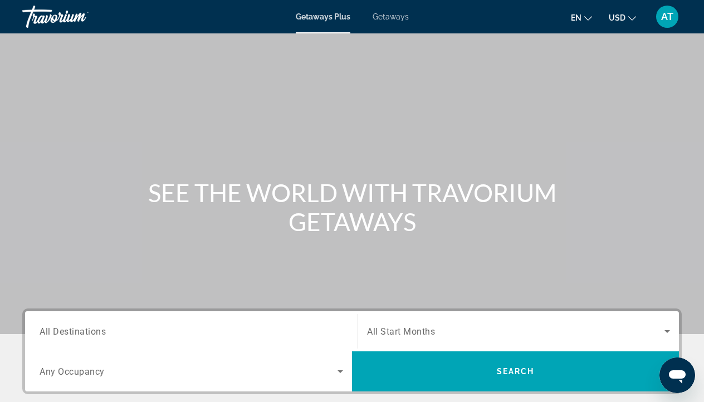
click at [151, 324] on div "Search widget" at bounding box center [192, 332] width 304 height 32
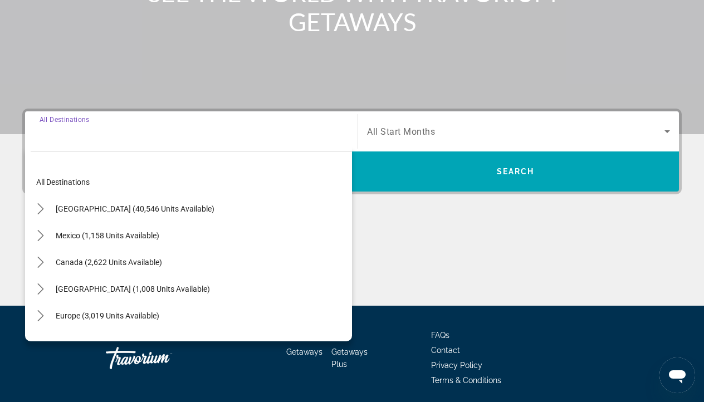
scroll to position [240, 0]
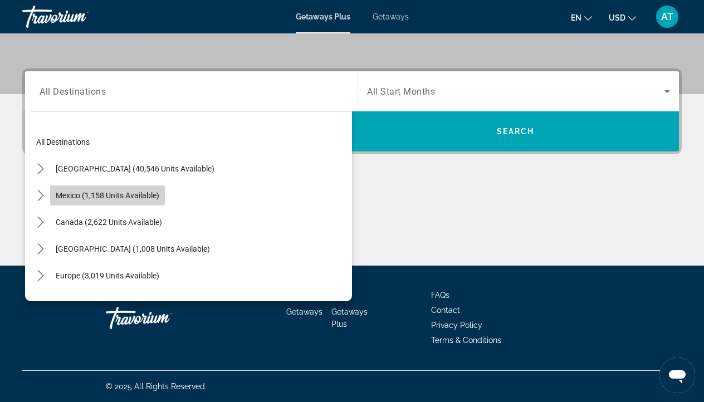
click at [104, 205] on span "Select destination: Mexico (1,158 units available)" at bounding box center [107, 195] width 115 height 27
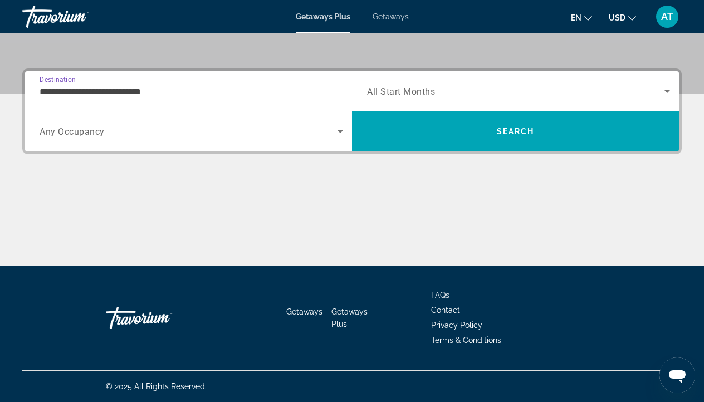
click at [122, 82] on div "**********" at bounding box center [192, 92] width 304 height 32
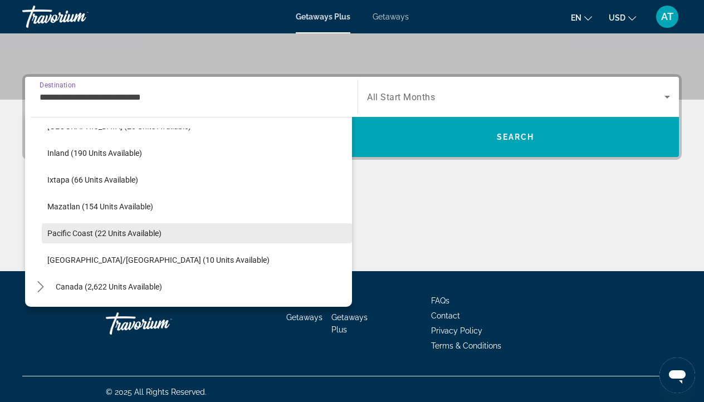
scroll to position [182, 0]
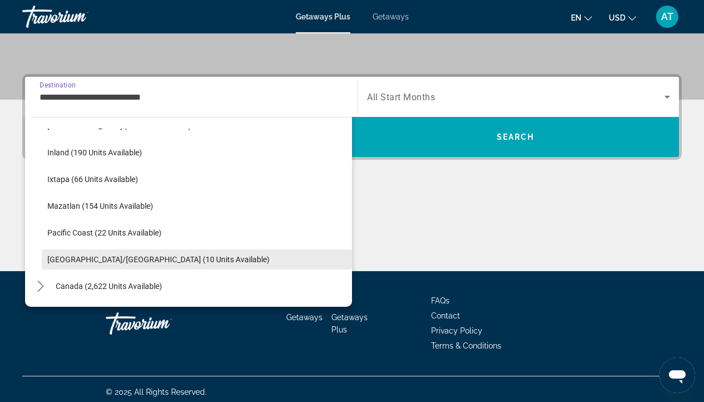
click at [103, 259] on span "[GEOGRAPHIC_DATA]/[GEOGRAPHIC_DATA] (10 units available)" at bounding box center [158, 259] width 222 height 9
type input "**********"
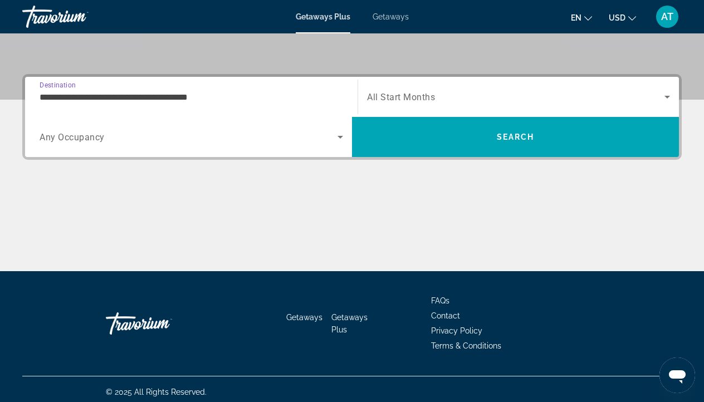
scroll to position [240, 0]
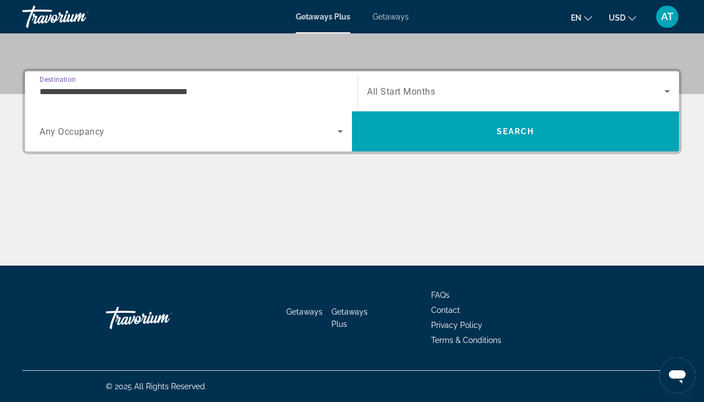
click at [104, 133] on span "Any Occupancy" at bounding box center [72, 131] width 65 height 11
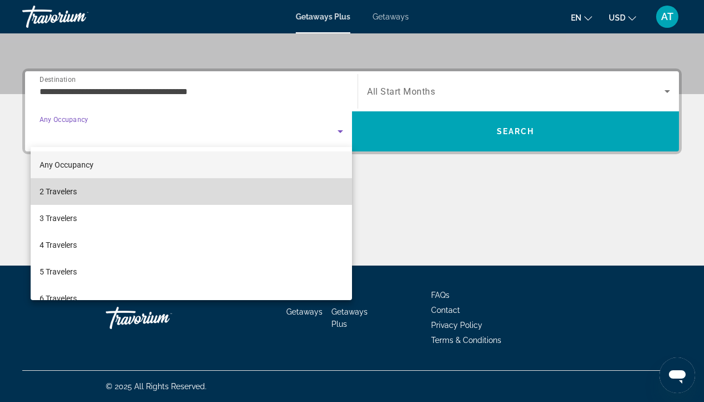
click at [72, 193] on span "2 Travelers" at bounding box center [58, 191] width 37 height 13
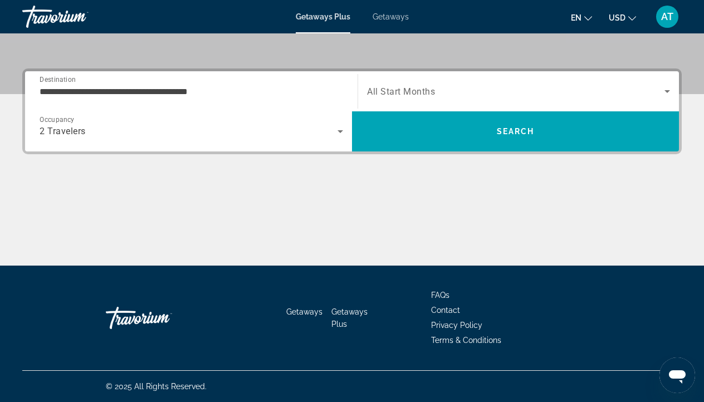
click at [384, 102] on div "Search widget" at bounding box center [518, 91] width 303 height 31
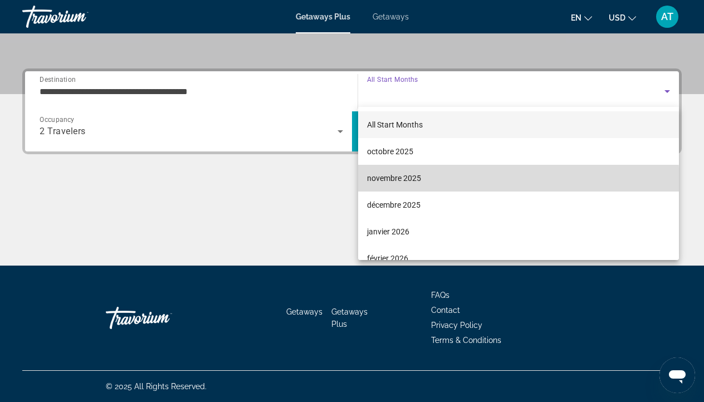
click at [391, 185] on mat-option "novembre 2025" at bounding box center [518, 178] width 321 height 27
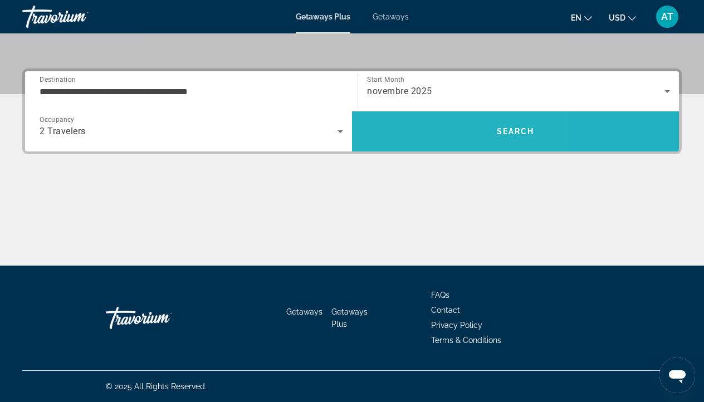
click at [412, 147] on span "Search" at bounding box center [515, 131] width 327 height 40
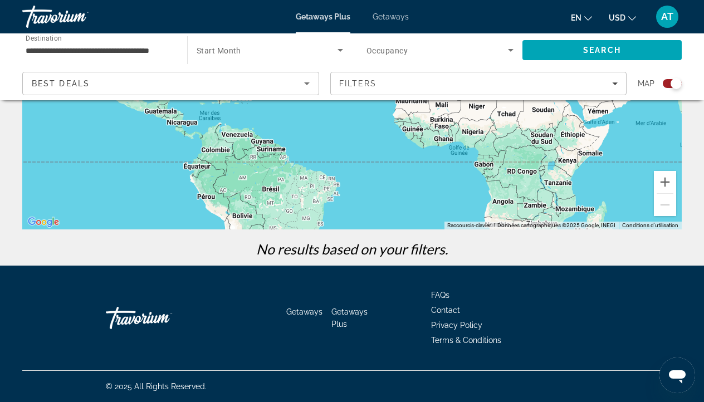
scroll to position [216, 0]
click at [386, 26] on div "Getaways Plus Getaways en English Español Français Italiano Português русский U…" at bounding box center [352, 16] width 704 height 29
click at [389, 13] on span "Getaways" at bounding box center [391, 16] width 36 height 9
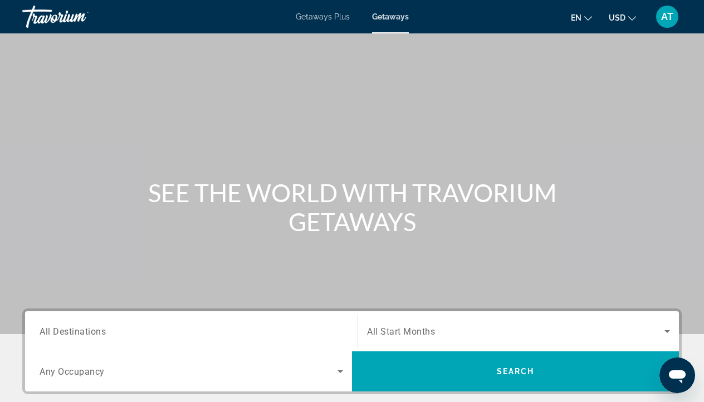
click at [102, 333] on span "All Destinations" at bounding box center [73, 331] width 66 height 11
click at [102, 333] on input "Destination All Destinations" at bounding box center [192, 331] width 304 height 13
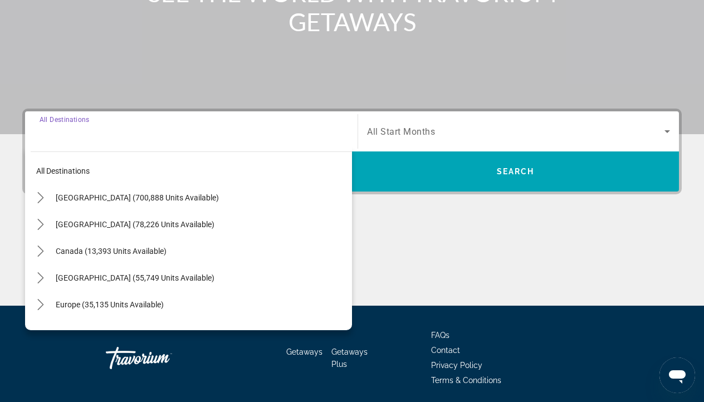
scroll to position [240, 0]
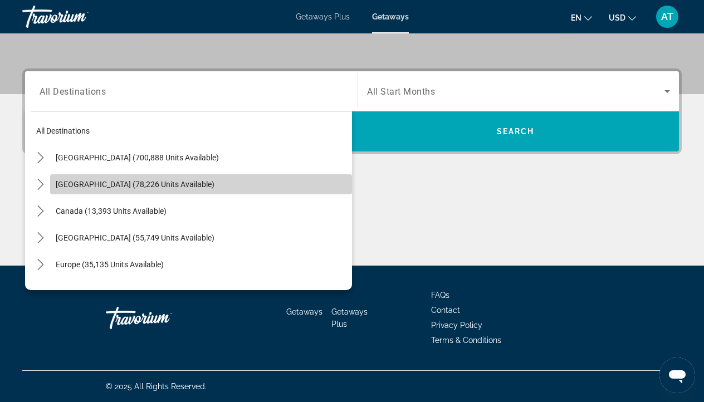
click at [112, 192] on span "Select destination: Mexico (78,226 units available)" at bounding box center [201, 184] width 302 height 27
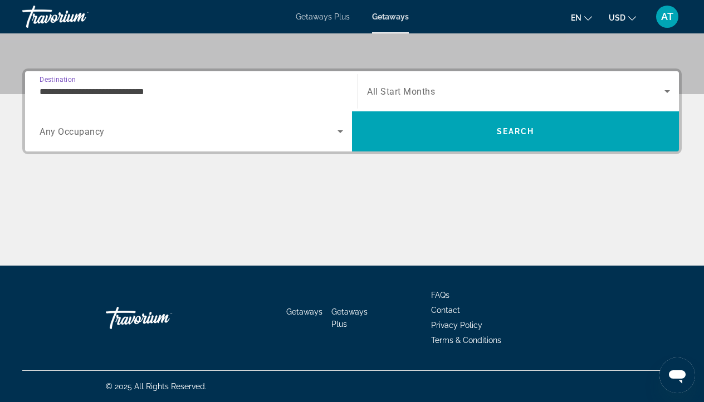
click at [159, 93] on input "**********" at bounding box center [192, 91] width 304 height 13
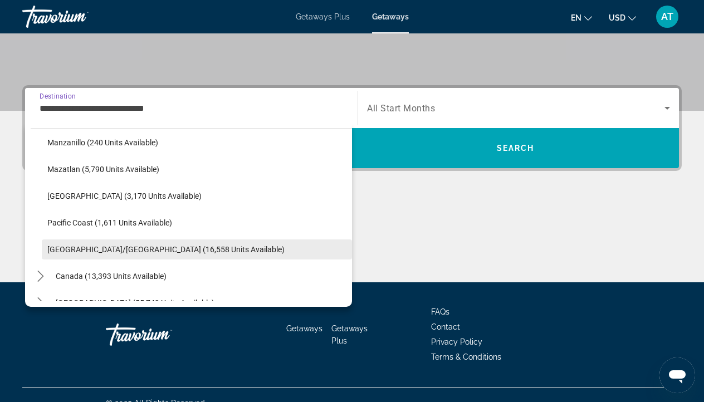
scroll to position [246, 0]
click at [79, 254] on span "Select destination: Puerto Vallarta/Jalisco (16,558 units available)" at bounding box center [197, 249] width 310 height 27
type input "**********"
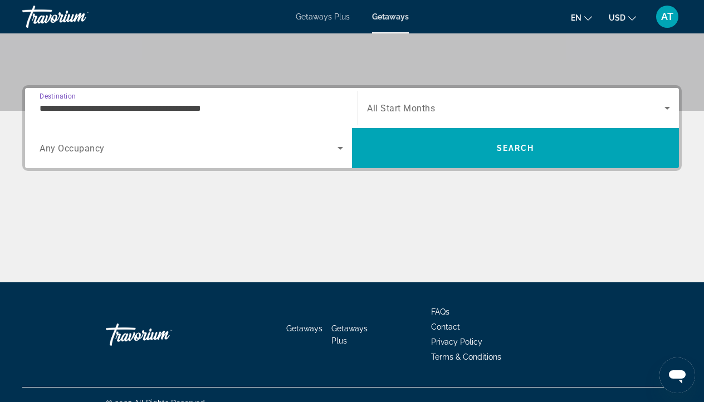
scroll to position [240, 0]
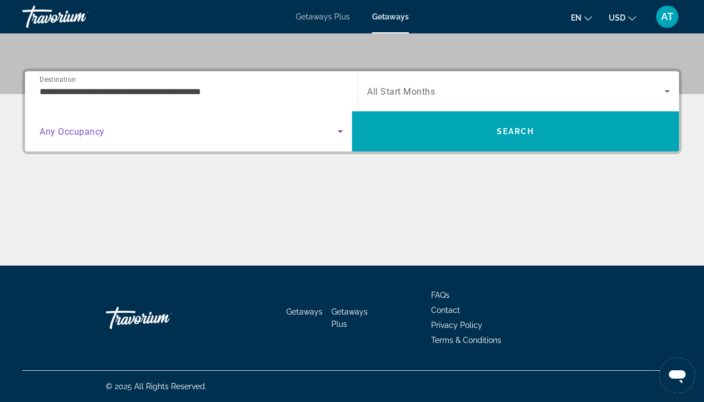
click at [138, 127] on span "Search widget" at bounding box center [189, 131] width 298 height 13
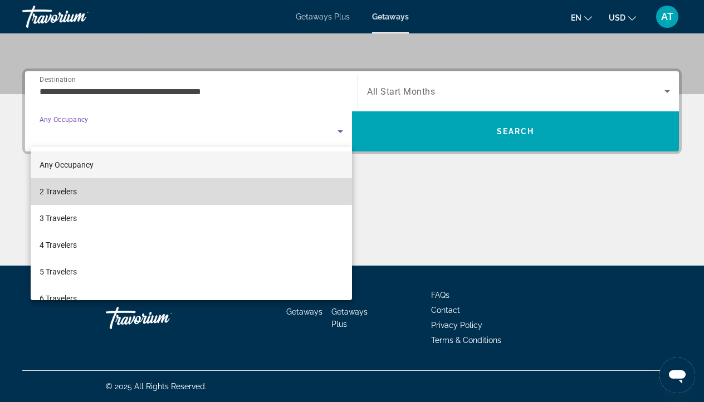
click at [103, 187] on mat-option "2 Travelers" at bounding box center [191, 191] width 321 height 27
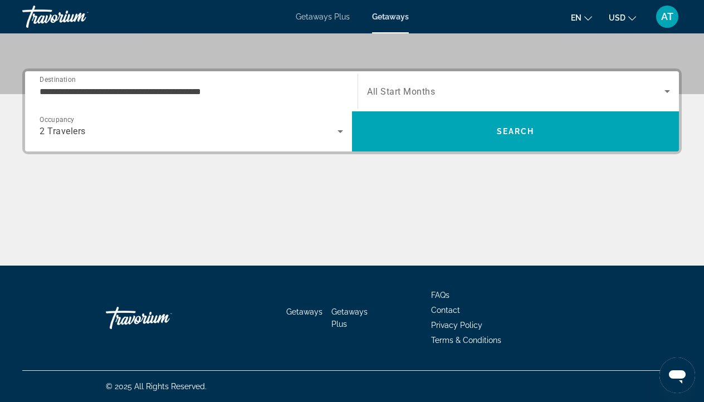
click at [375, 102] on div "Search widget" at bounding box center [518, 91] width 303 height 31
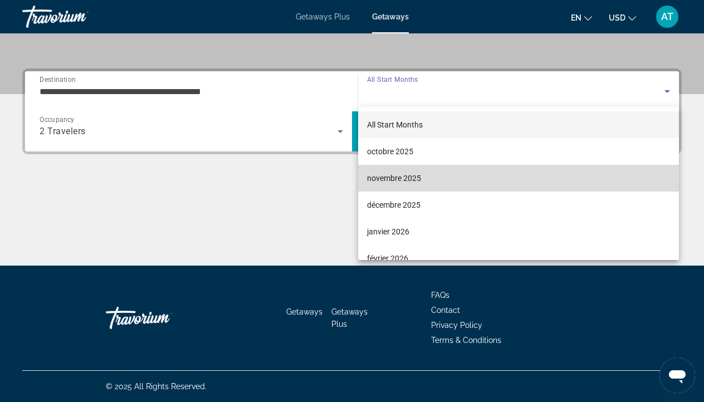
click at [379, 173] on span "novembre 2025" at bounding box center [394, 178] width 54 height 13
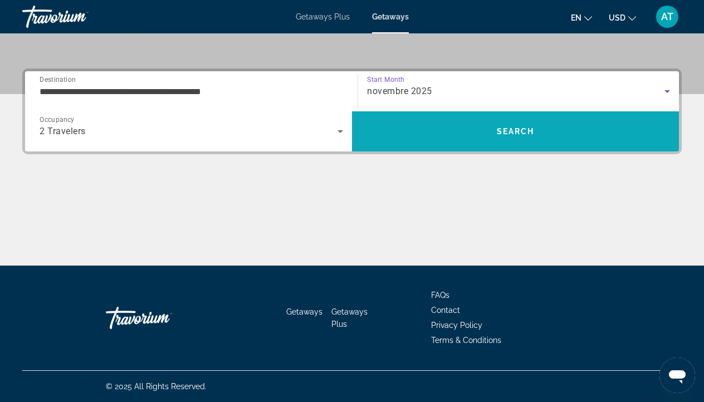
click at [408, 128] on span "Search" at bounding box center [515, 131] width 327 height 27
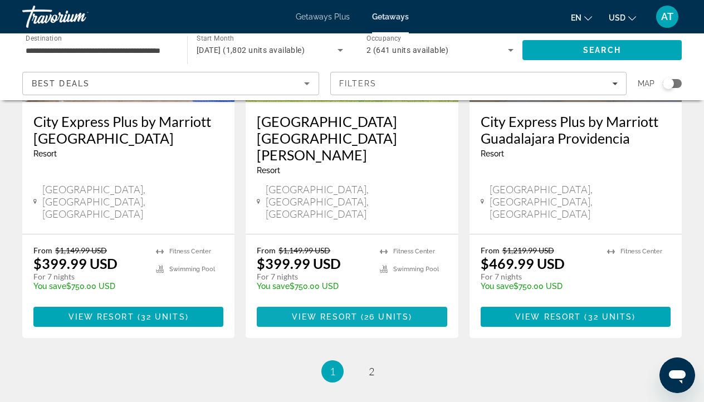
scroll to position [1526, 0]
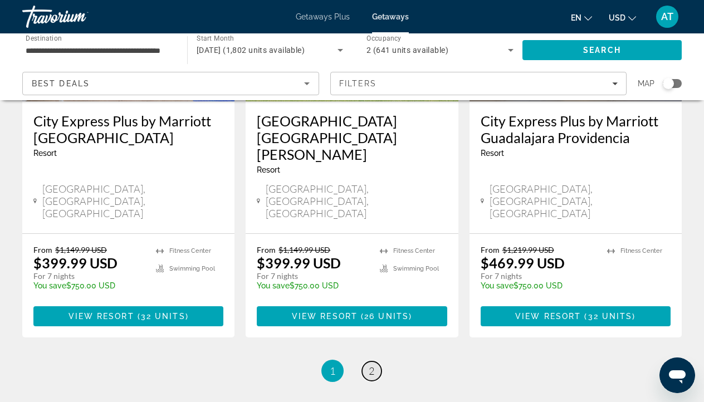
click at [373, 365] on span "2" at bounding box center [372, 371] width 6 height 12
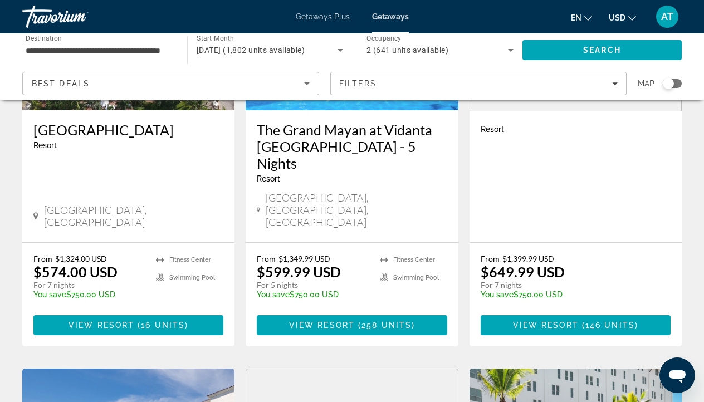
scroll to position [200, 0]
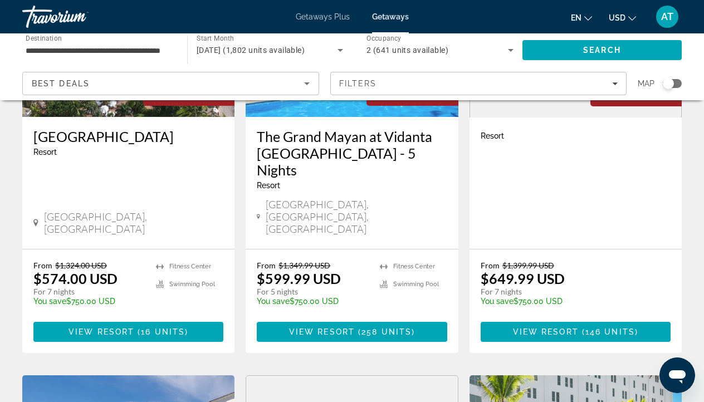
click at [133, 129] on h3 "[GEOGRAPHIC_DATA]" at bounding box center [128, 136] width 190 height 17
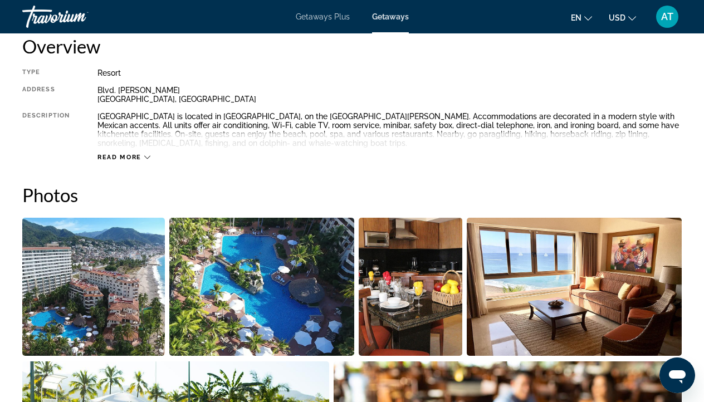
scroll to position [584, 0]
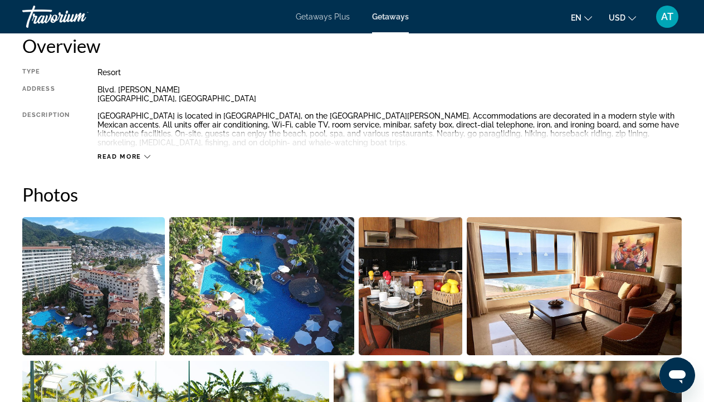
click at [140, 150] on div "Read more" at bounding box center [389, 145] width 584 height 31
click at [134, 156] on span "Read more" at bounding box center [119, 156] width 44 height 7
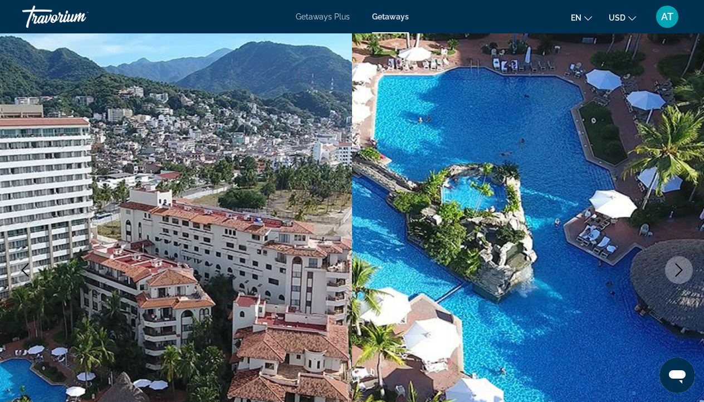
scroll to position [27, 0]
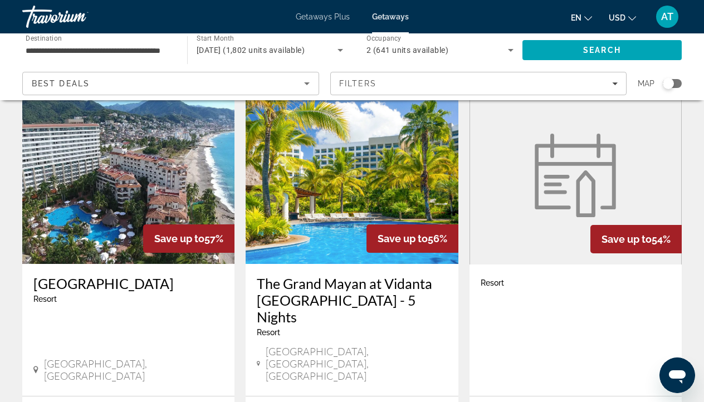
scroll to position [54, 0]
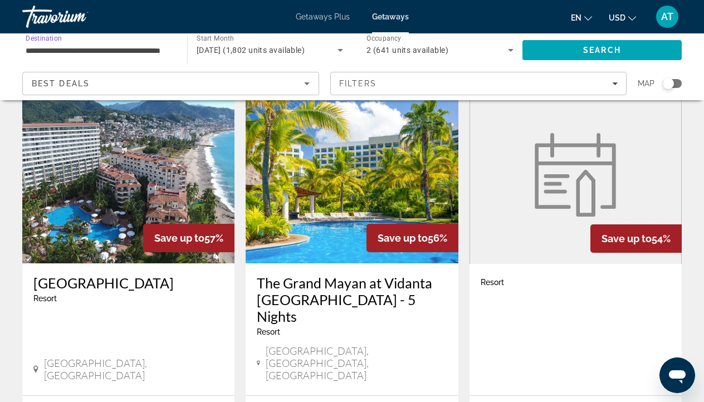
click at [106, 51] on input "**********" at bounding box center [99, 50] width 147 height 13
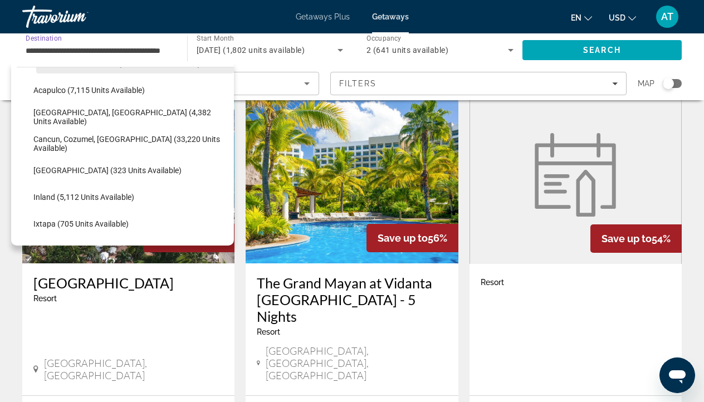
scroll to position [75, 0]
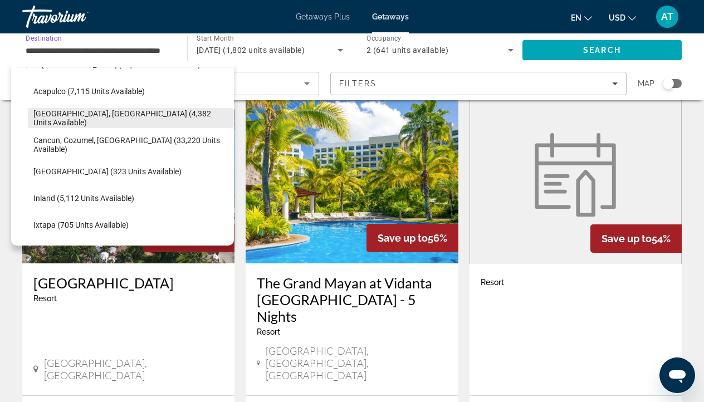
click at [89, 120] on span "[GEOGRAPHIC_DATA], [GEOGRAPHIC_DATA] (4,382 units available)" at bounding box center [130, 118] width 195 height 18
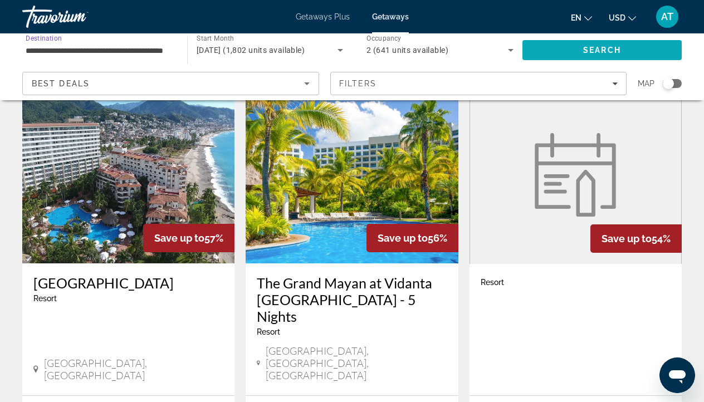
click at [532, 46] on span "Search" at bounding box center [601, 50] width 159 height 27
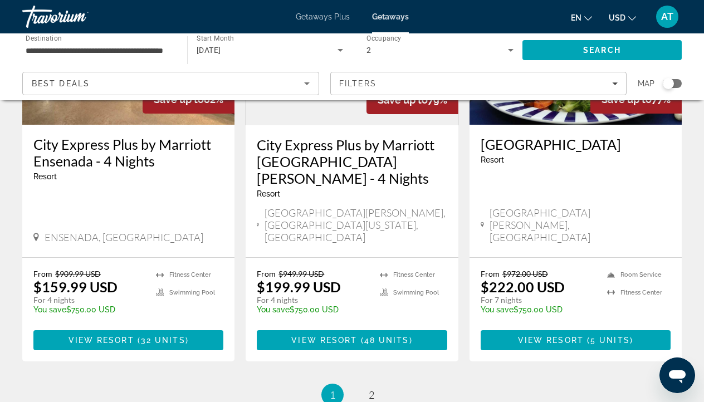
scroll to position [1447, 0]
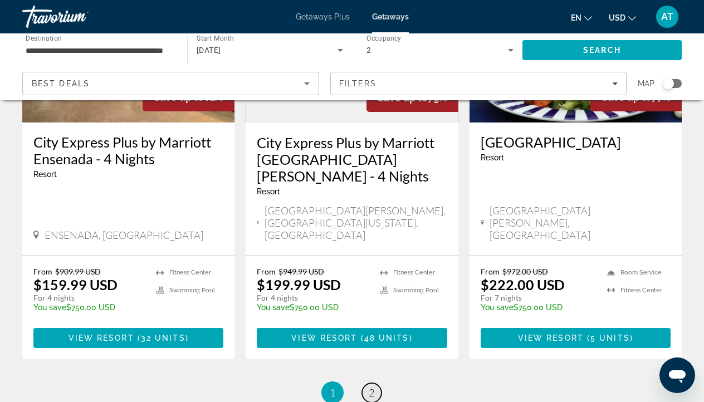
click at [373, 386] on span "2" at bounding box center [372, 392] width 6 height 12
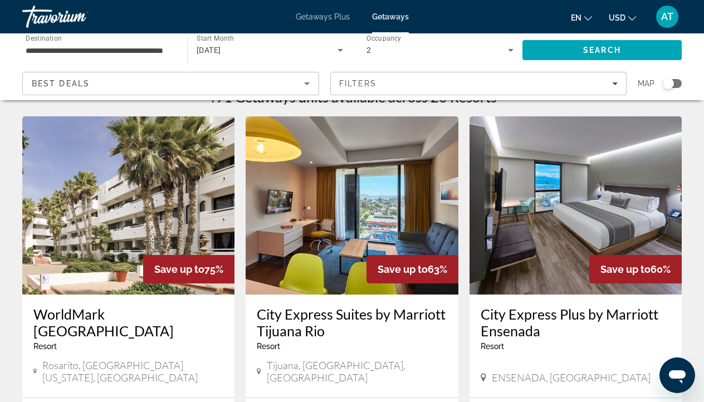
scroll to position [27, 0]
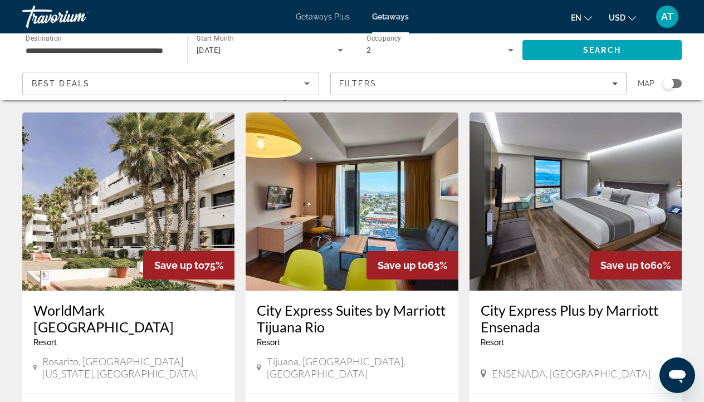
click at [125, 52] on input "**********" at bounding box center [99, 50] width 147 height 13
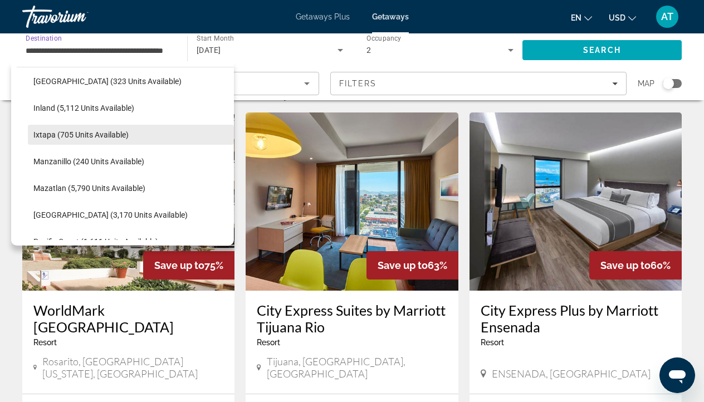
scroll to position [169, 0]
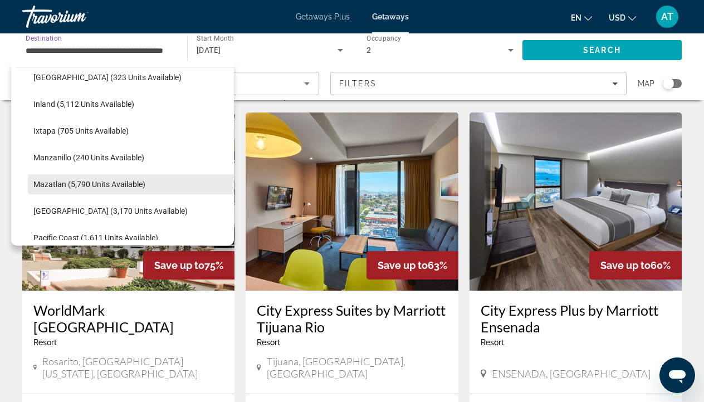
click at [112, 181] on span "Mazatlan (5,790 units available)" at bounding box center [89, 184] width 112 height 9
type input "**********"
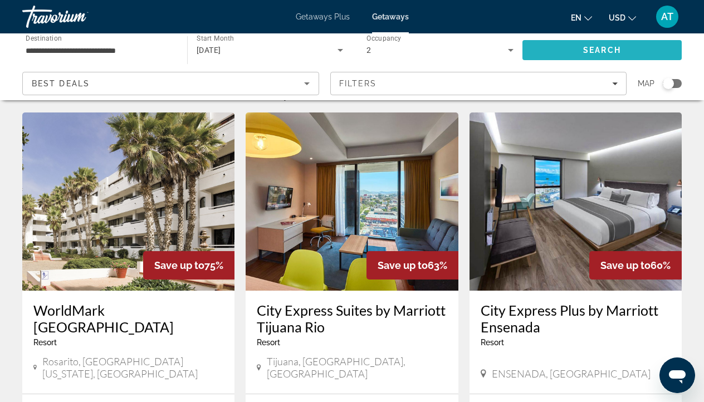
click at [533, 53] on span "Search" at bounding box center [601, 50] width 159 height 27
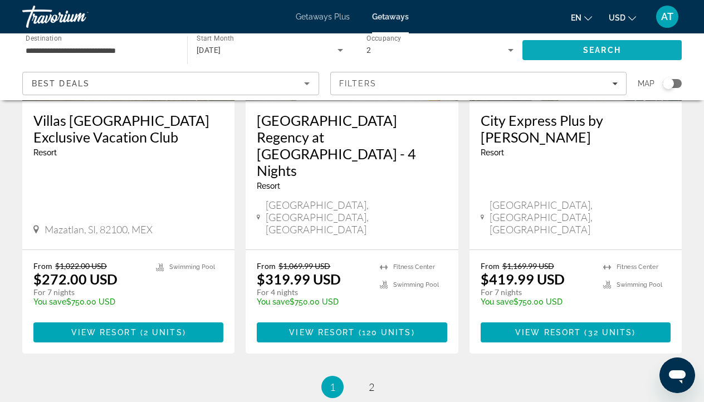
scroll to position [1484, 0]
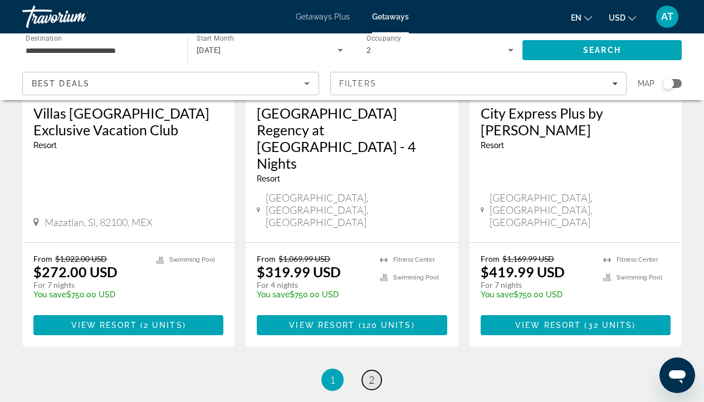
click at [371, 374] on span "2" at bounding box center [372, 380] width 6 height 12
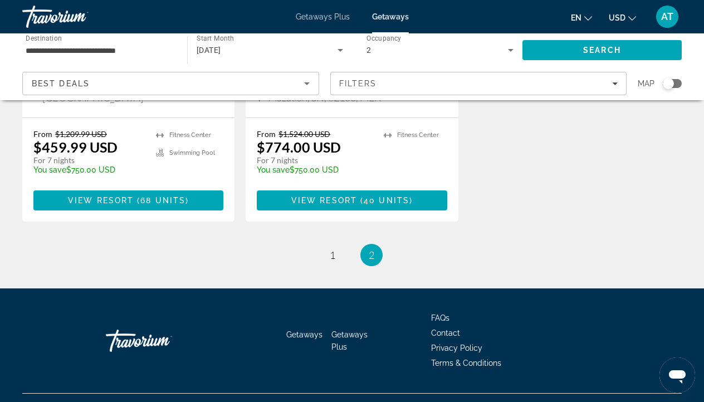
scroll to position [298, 0]
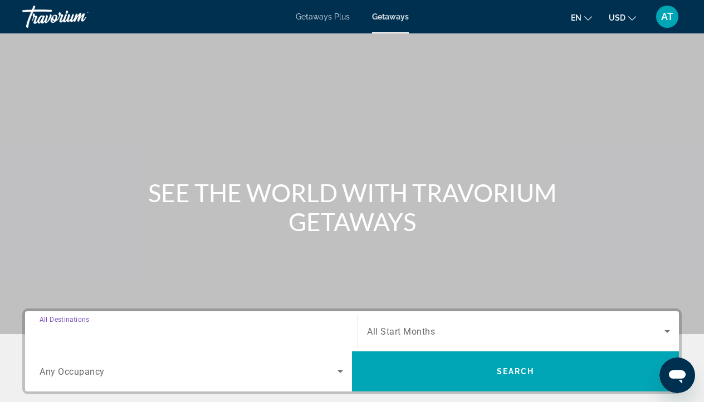
click at [115, 330] on input "Destination All Destinations" at bounding box center [192, 331] width 304 height 13
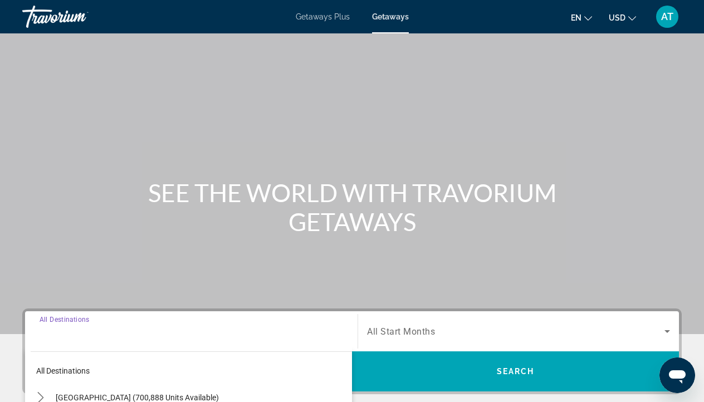
scroll to position [240, 0]
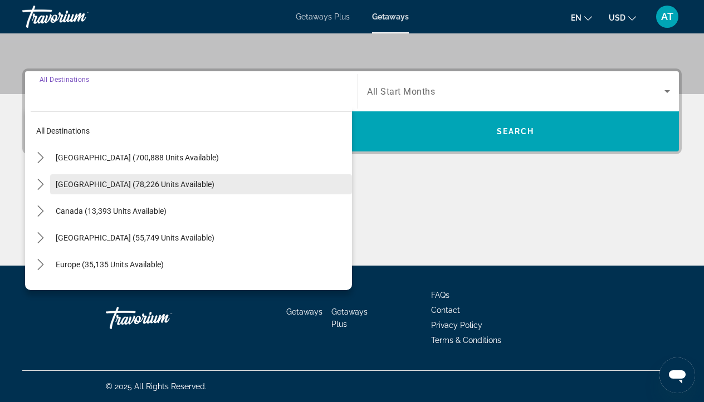
click at [109, 180] on span "[GEOGRAPHIC_DATA] (78,226 units available)" at bounding box center [135, 184] width 159 height 9
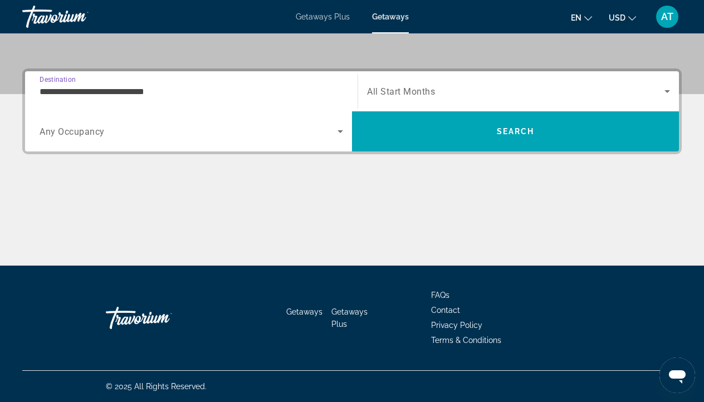
click at [145, 90] on input "**********" at bounding box center [192, 91] width 304 height 13
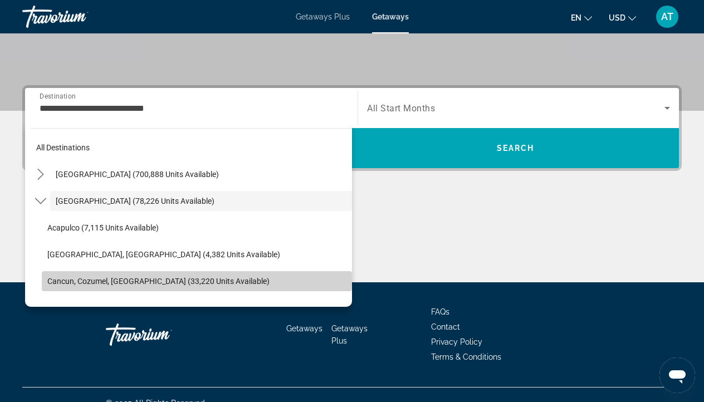
click at [87, 280] on span "Cancun, Cozumel, [GEOGRAPHIC_DATA] (33,220 units available)" at bounding box center [158, 281] width 222 height 9
type input "**********"
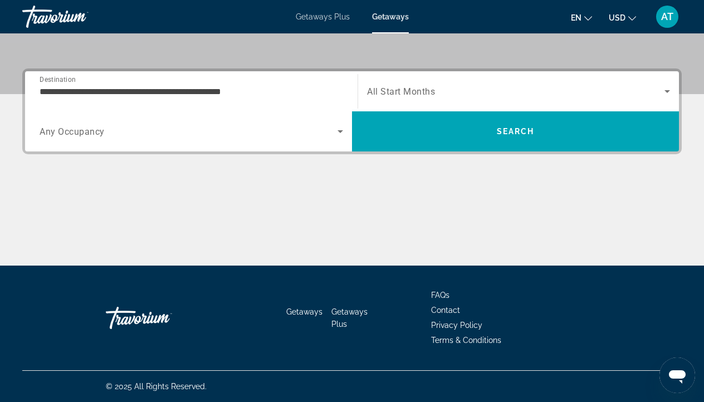
click at [89, 130] on span "Any Occupancy" at bounding box center [72, 131] width 65 height 11
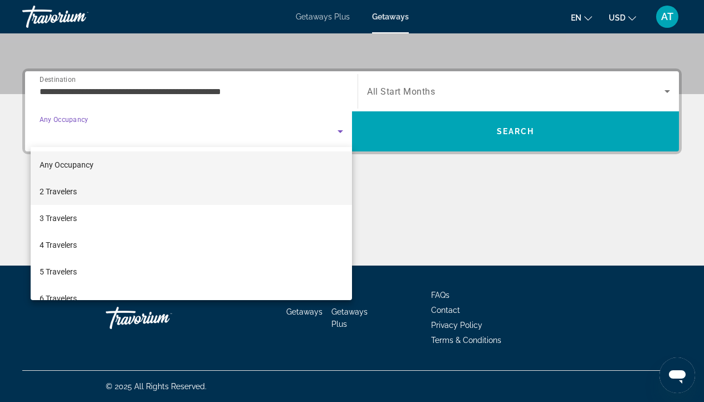
click at [72, 194] on span "2 Travelers" at bounding box center [58, 191] width 37 height 13
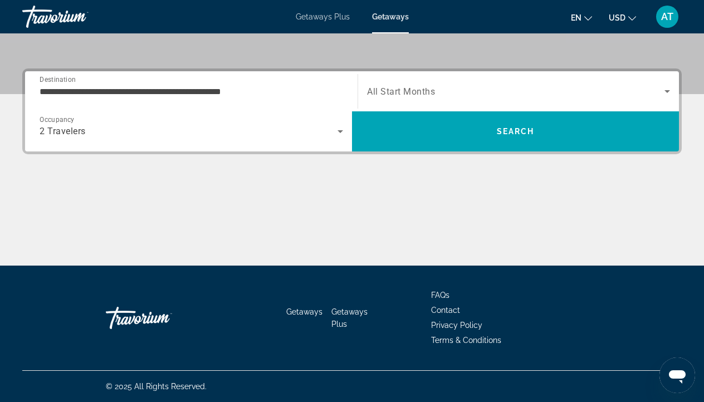
click at [414, 101] on div "Search widget" at bounding box center [518, 91] width 303 height 31
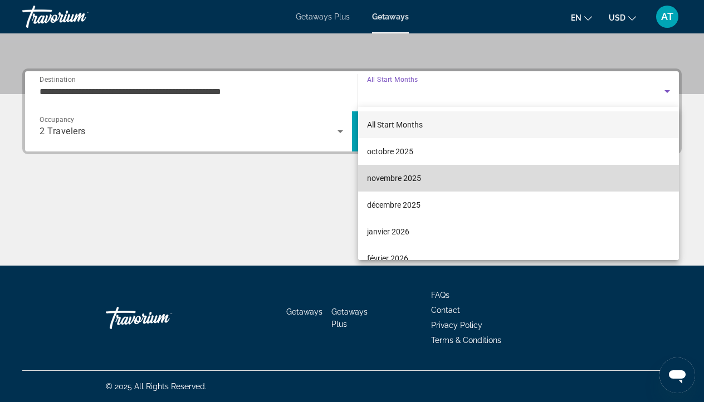
click at [399, 177] on span "novembre 2025" at bounding box center [394, 178] width 54 height 13
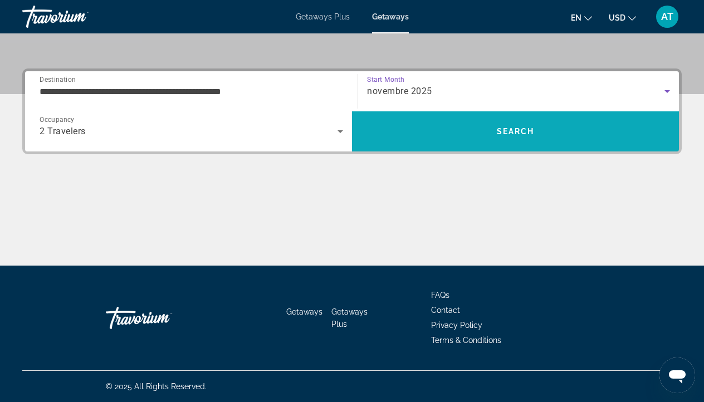
click at [440, 128] on span "Search" at bounding box center [515, 131] width 327 height 27
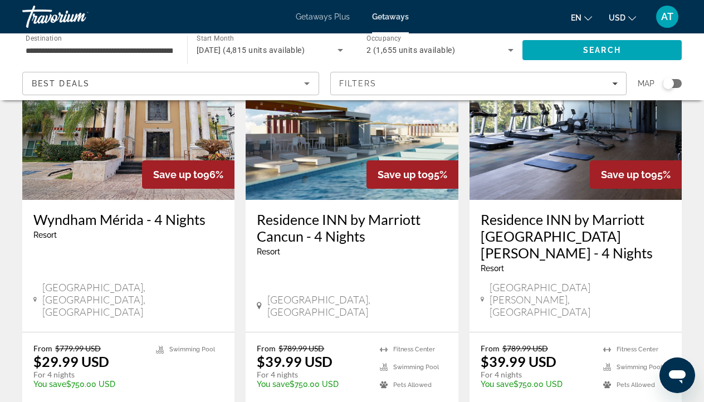
scroll to position [1437, 0]
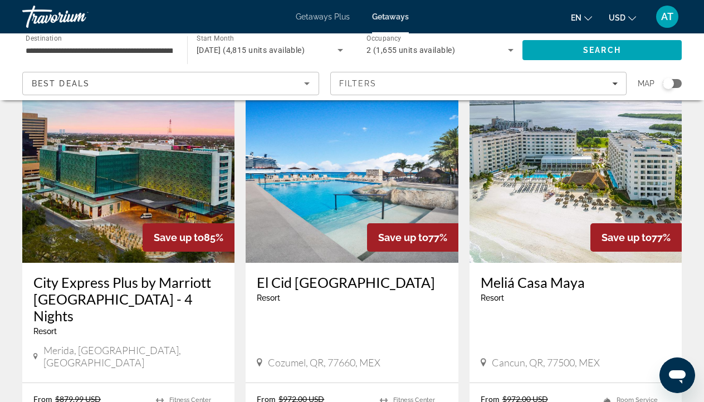
scroll to position [493, 0]
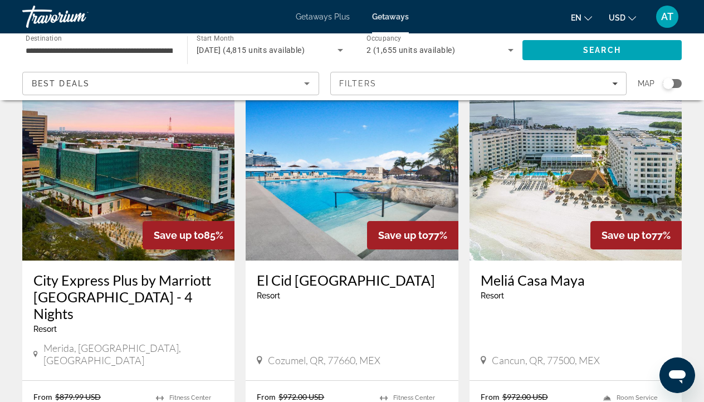
click at [497, 201] on img "Main content" at bounding box center [575, 171] width 212 height 178
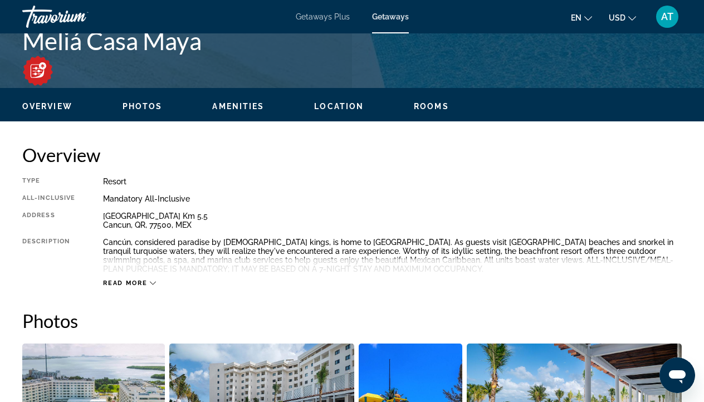
scroll to position [476, 0]
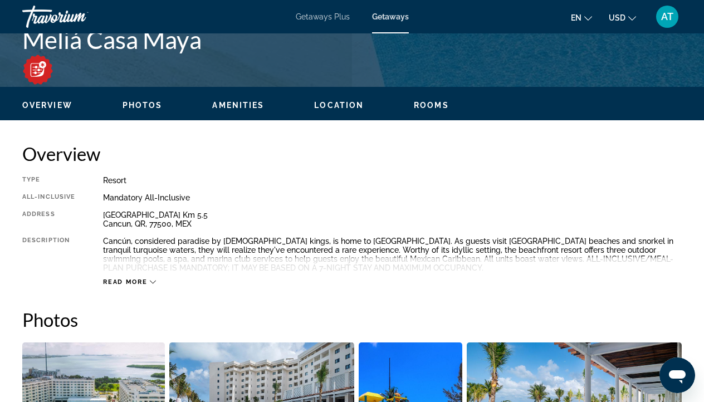
click at [140, 281] on span "Read more" at bounding box center [125, 281] width 44 height 7
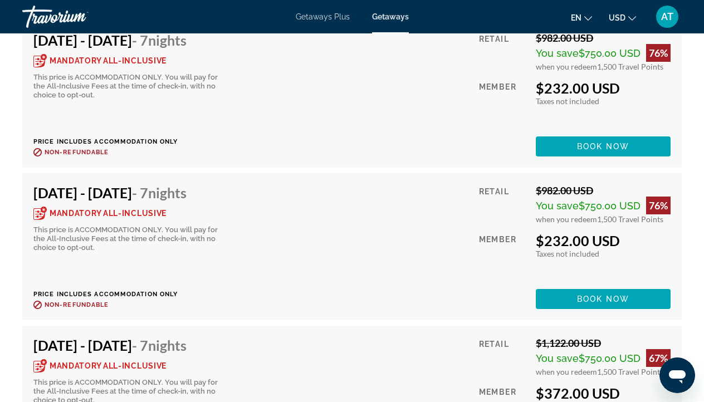
scroll to position [2585, 0]
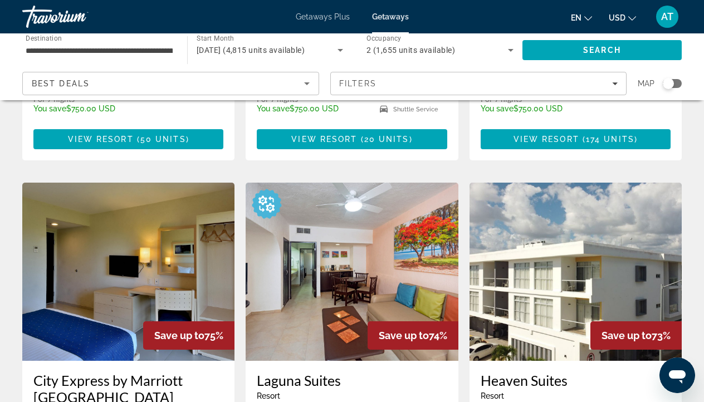
scroll to position [1231, 0]
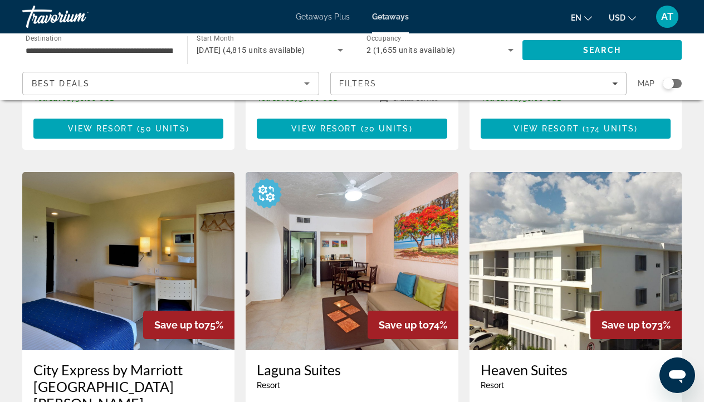
click at [526, 250] on img "Main content" at bounding box center [575, 261] width 212 height 178
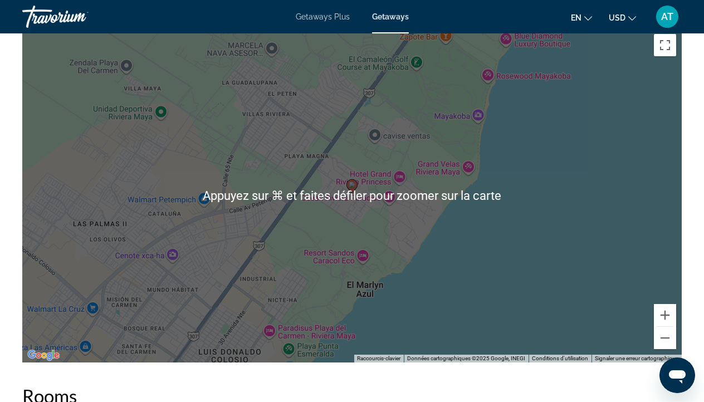
scroll to position [1662, 0]
click at [667, 327] on button "Zoom arrière" at bounding box center [665, 338] width 22 height 22
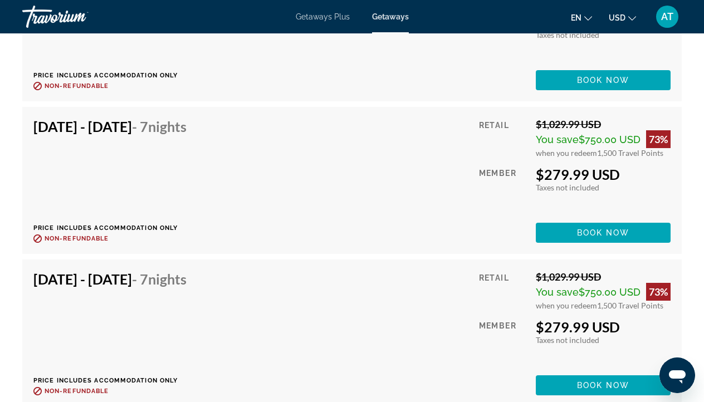
scroll to position [2341, 0]
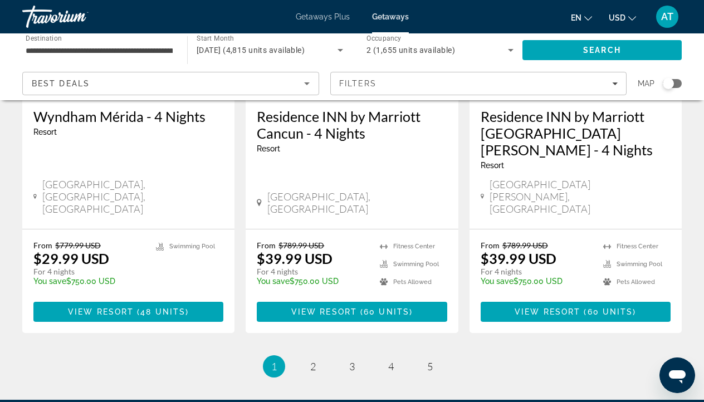
scroll to position [1518, 0]
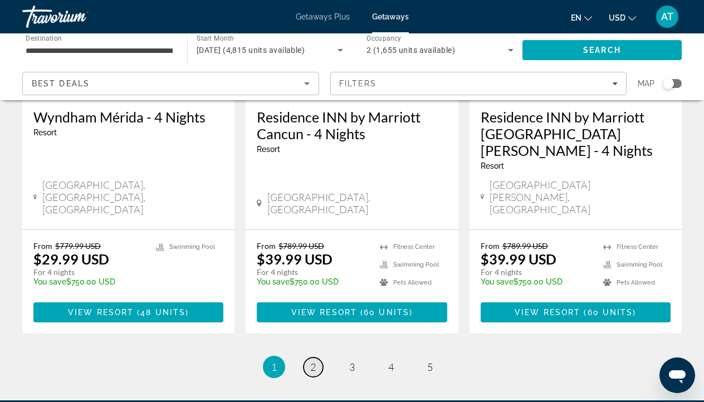
click at [310, 361] on span "2" at bounding box center [313, 367] width 6 height 12
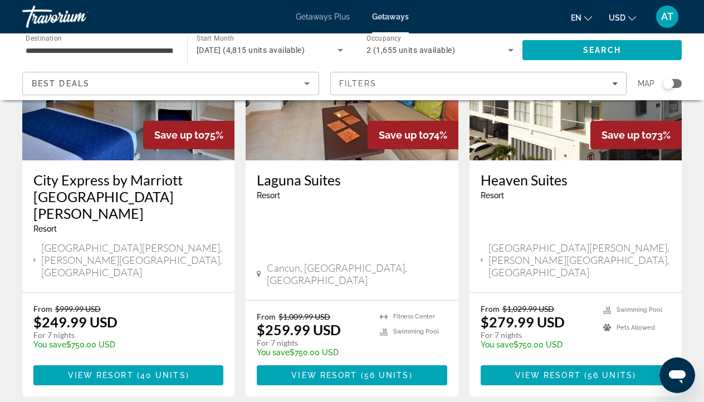
scroll to position [1428, 0]
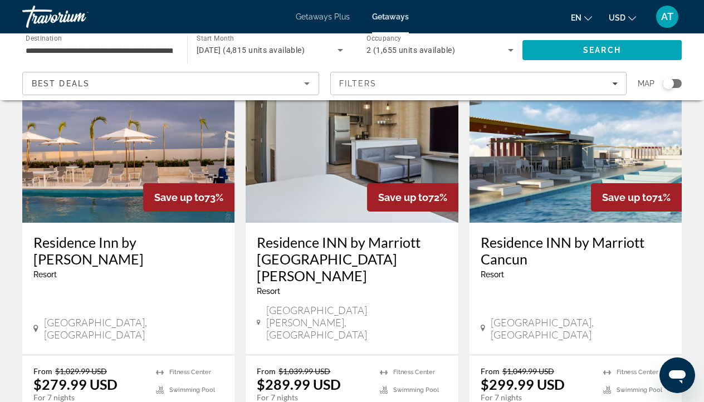
scroll to position [96, 0]
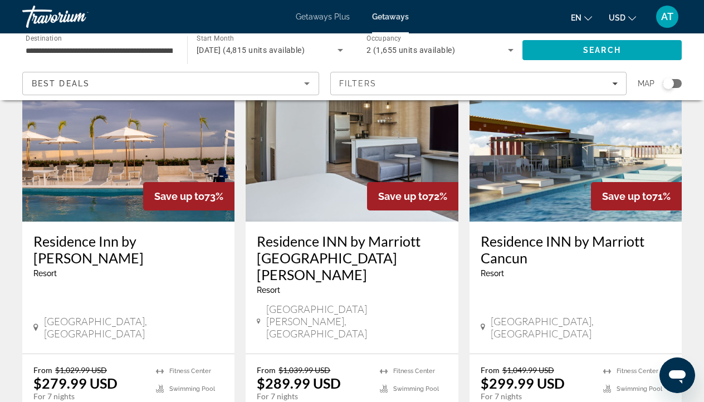
click at [559, 242] on h3 "Residence INN by Marriott Cancun" at bounding box center [576, 249] width 190 height 33
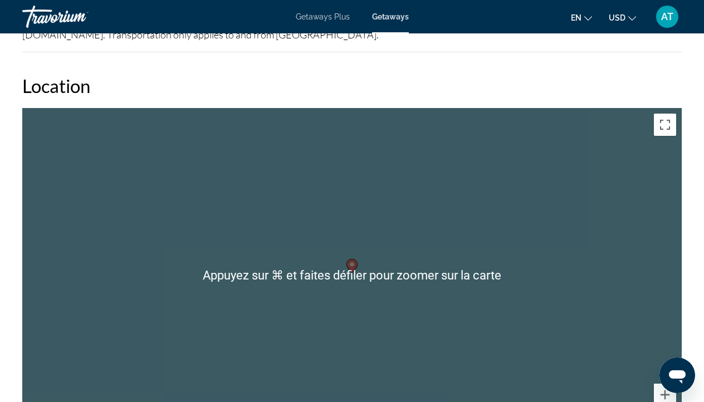
scroll to position [1755, 0]
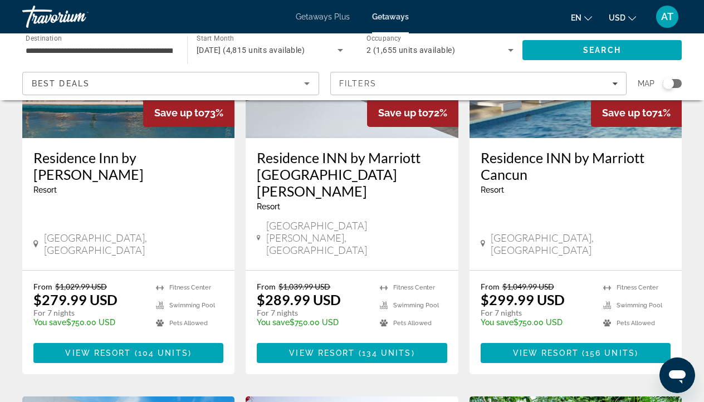
scroll to position [179, 0]
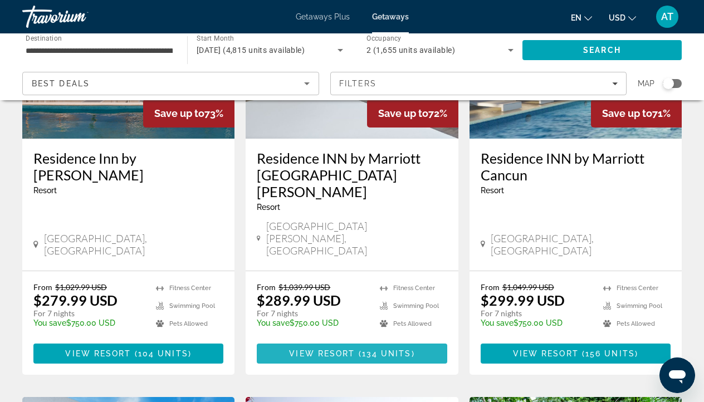
click at [331, 349] on span "View Resort" at bounding box center [322, 353] width 66 height 9
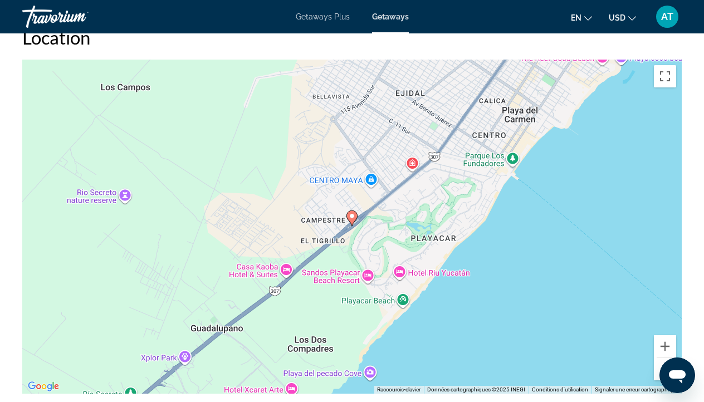
scroll to position [1803, 0]
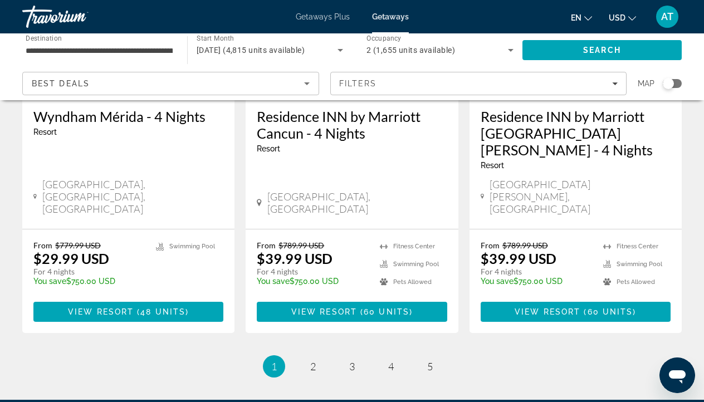
scroll to position [1518, 0]
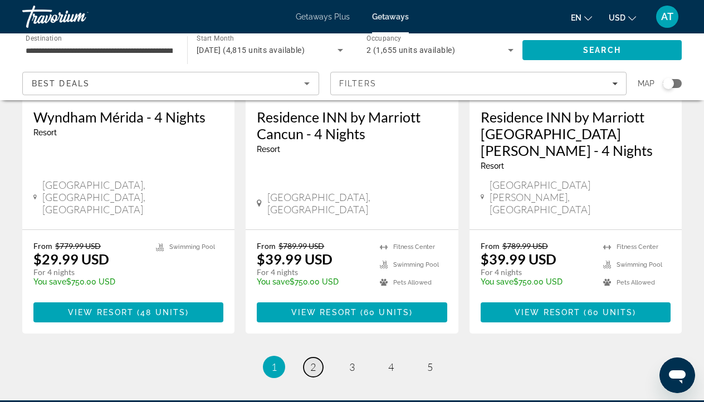
click at [313, 358] on link "page 2" at bounding box center [313, 367] width 19 height 19
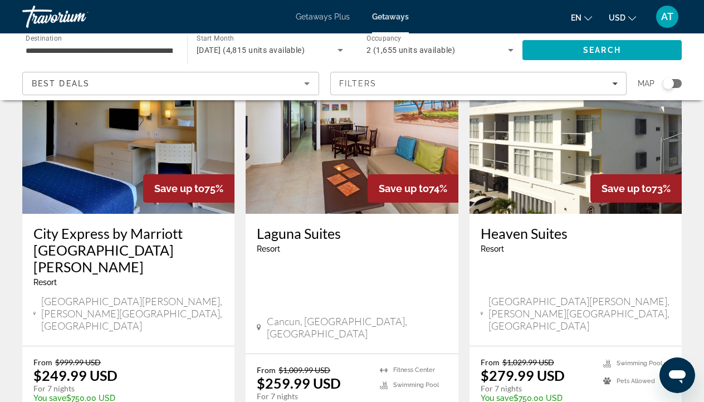
scroll to position [1370, 0]
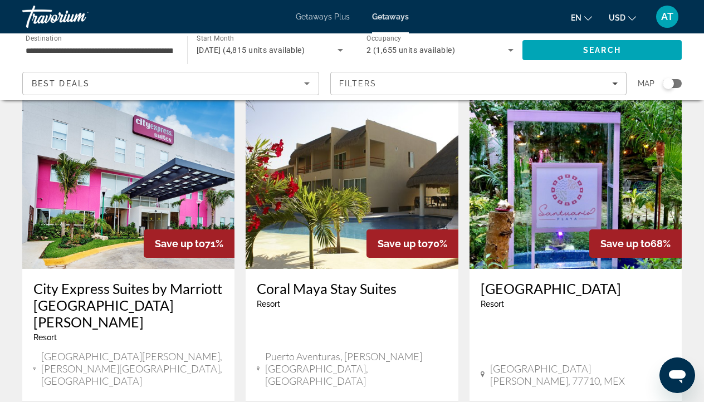
scroll to position [487, 0]
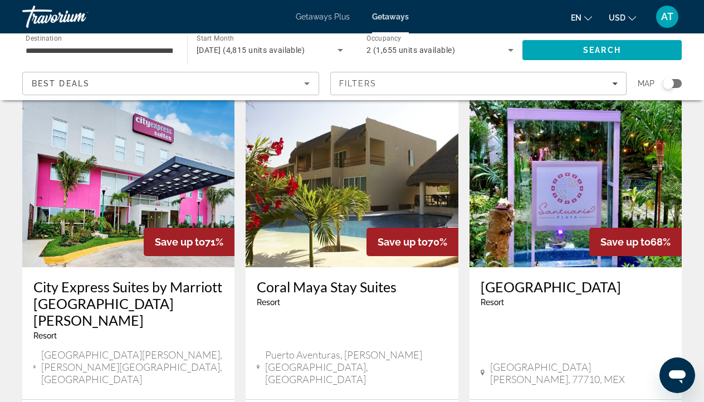
click at [364, 278] on h3 "Coral Maya Stay Suites" at bounding box center [352, 286] width 190 height 17
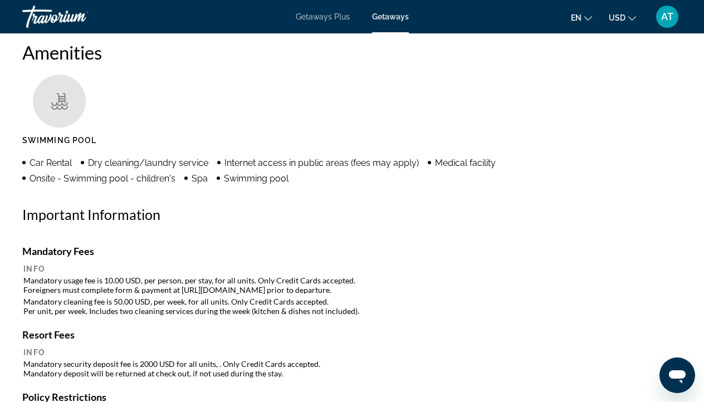
scroll to position [1084, 0]
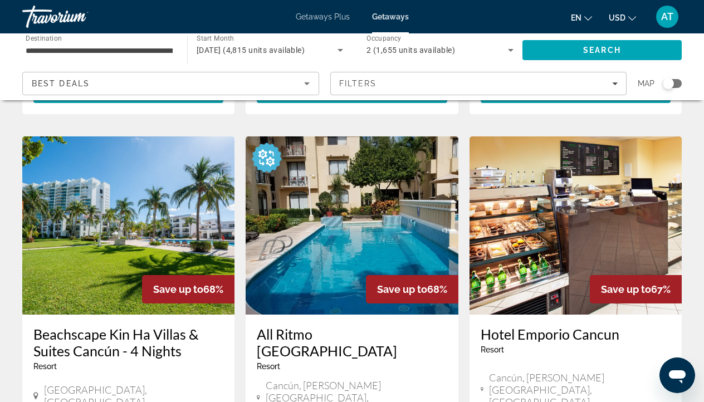
scroll to position [879, 0]
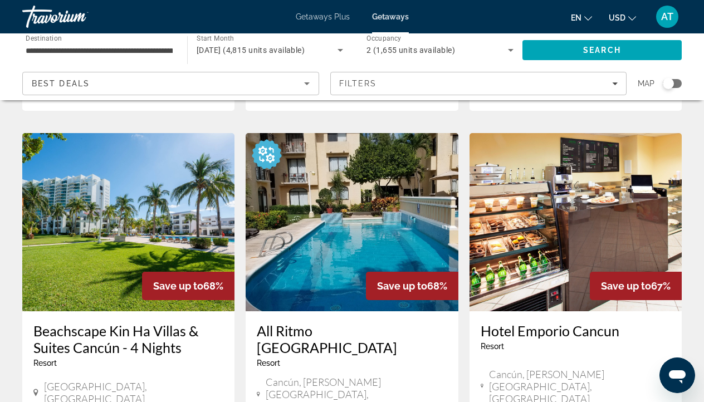
click at [542, 133] on img "Main content" at bounding box center [575, 222] width 212 height 178
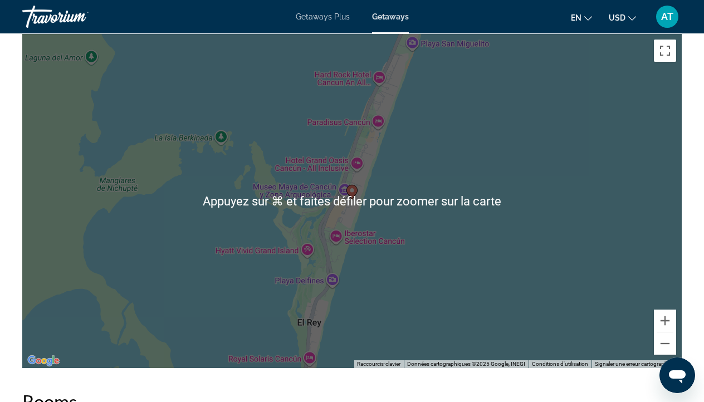
scroll to position [1884, 0]
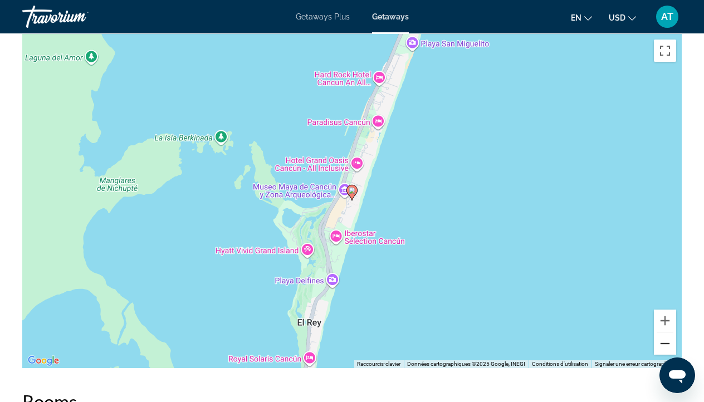
click at [669, 339] on button "Zoom arrière" at bounding box center [665, 343] width 22 height 22
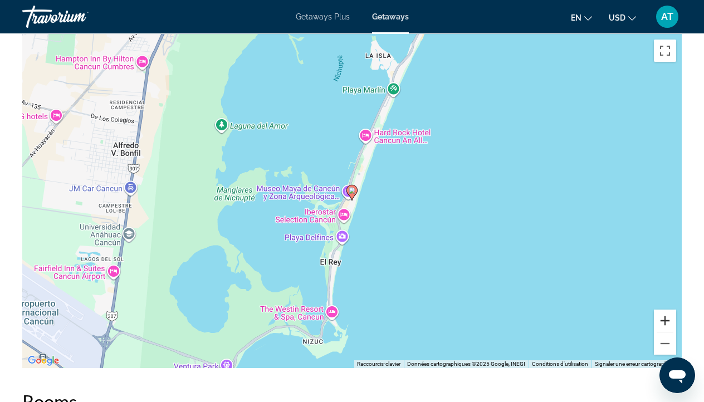
click at [664, 310] on button "Zoom avant" at bounding box center [665, 321] width 22 height 22
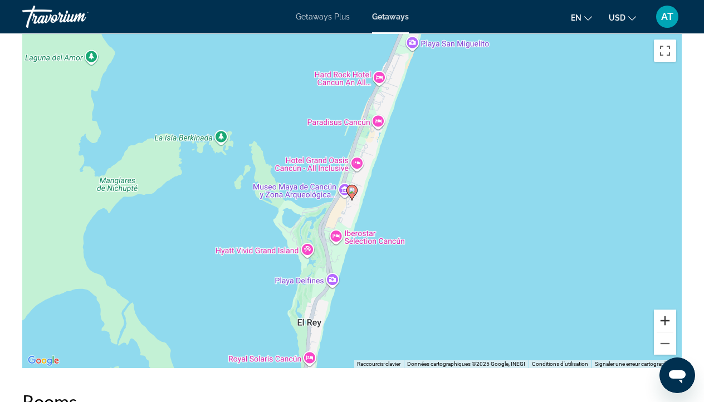
click at [664, 310] on button "Zoom avant" at bounding box center [665, 321] width 22 height 22
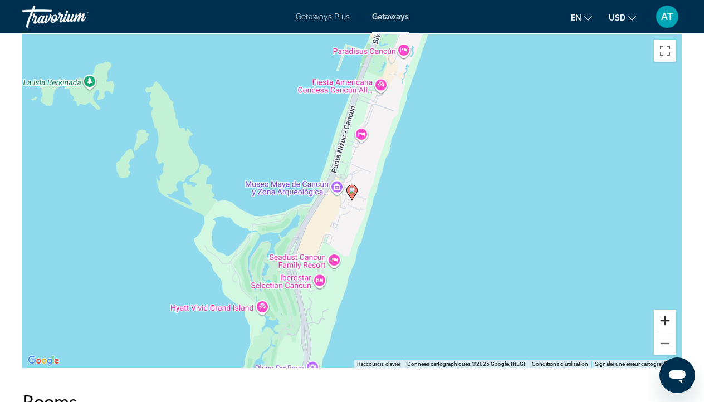
click at [664, 310] on button "Zoom avant" at bounding box center [665, 321] width 22 height 22
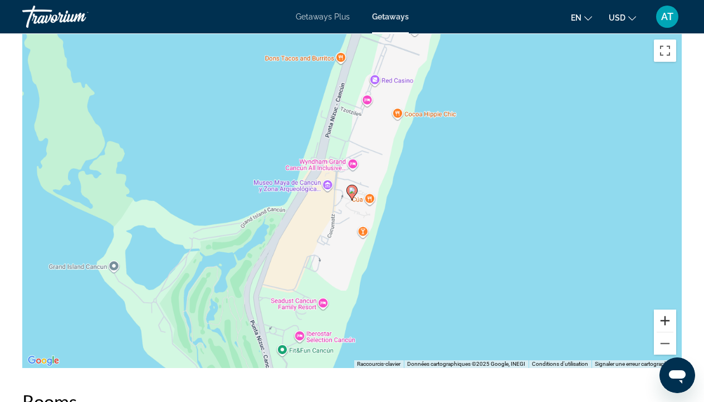
click at [664, 310] on button "Zoom avant" at bounding box center [665, 321] width 22 height 22
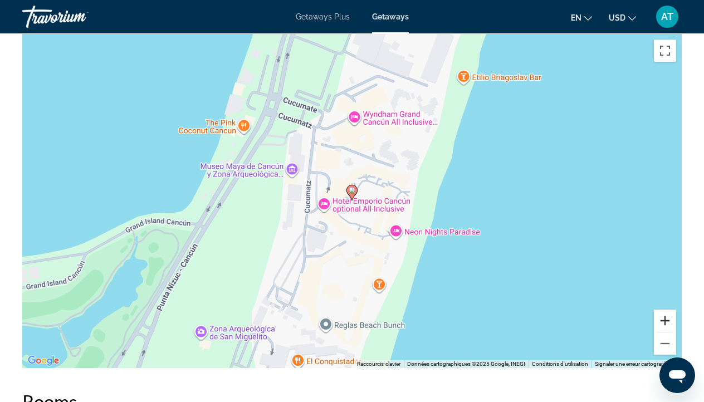
click at [664, 310] on button "Zoom avant" at bounding box center [665, 321] width 22 height 22
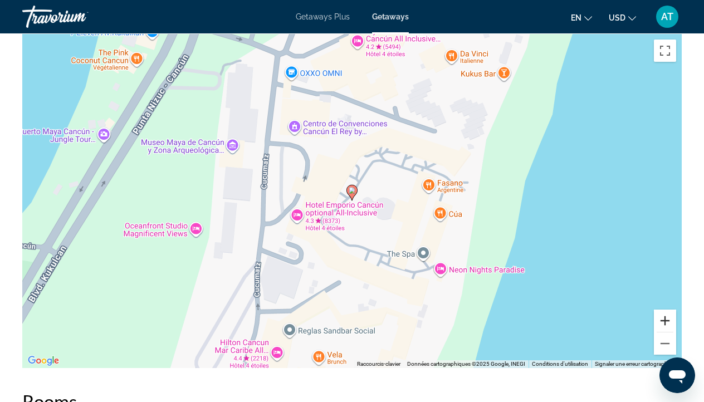
click at [664, 310] on button "Zoom avant" at bounding box center [665, 321] width 22 height 22
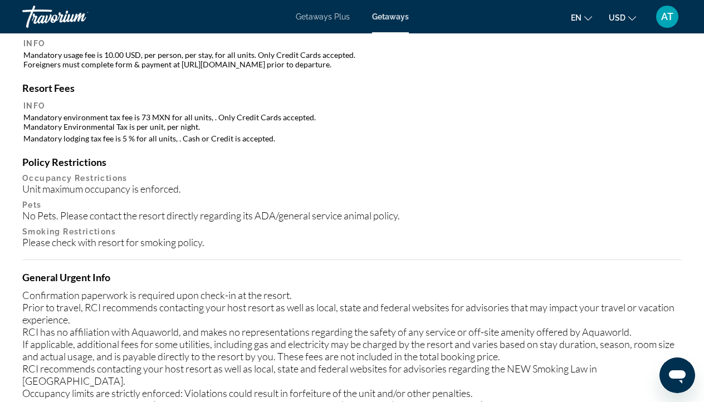
scroll to position [1301, 0]
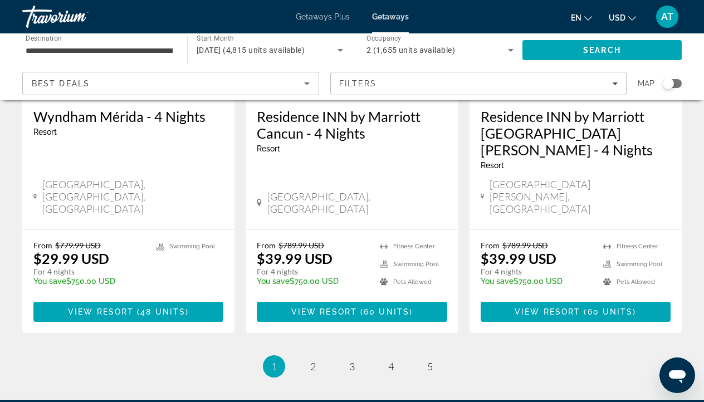
scroll to position [1518, 0]
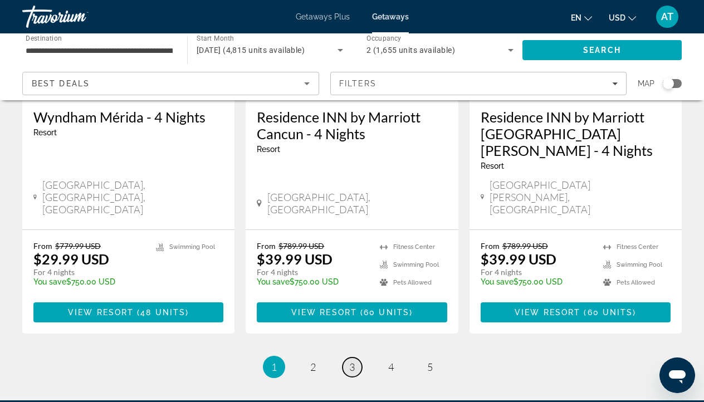
click at [348, 358] on link "page 3" at bounding box center [351, 367] width 19 height 19
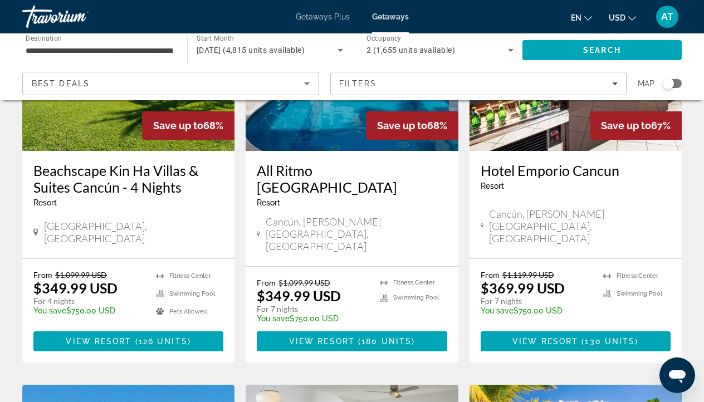
scroll to position [1032, 0]
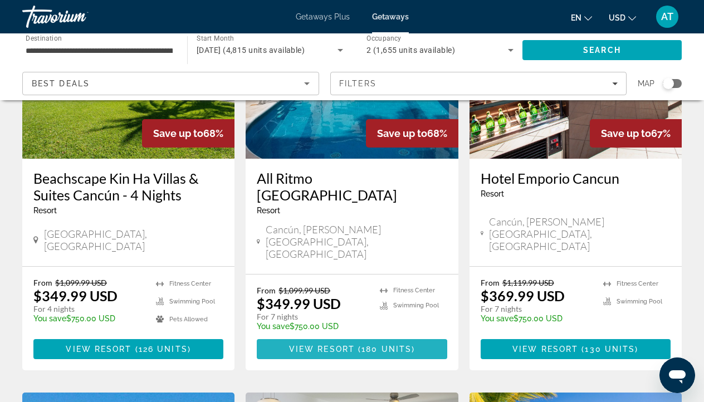
click at [340, 345] on span "View Resort" at bounding box center [322, 349] width 66 height 9
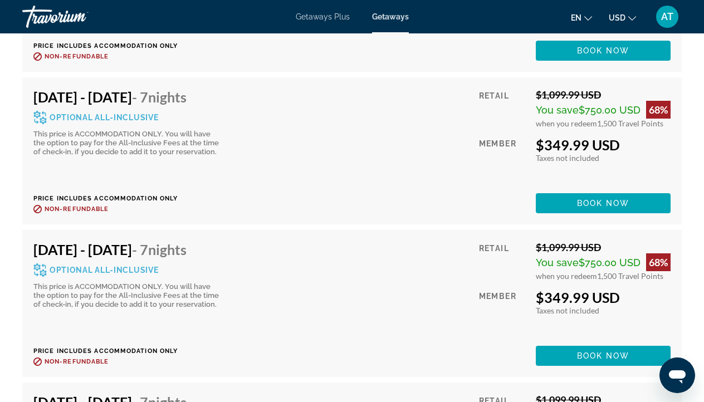
scroll to position [2823, 0]
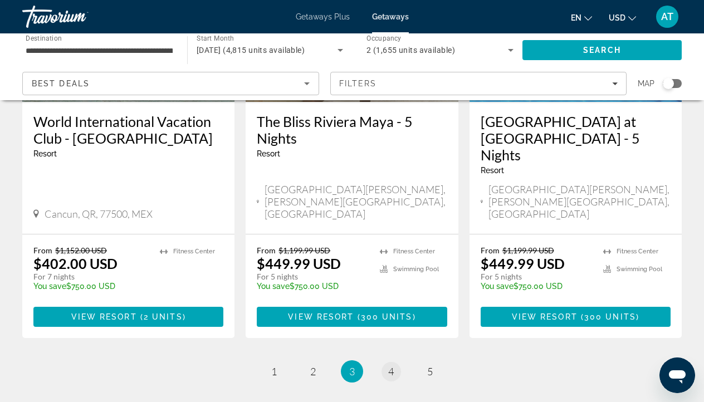
scroll to position [1500, 0]
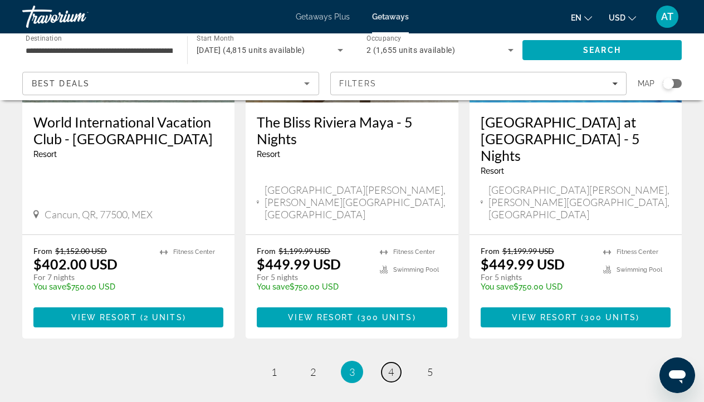
click at [390, 366] on span "4" at bounding box center [391, 372] width 6 height 12
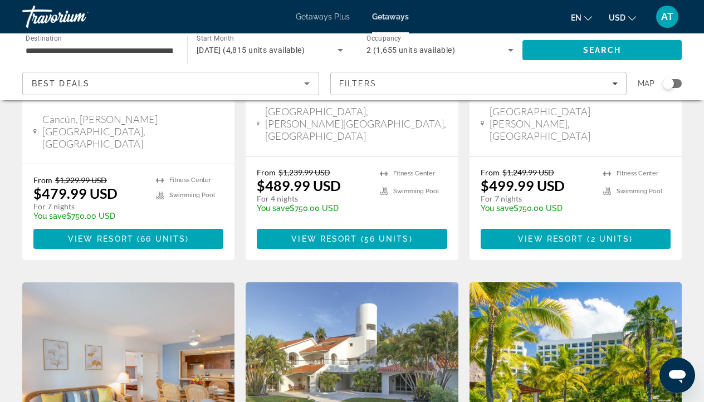
scroll to position [695, 0]
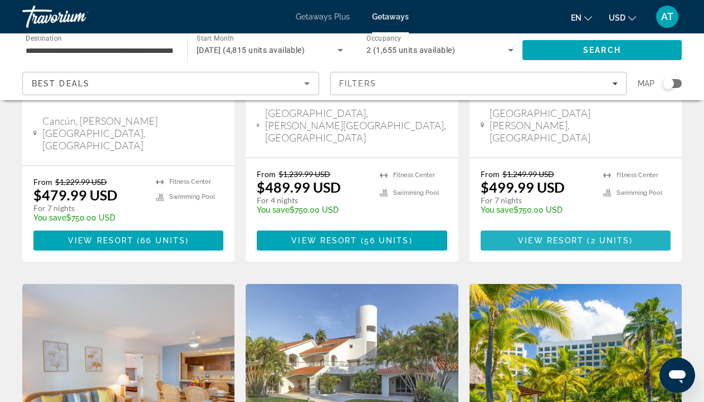
click at [536, 227] on span "Main content" at bounding box center [576, 240] width 190 height 27
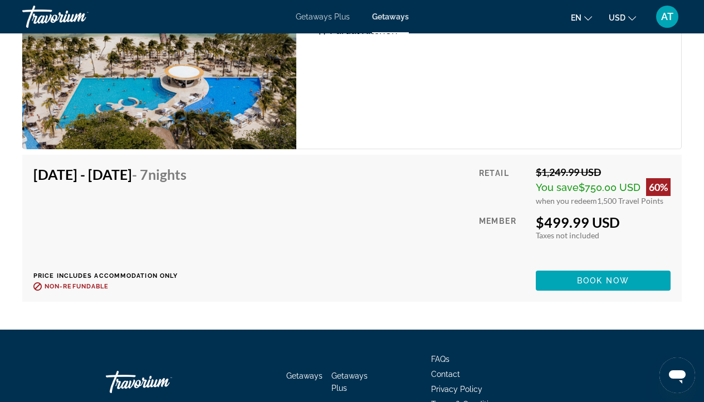
scroll to position [1807, 0]
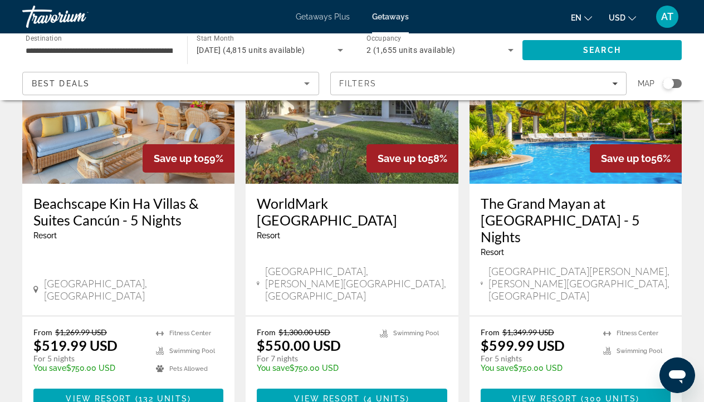
scroll to position [975, 0]
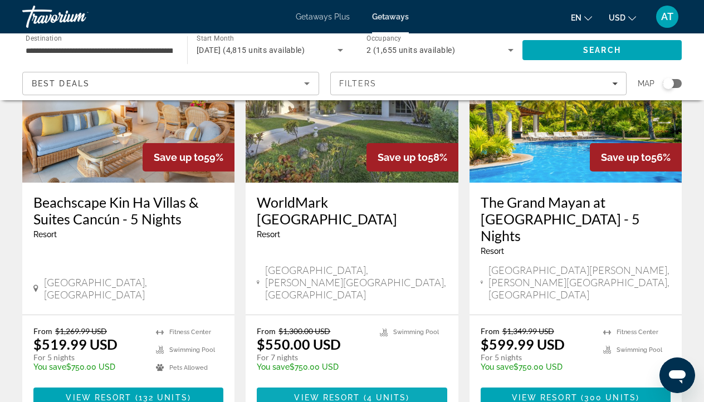
click at [348, 393] on span "View Resort" at bounding box center [327, 397] width 66 height 9
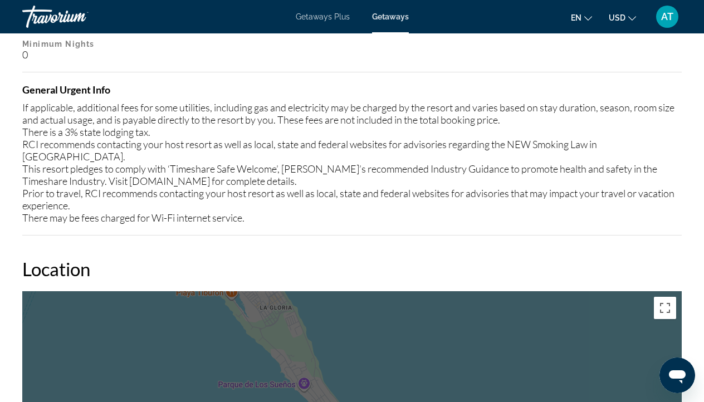
scroll to position [1434, 0]
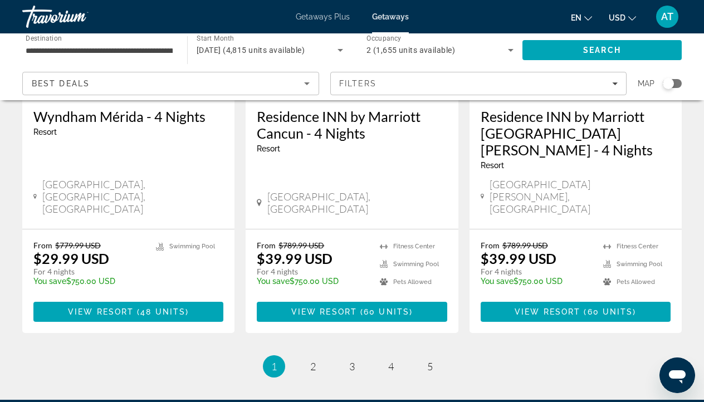
scroll to position [1518, 0]
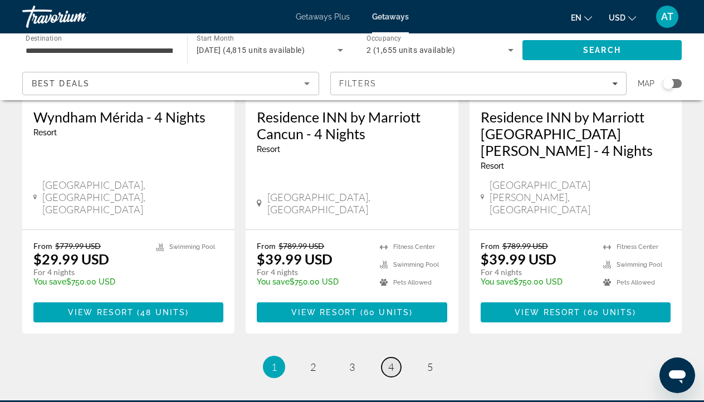
click at [390, 361] on span "4" at bounding box center [391, 367] width 6 height 12
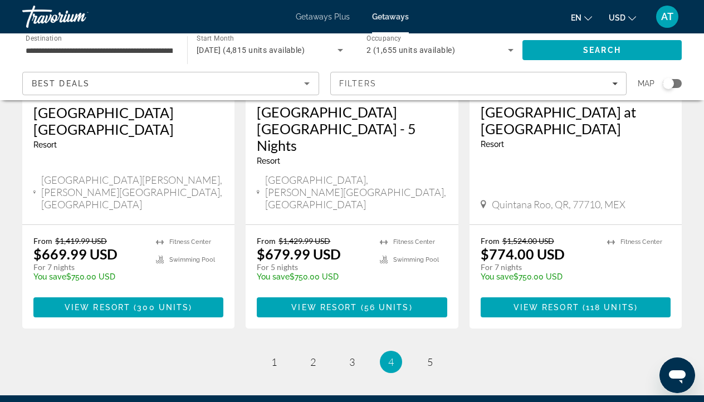
scroll to position [1501, 0]
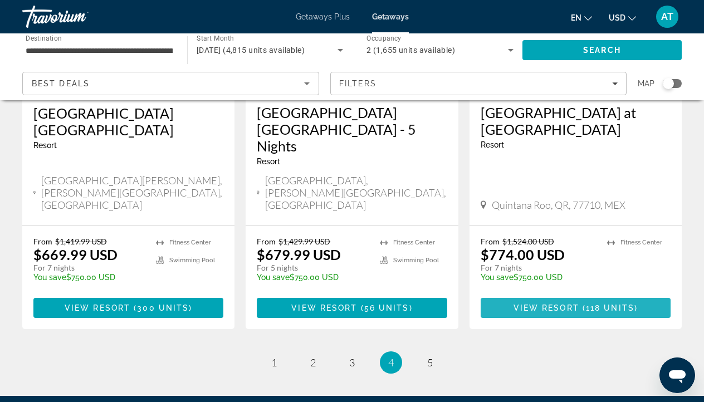
click at [601, 295] on span "Main content" at bounding box center [576, 308] width 190 height 27
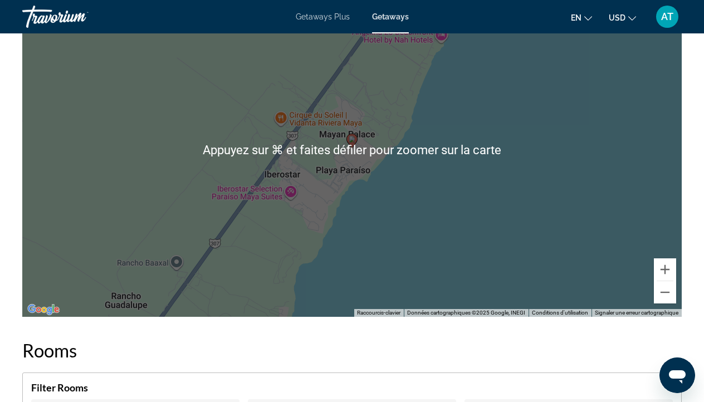
scroll to position [1881, 0]
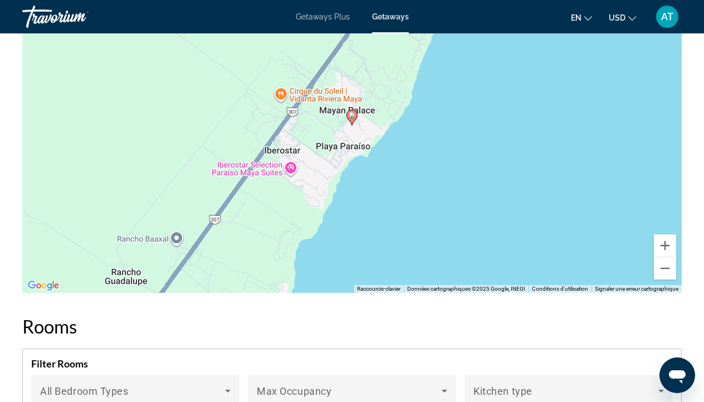
click at [669, 255] on div "Pour activer le glissement du marqueur avec le clavier, appuyez sur Alt+Entrée.…" at bounding box center [351, 126] width 659 height 334
click at [668, 257] on button "Zoom arrière" at bounding box center [665, 268] width 22 height 22
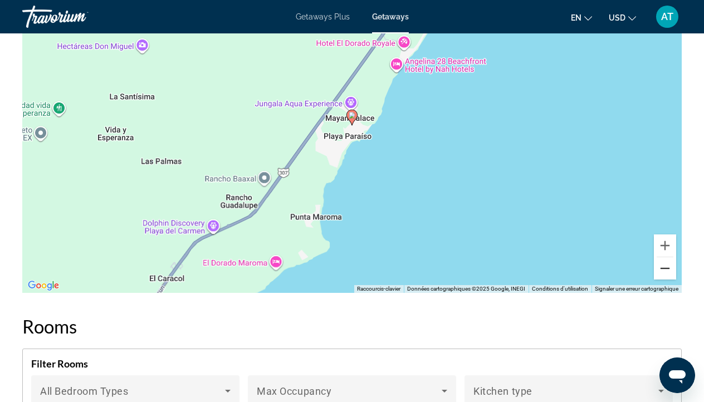
click at [668, 257] on button "Zoom arrière" at bounding box center [665, 268] width 22 height 22
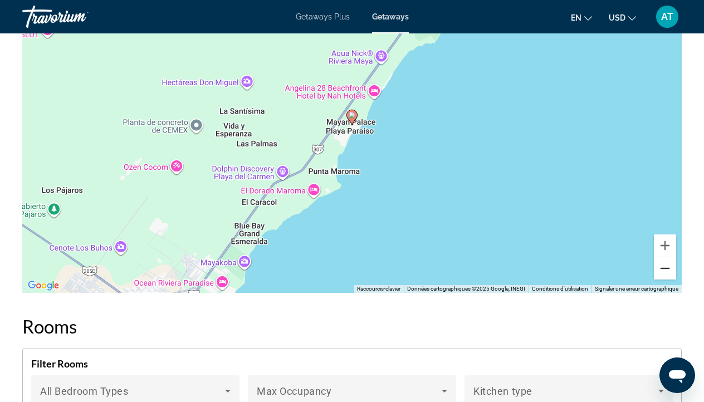
click at [668, 257] on button "Zoom arrière" at bounding box center [665, 268] width 22 height 22
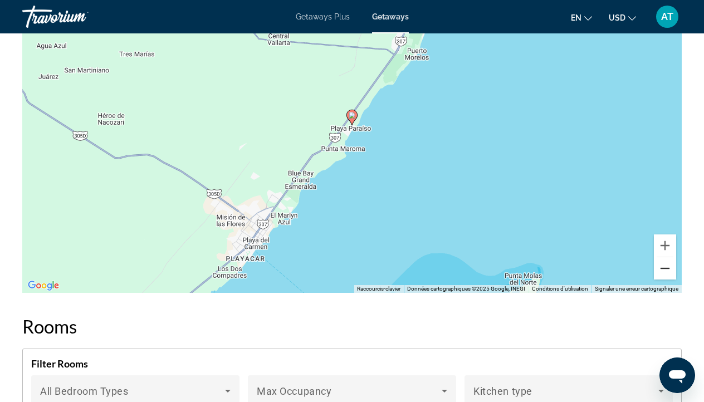
click at [668, 257] on button "Zoom arrière" at bounding box center [665, 268] width 22 height 22
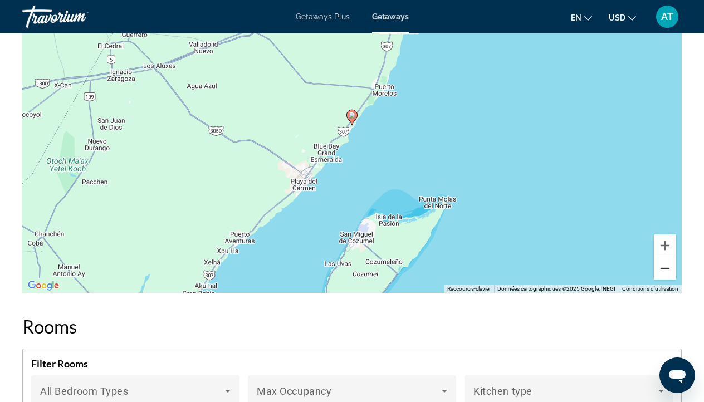
click at [669, 257] on button "Zoom arrière" at bounding box center [665, 268] width 22 height 22
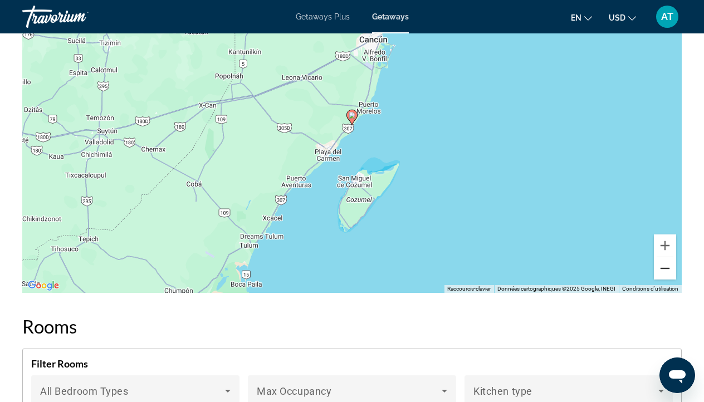
click at [669, 257] on button "Zoom arrière" at bounding box center [665, 268] width 22 height 22
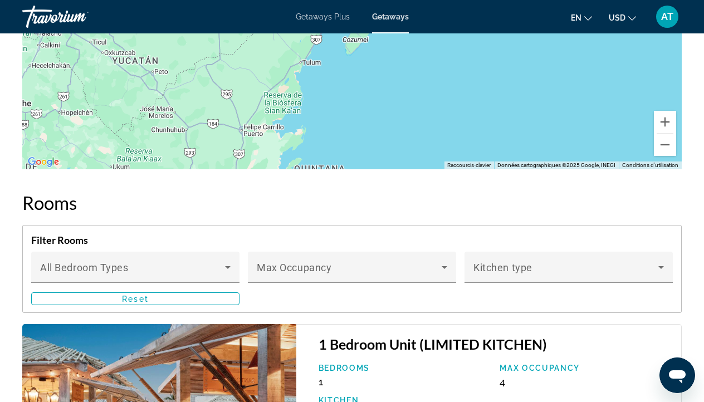
scroll to position [1996, 0]
